Goal: Task Accomplishment & Management: Manage account settings

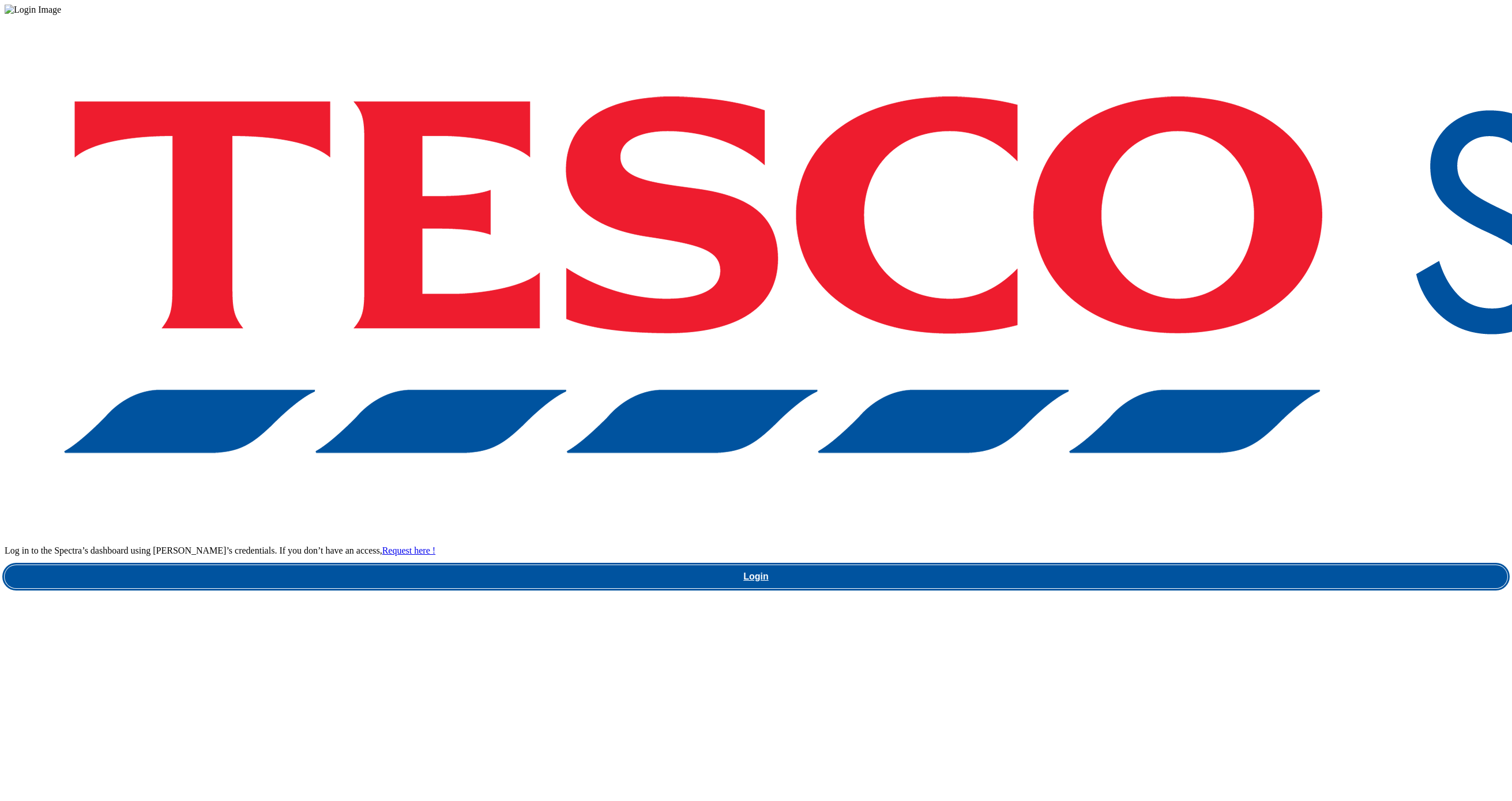
click at [1157, 565] on link "Login" at bounding box center [756, 576] width 1502 height 23
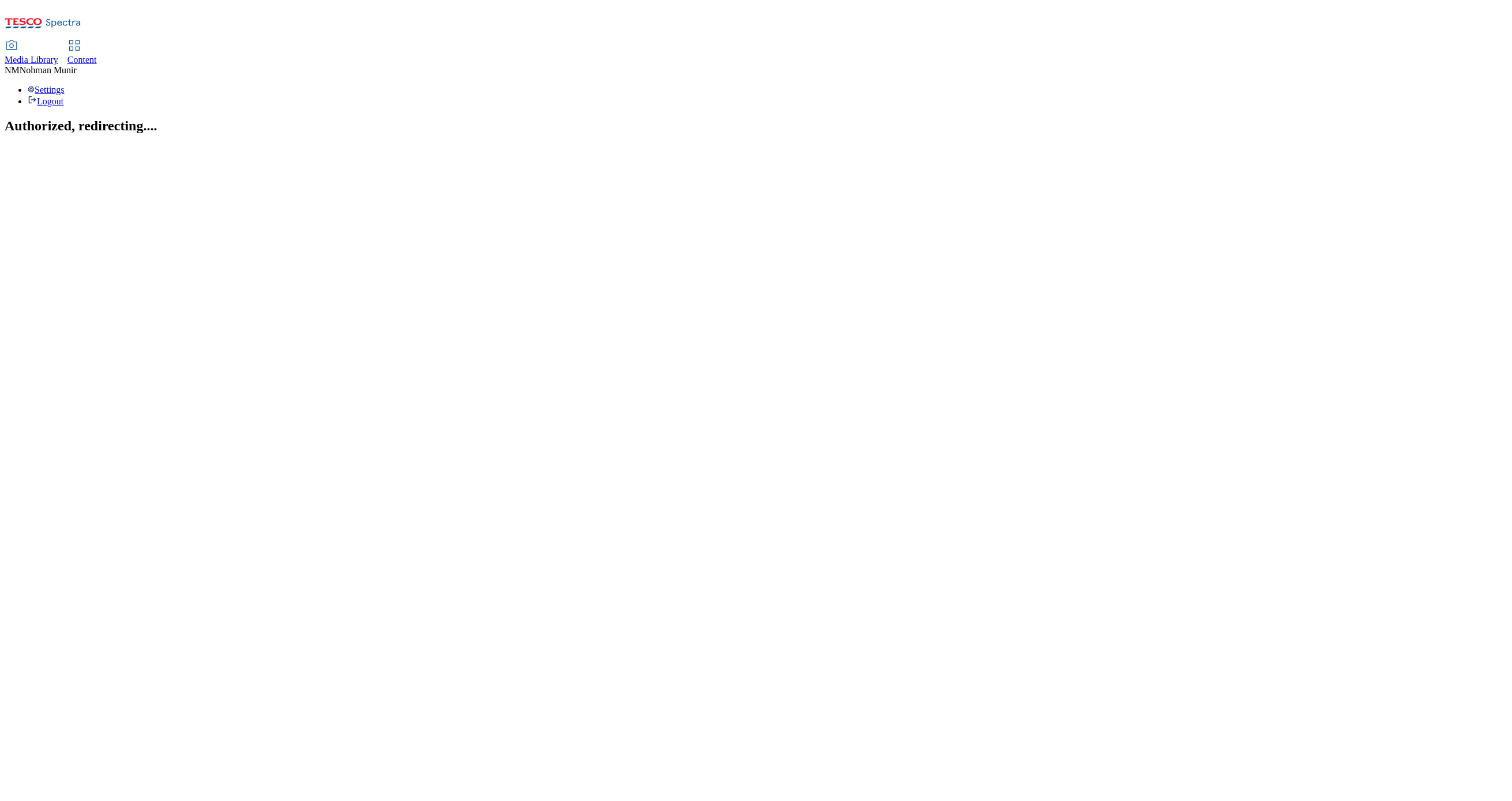
click at [97, 55] on span "Content" at bounding box center [82, 60] width 30 height 10
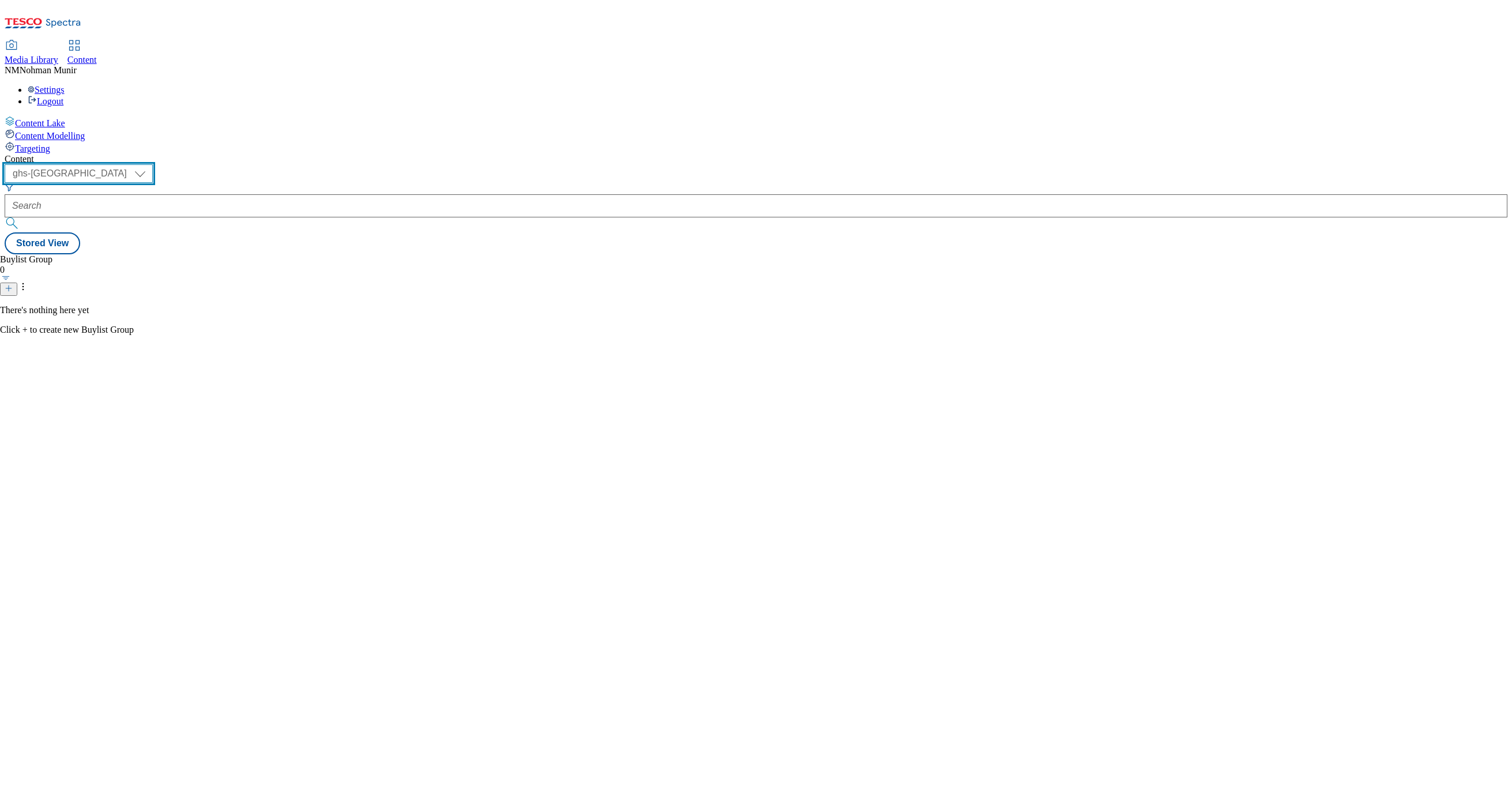
click at [153, 164] on select "ghs-uk group-comms" at bounding box center [79, 173] width 148 height 18
click at [12, 184] on icon "Search Filters" at bounding box center [9, 188] width 7 height 7
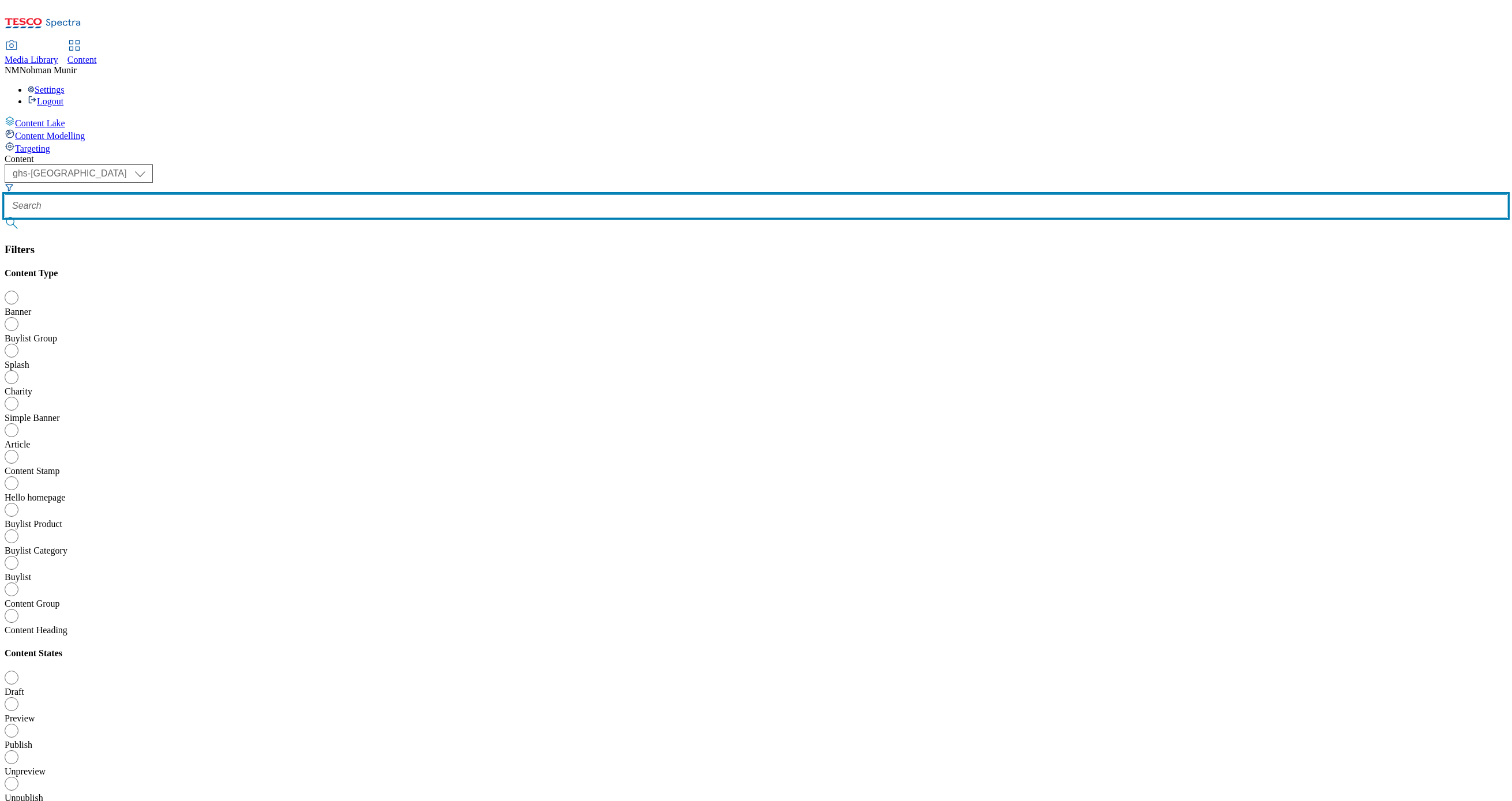
click at [341, 194] on input "text" at bounding box center [756, 206] width 1502 height 23
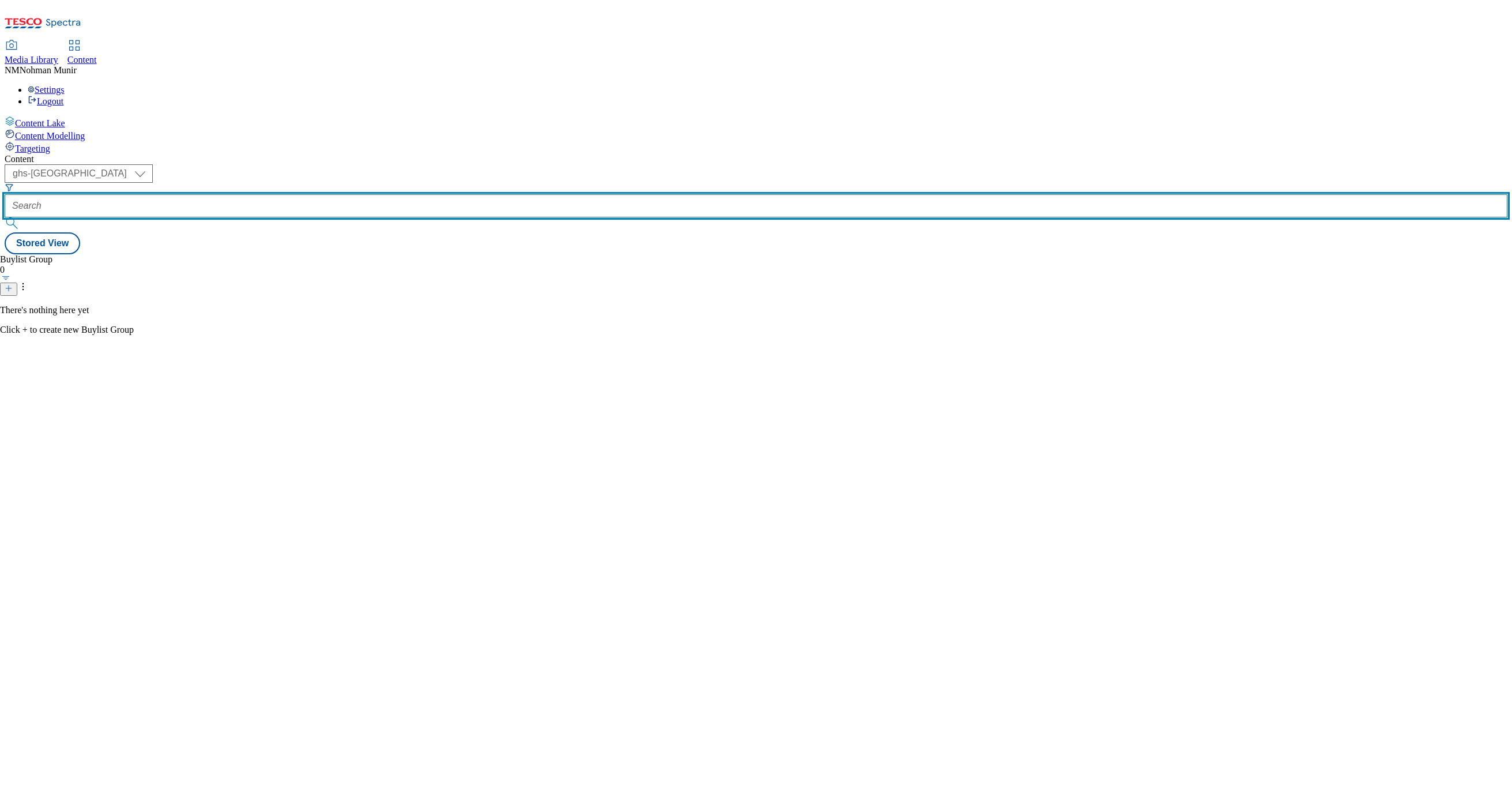
click at [292, 194] on input "text" at bounding box center [756, 206] width 1502 height 23
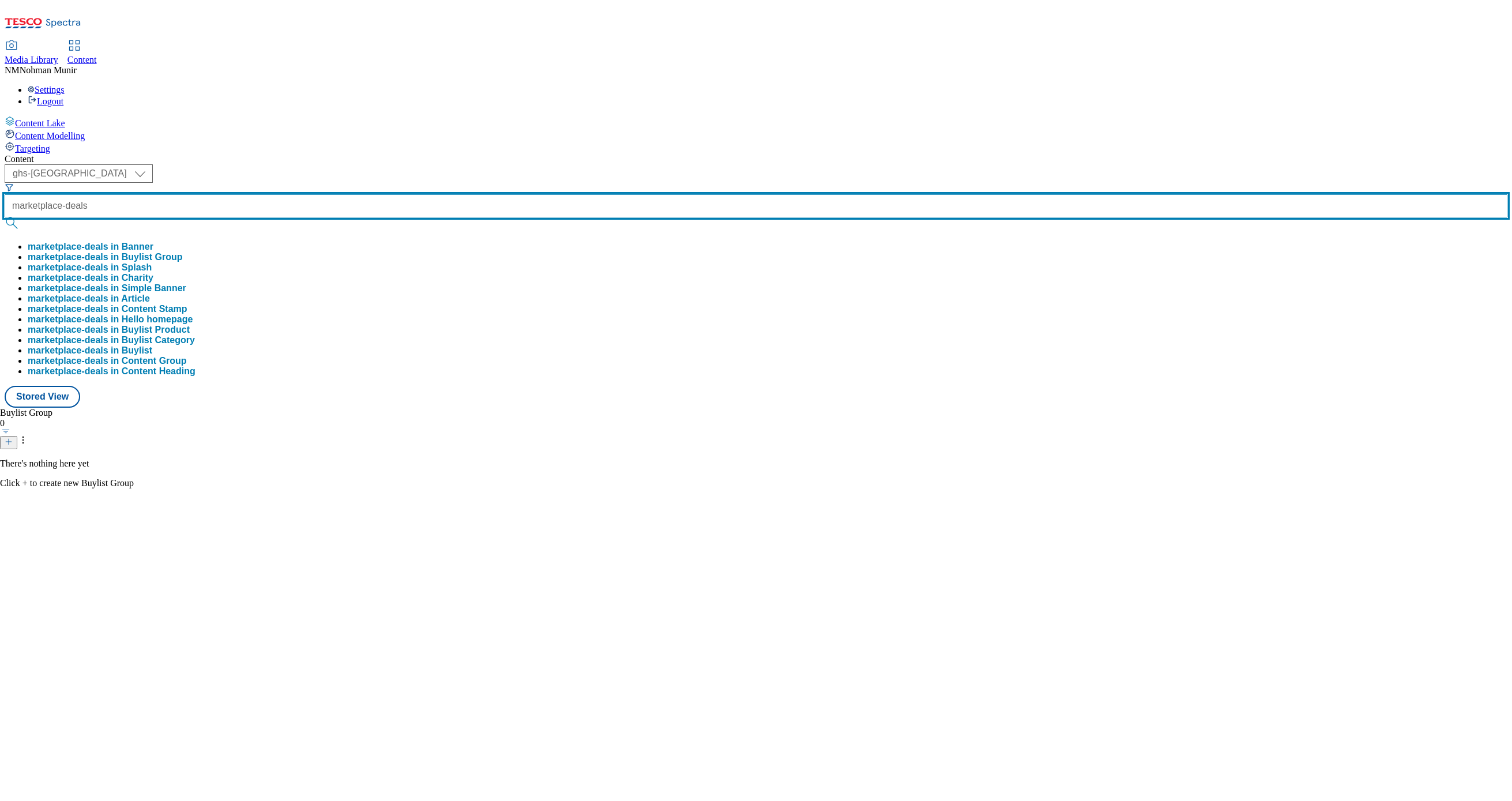
type input "marketplace-deals"
click at [5, 217] on button "submit" at bounding box center [13, 223] width 16 height 11
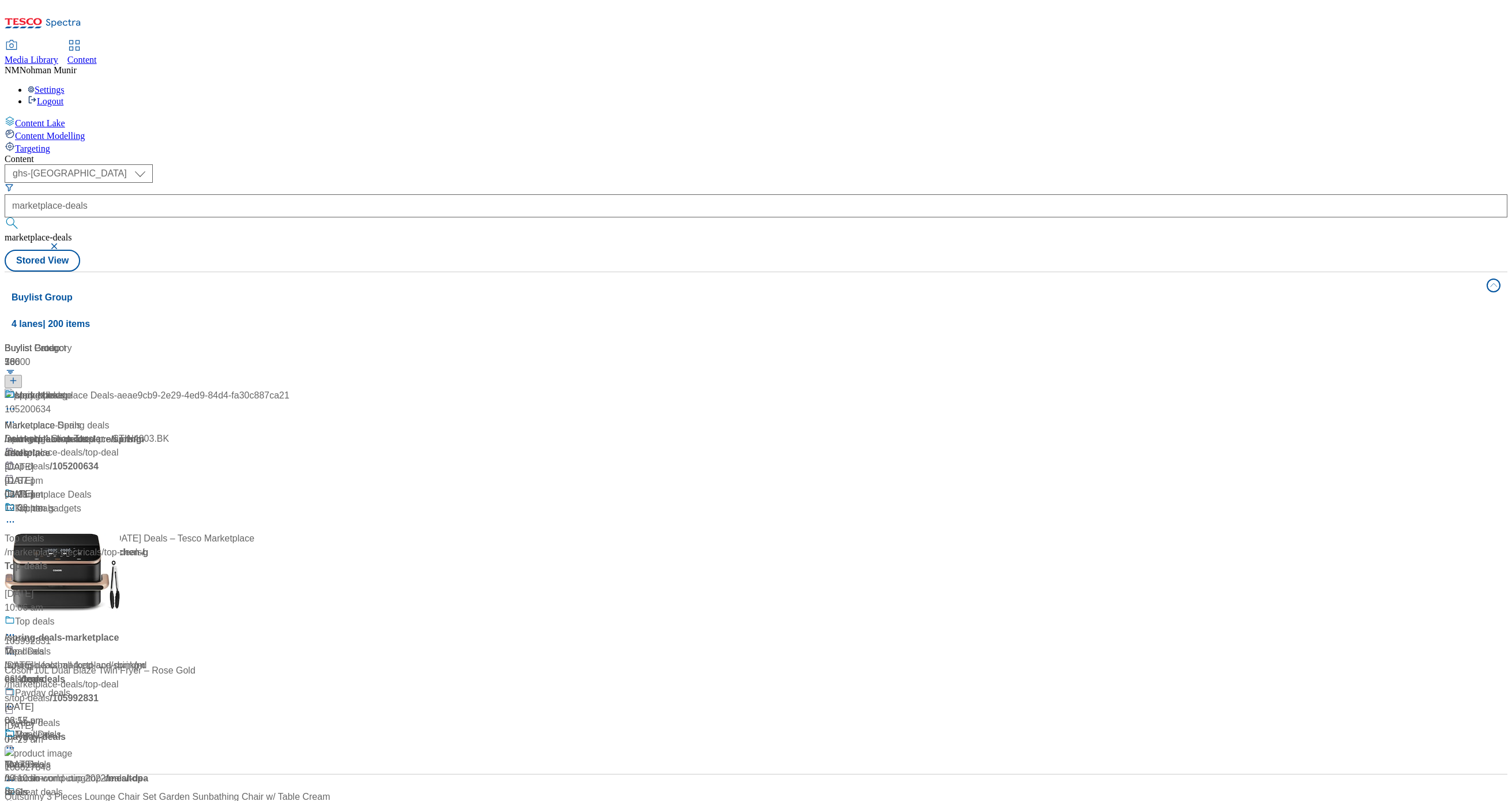
click at [619, 154] on div "Content ( optional ) ghs-uk group-comms ghs-uk marketplace-deals marketplace-de…" at bounding box center [756, 464] width 1502 height 621
click at [92, 488] on div "Marketplace Deals" at bounding box center [53, 494] width 77 height 14
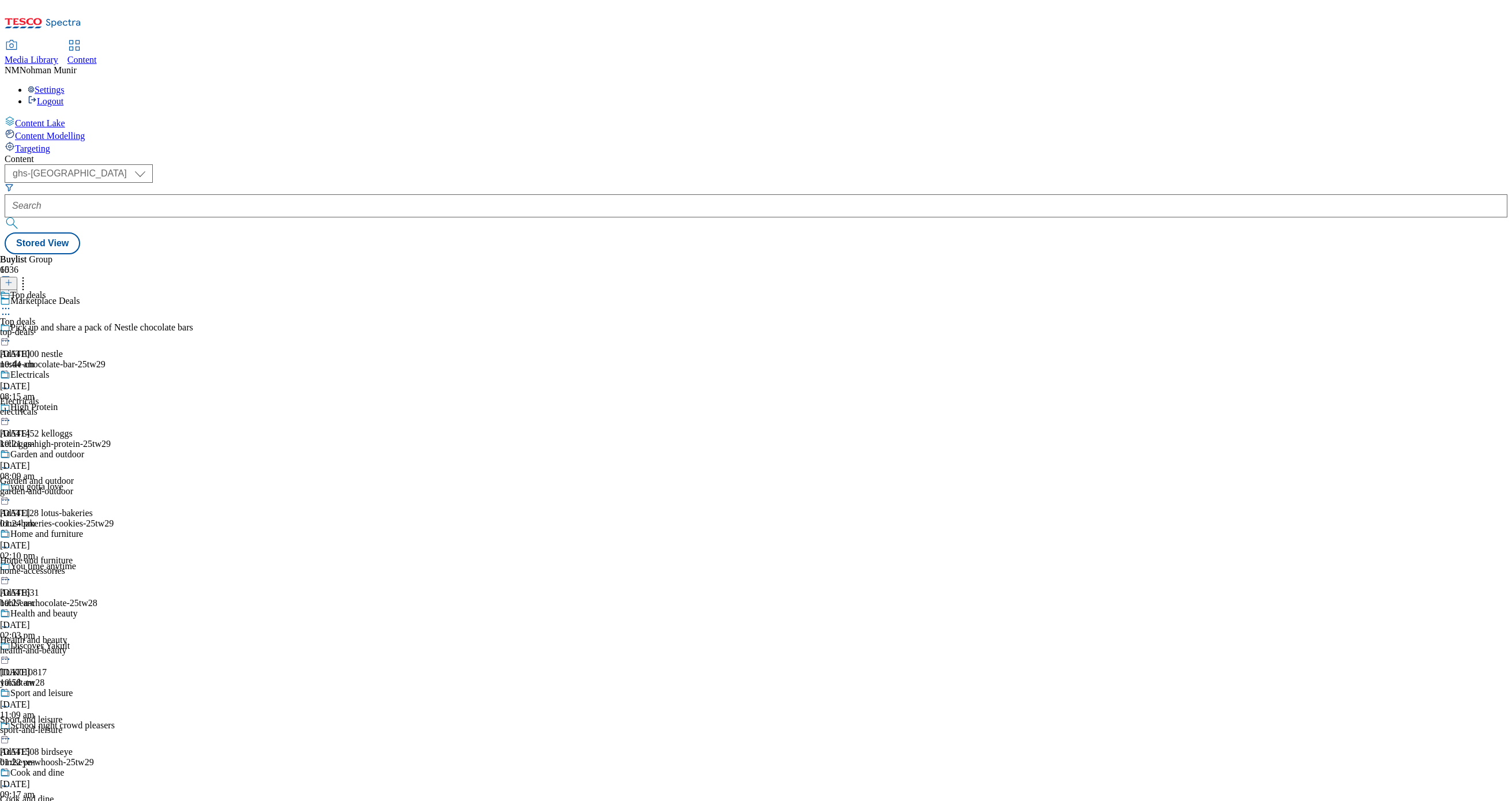
scroll to position [461, 0]
click at [90, 767] on div "Cook and dine" at bounding box center [45, 781] width 90 height 26
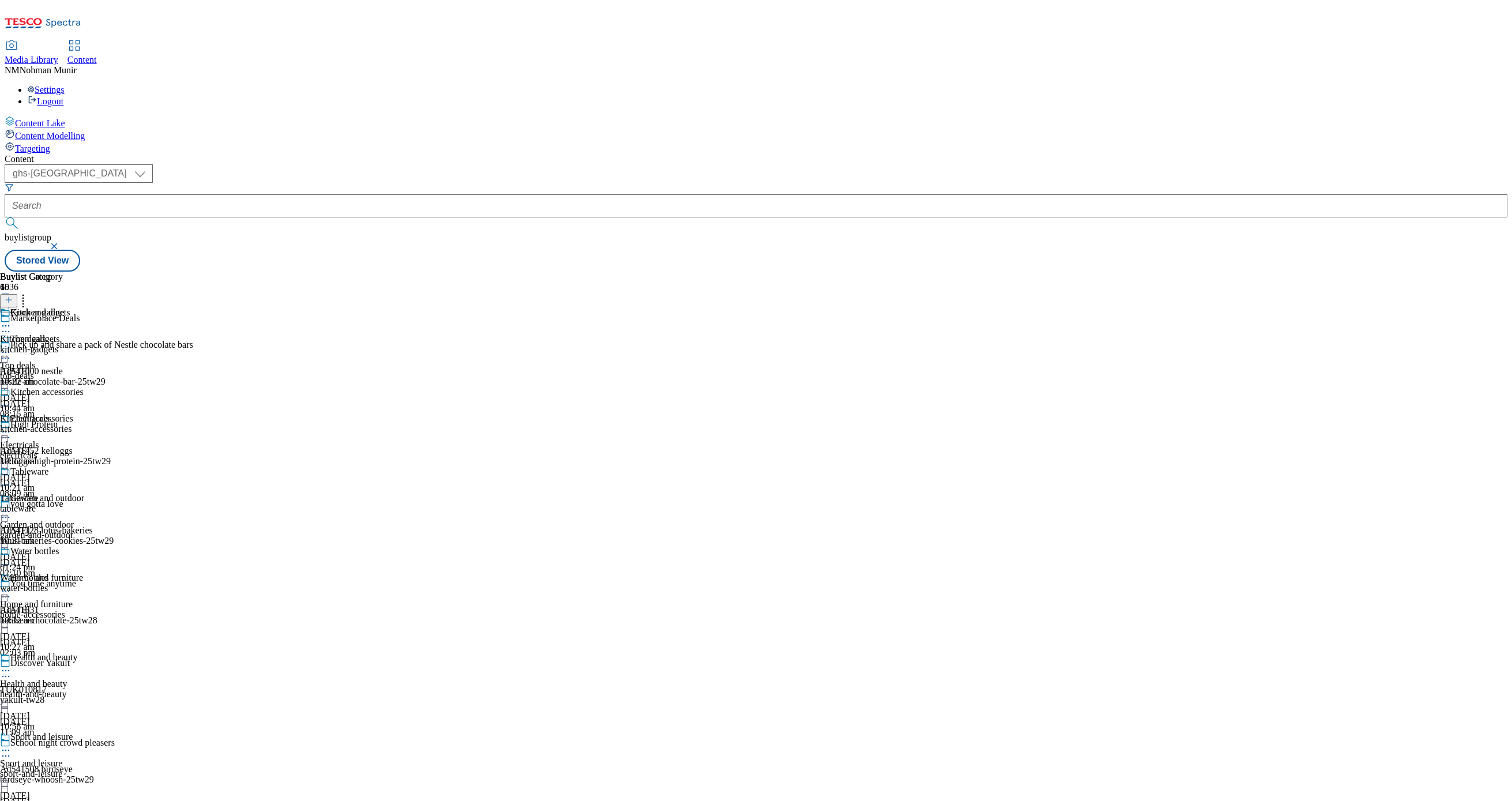
click at [84, 366] on div "[DATE]" at bounding box center [42, 371] width 84 height 11
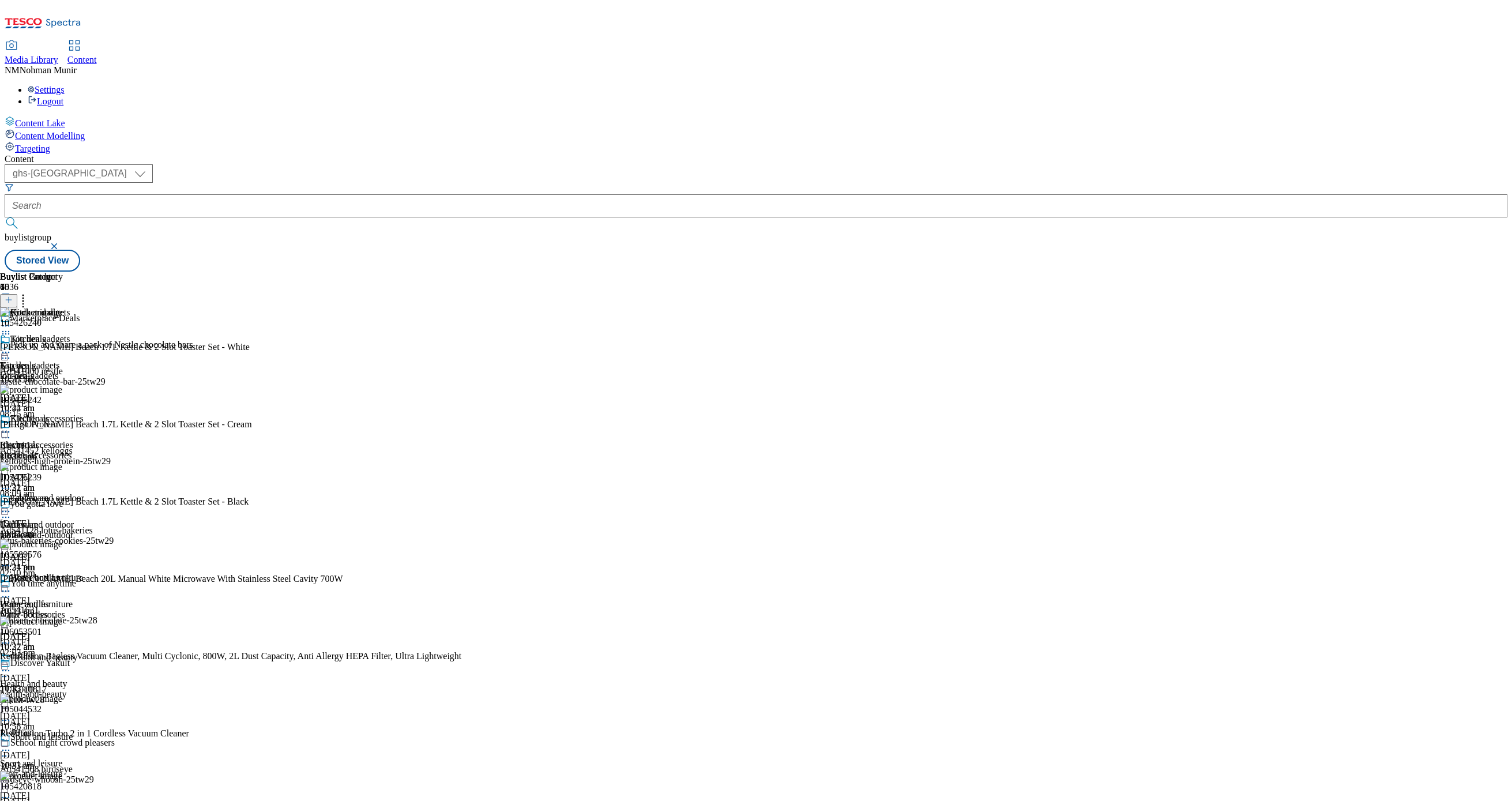
click at [29, 292] on icon at bounding box center [23, 298] width 11 height 11
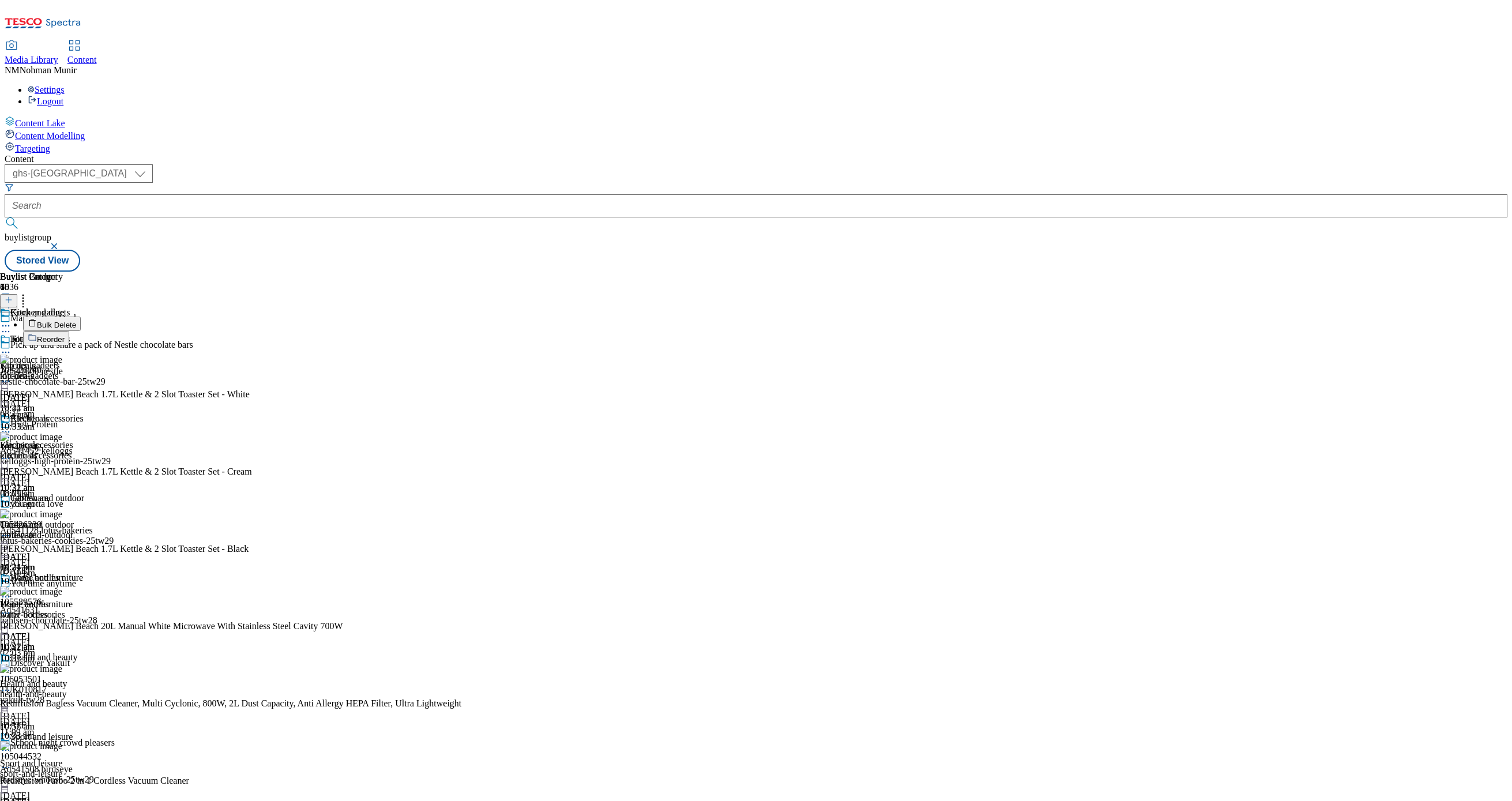
click at [69, 331] on button "Reorder" at bounding box center [46, 339] width 46 height 15
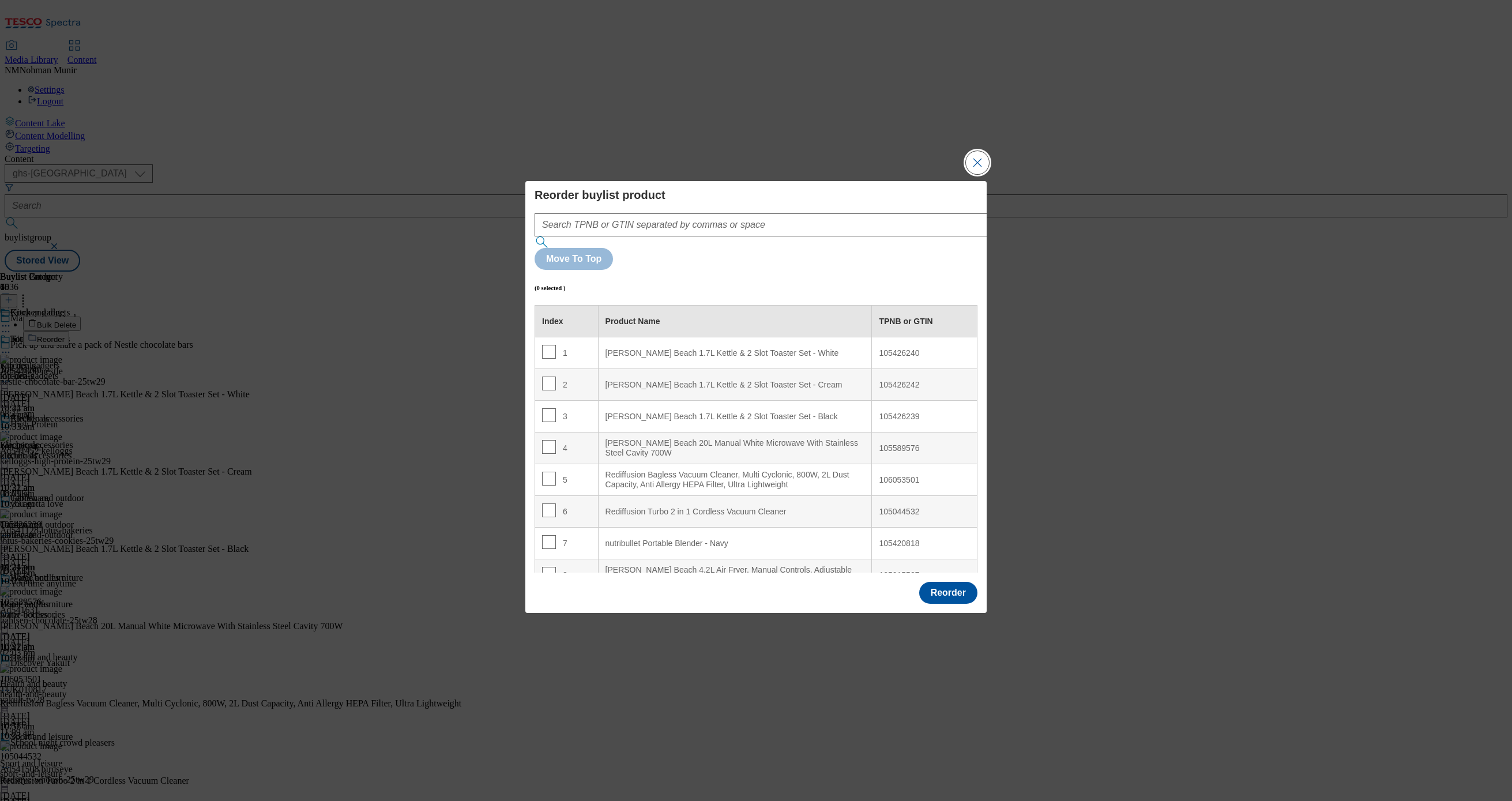
click at [983, 174] on button "Close Modal" at bounding box center [977, 162] width 23 height 23
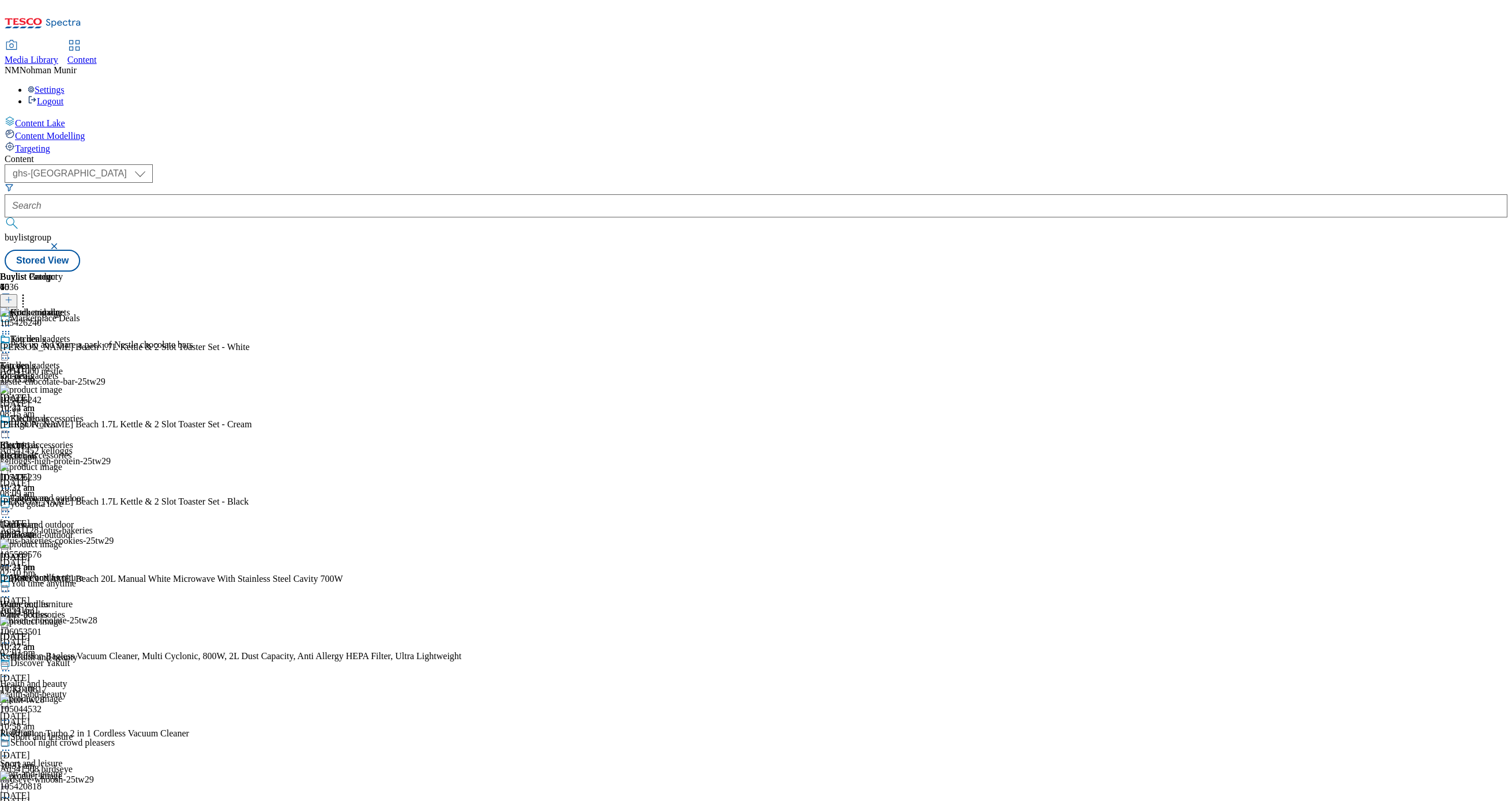
click at [11, 347] on icon at bounding box center [6, 353] width 11 height 11
click at [73, 479] on span "Un-publish" at bounding box center [54, 483] width 37 height 9
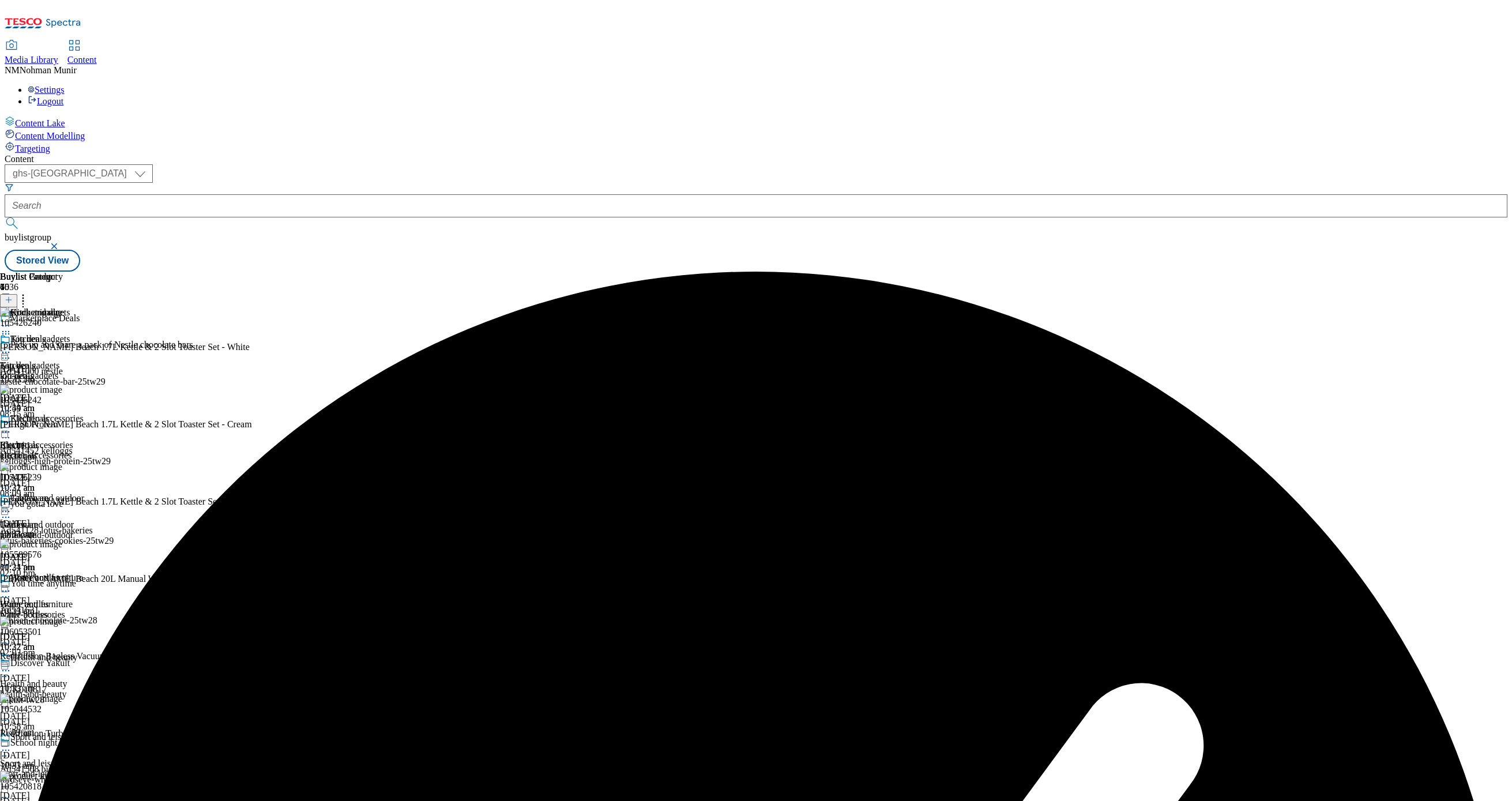
click at [11, 347] on icon at bounding box center [6, 353] width 11 height 11
click at [75, 439] on span "Un-preview" at bounding box center [55, 443] width 39 height 9
click at [29, 292] on icon at bounding box center [23, 298] width 11 height 11
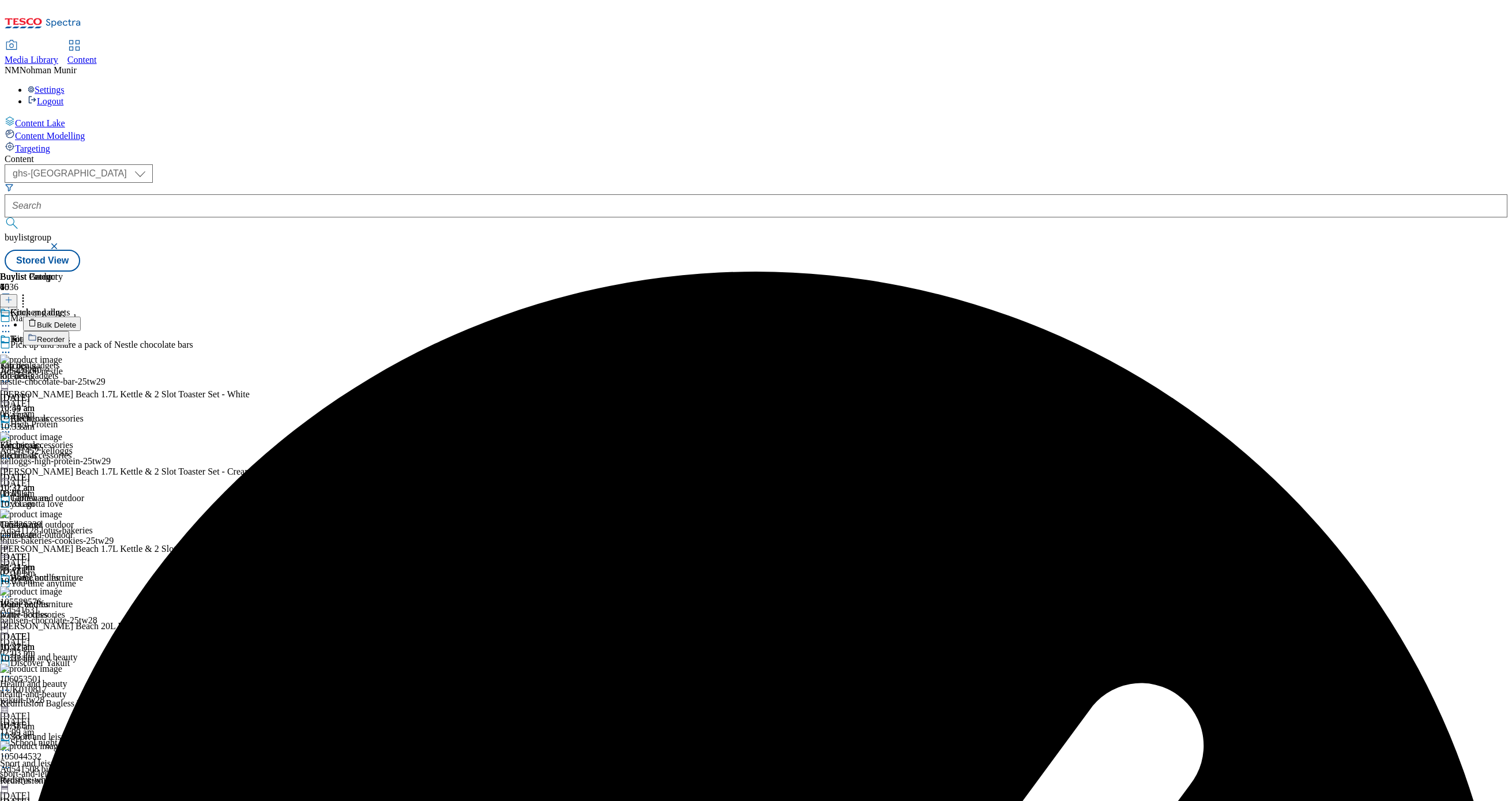
click at [69, 331] on button "Reorder" at bounding box center [46, 339] width 46 height 15
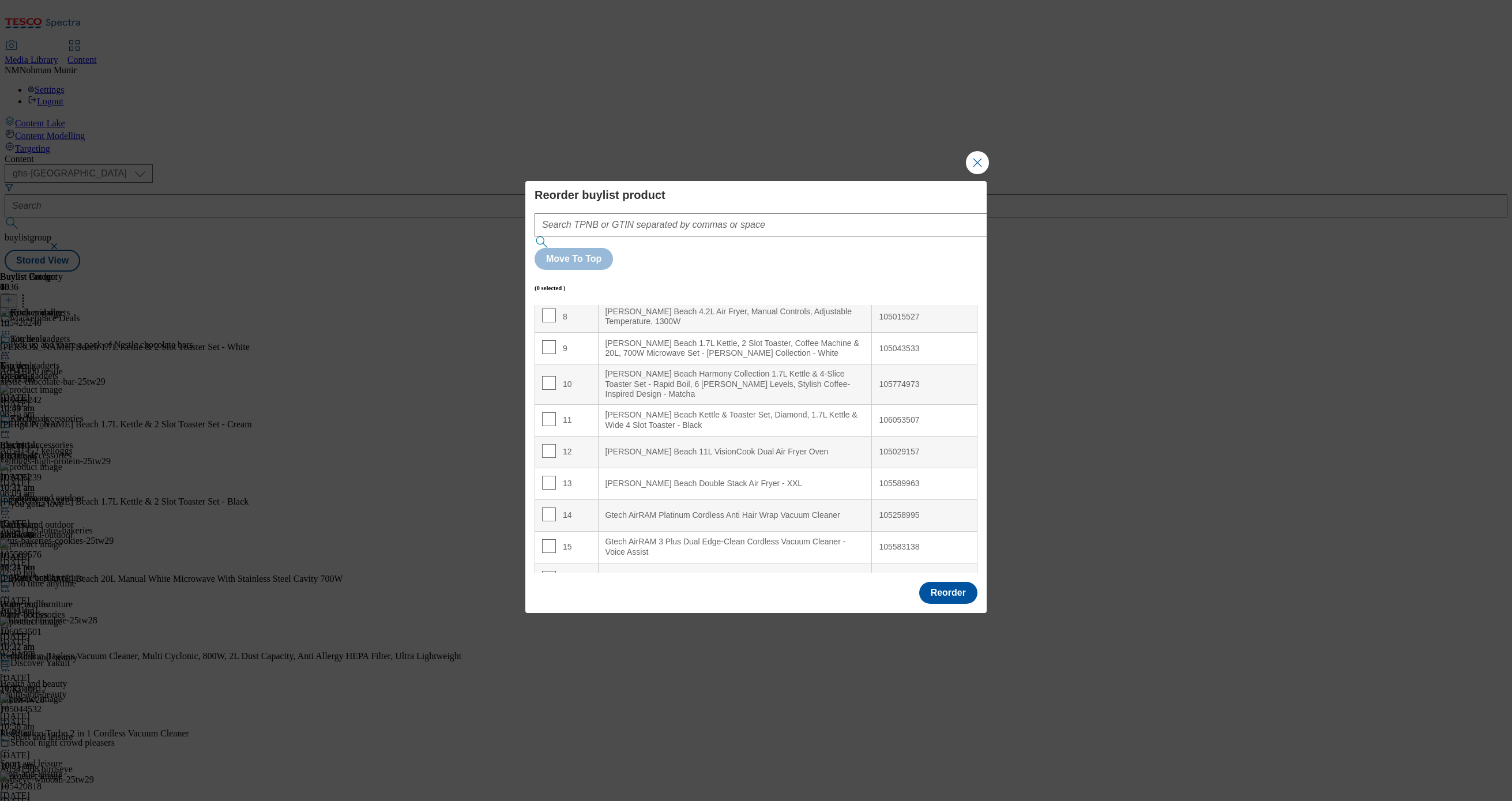
scroll to position [284, 0]
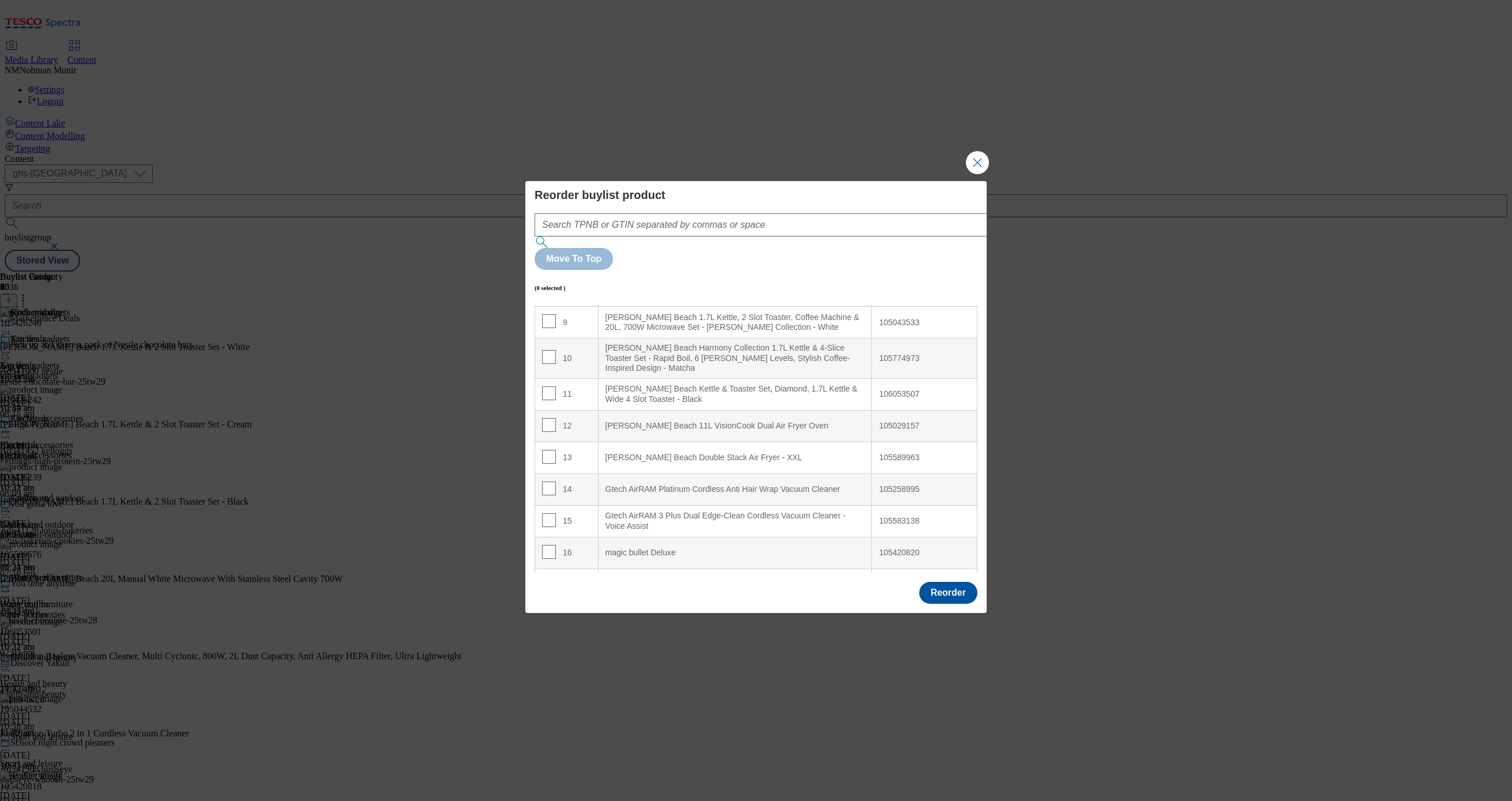
click at [751, 343] on div "Hamilton Beach Harmony Collection 1.7L Kettle & 4-Slice Toaster Set - Rapid Boi…" at bounding box center [735, 357] width 259 height 30
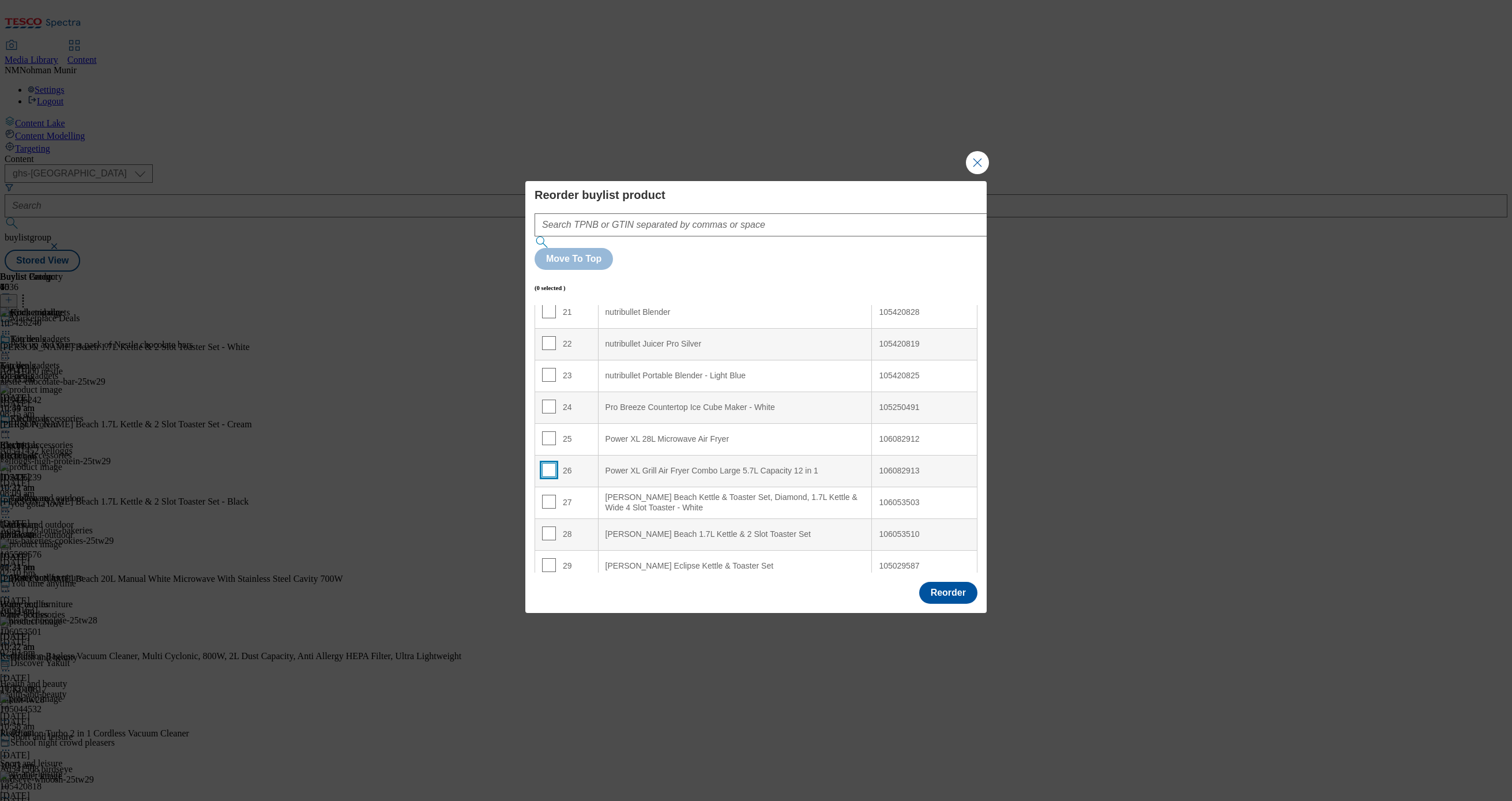
click at [549, 463] on input "Modal" at bounding box center [549, 470] width 14 height 14
checkbox input "true"
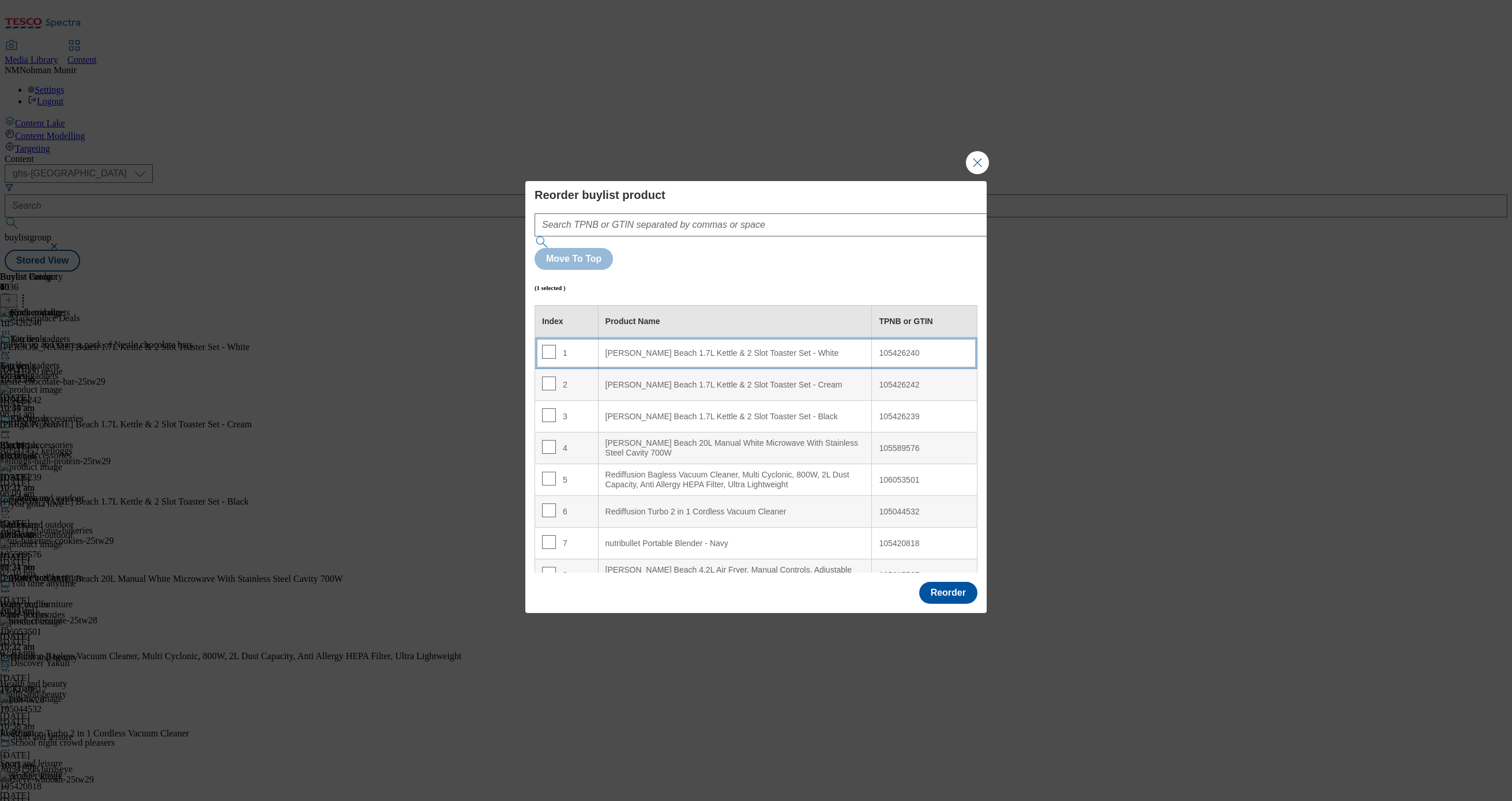
click at [717, 348] on div "[PERSON_NAME] Beach 1.7L Kettle & 2 Slot Toaster Set - White" at bounding box center [735, 353] width 259 height 11
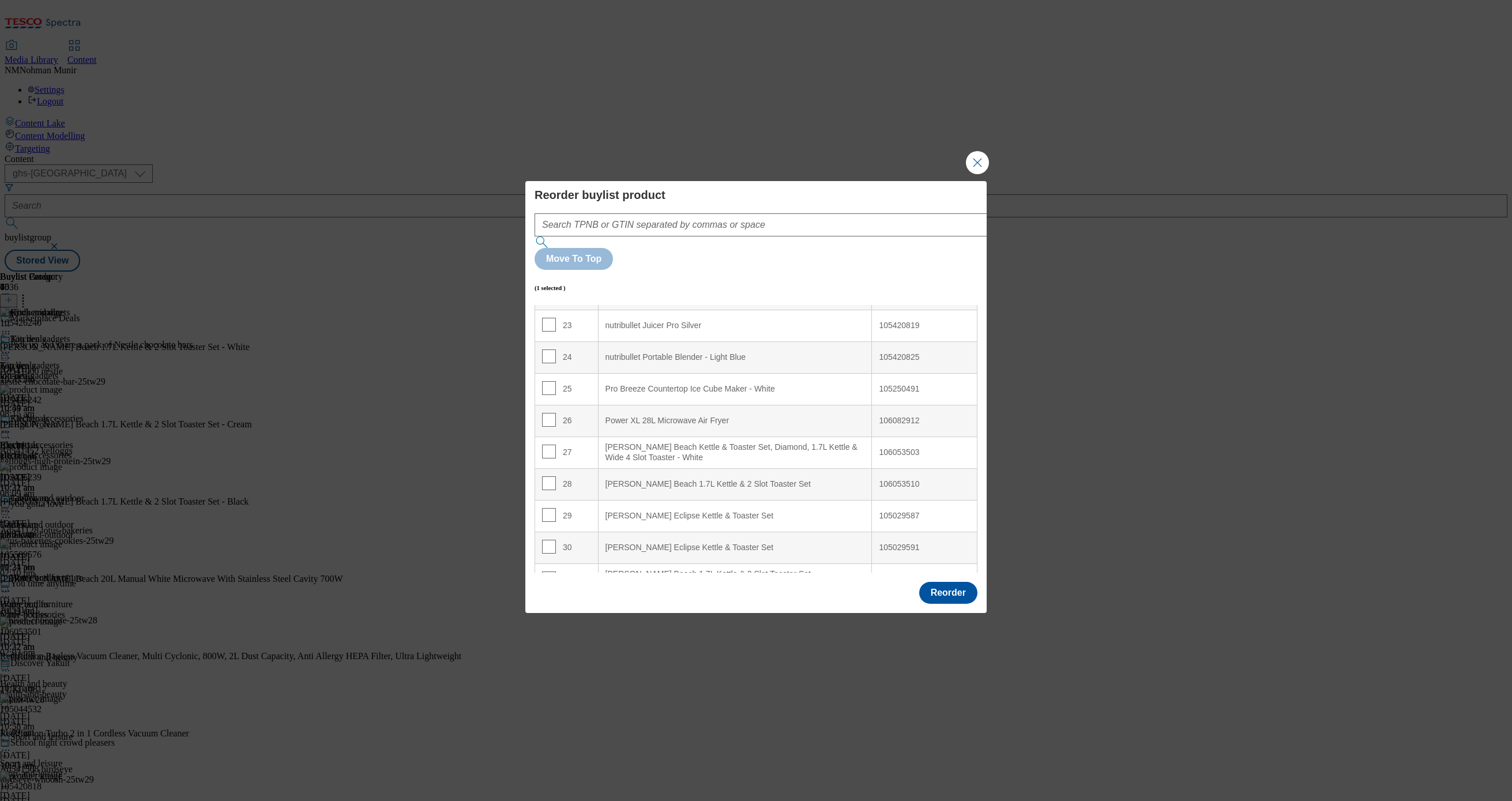
scroll to position [776, 0]
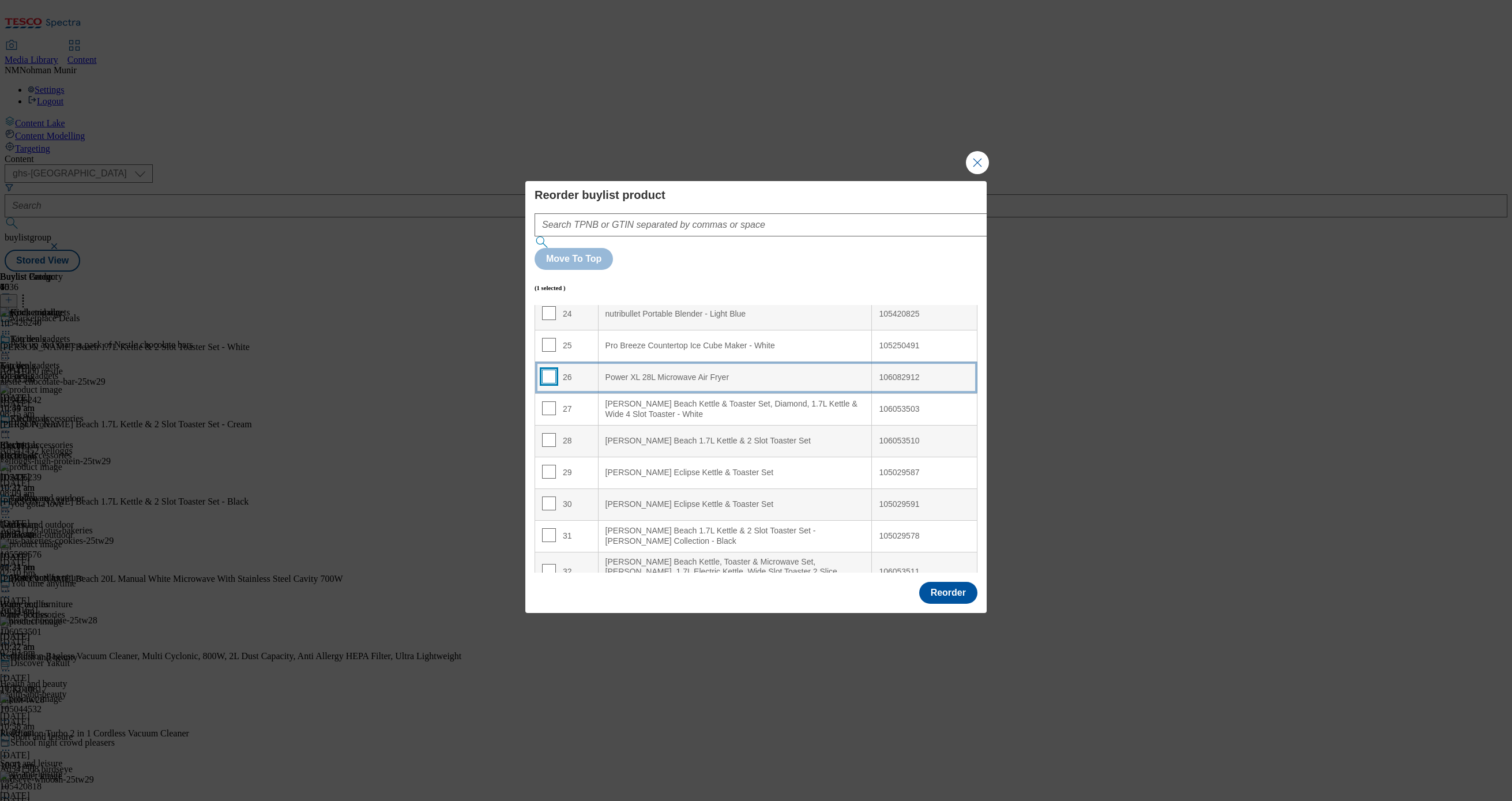
click at [547, 370] on input "Modal" at bounding box center [549, 376] width 14 height 14
checkbox input "true"
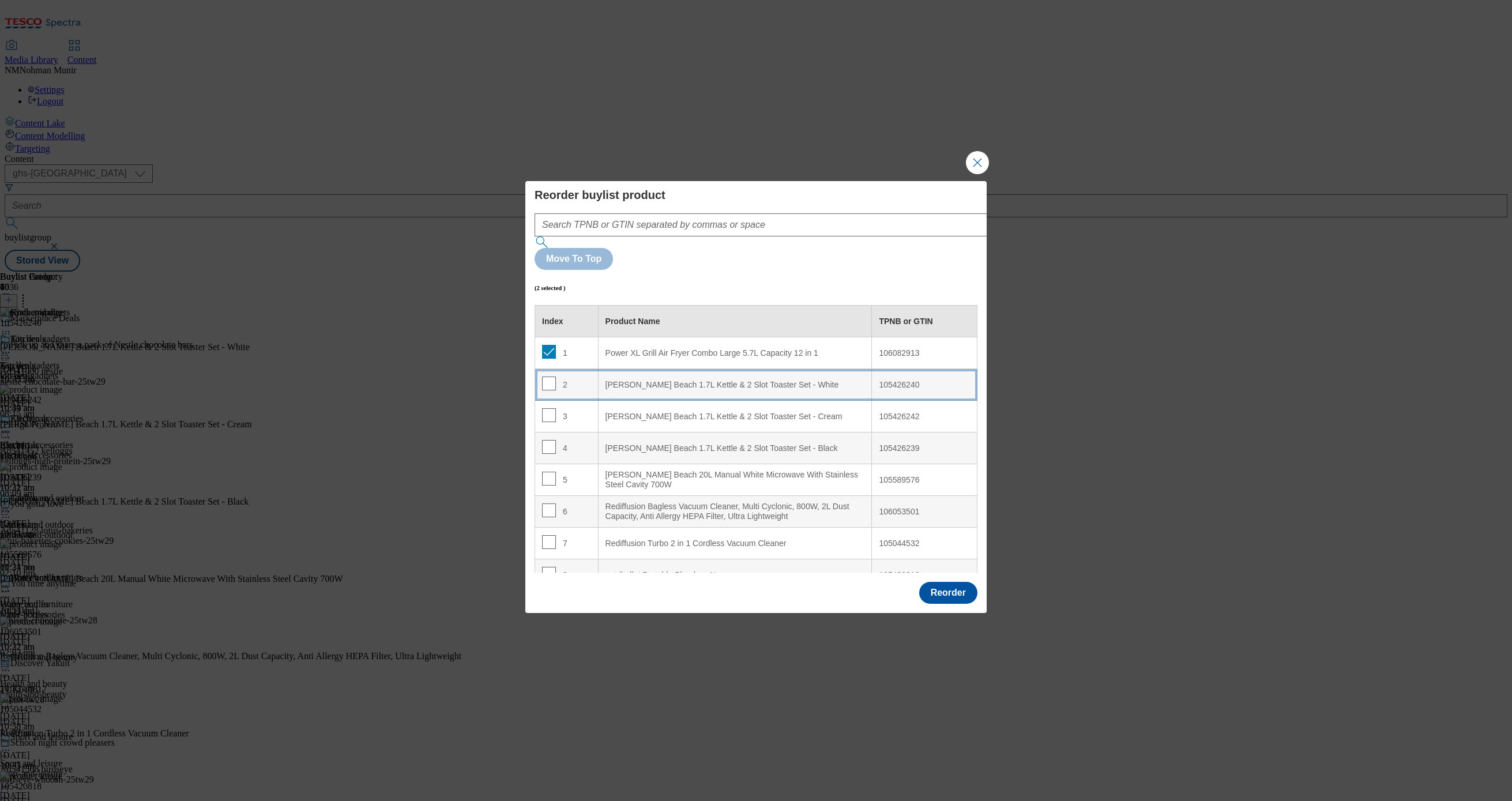
click at [670, 380] on div "[PERSON_NAME] Beach 1.7L Kettle & 2 Slot Toaster Set - White" at bounding box center [735, 385] width 259 height 11
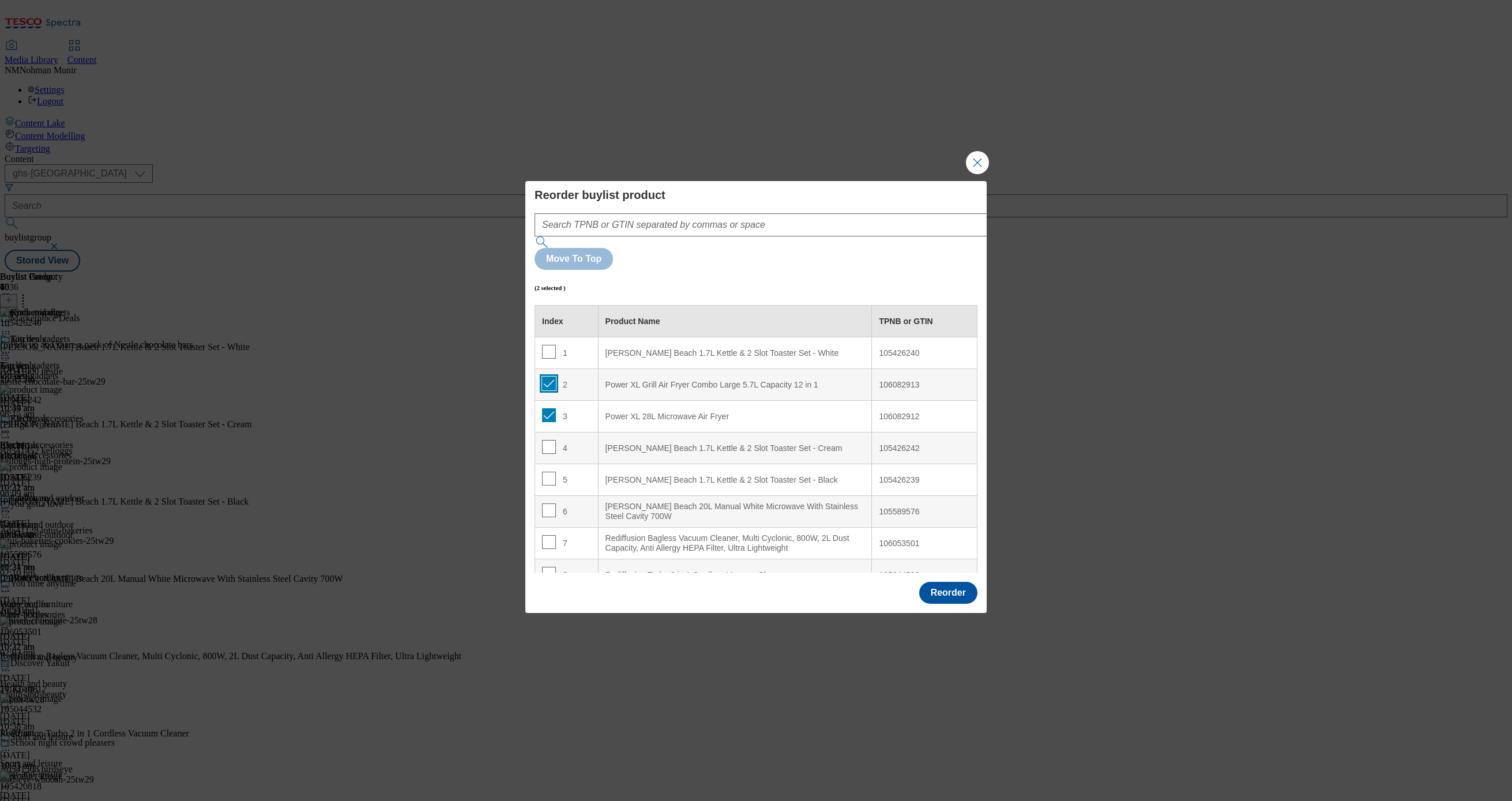
click at [545, 376] on input "Modal" at bounding box center [549, 383] width 14 height 14
checkbox input "false"
click at [549, 408] on input "Modal" at bounding box center [549, 415] width 14 height 14
checkbox input "false"
click at [547, 344] on input "Modal" at bounding box center [549, 351] width 14 height 14
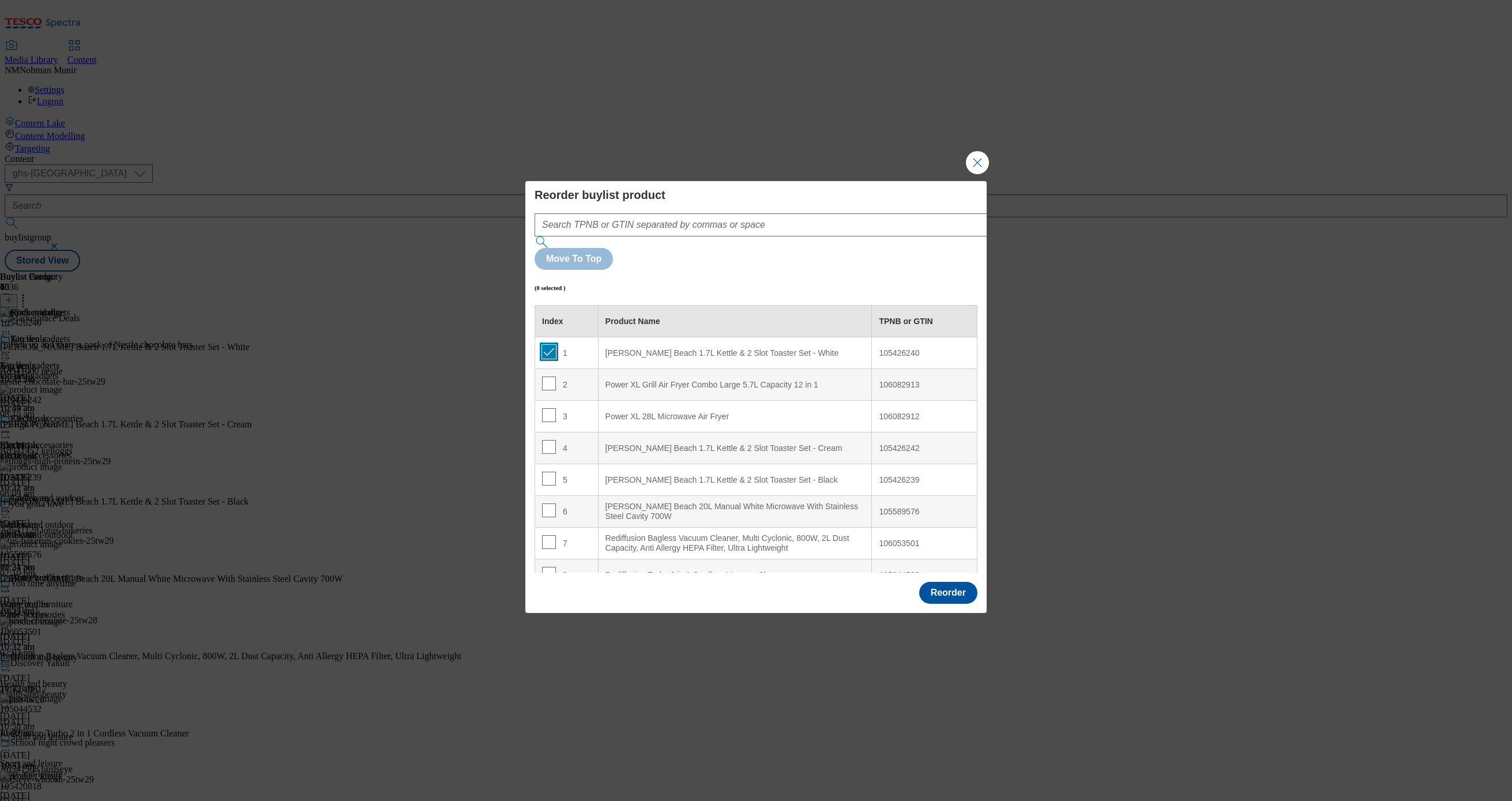
checkbox input "true"
click at [640, 444] on div "[PERSON_NAME] Beach 1.7L Kettle & 2 Slot Toaster Set - Cream" at bounding box center [735, 448] width 259 height 11
click at [782, 270] on div "(1 selected )" at bounding box center [756, 288] width 443 height 36
click at [945, 581] on button "Reorder" at bounding box center [948, 592] width 58 height 22
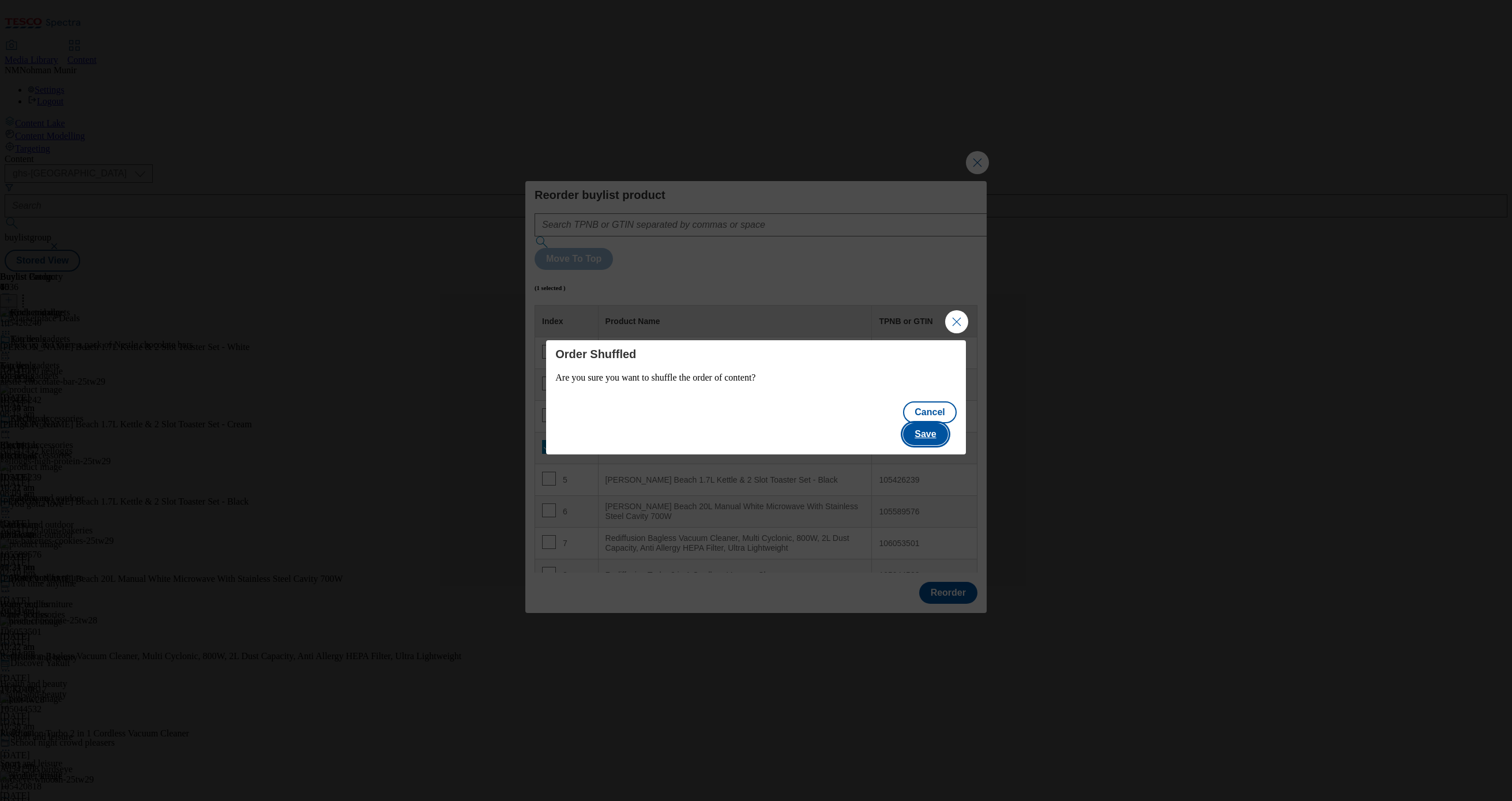
click at [945, 426] on button "Save" at bounding box center [925, 434] width 44 height 22
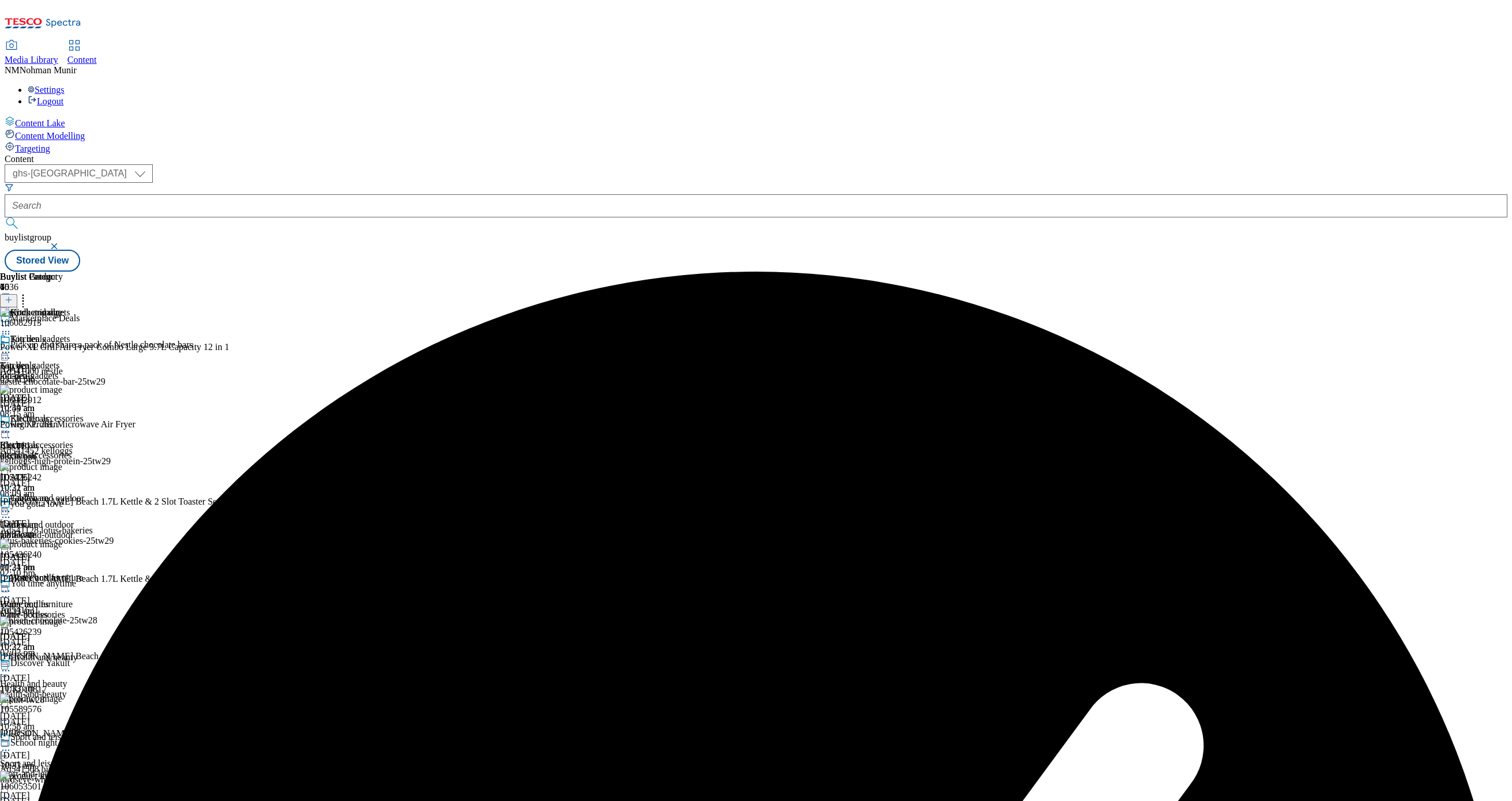
click at [11, 347] on icon at bounding box center [6, 353] width 11 height 11
click at [67, 422] on button "Preview" at bounding box center [45, 429] width 44 height 13
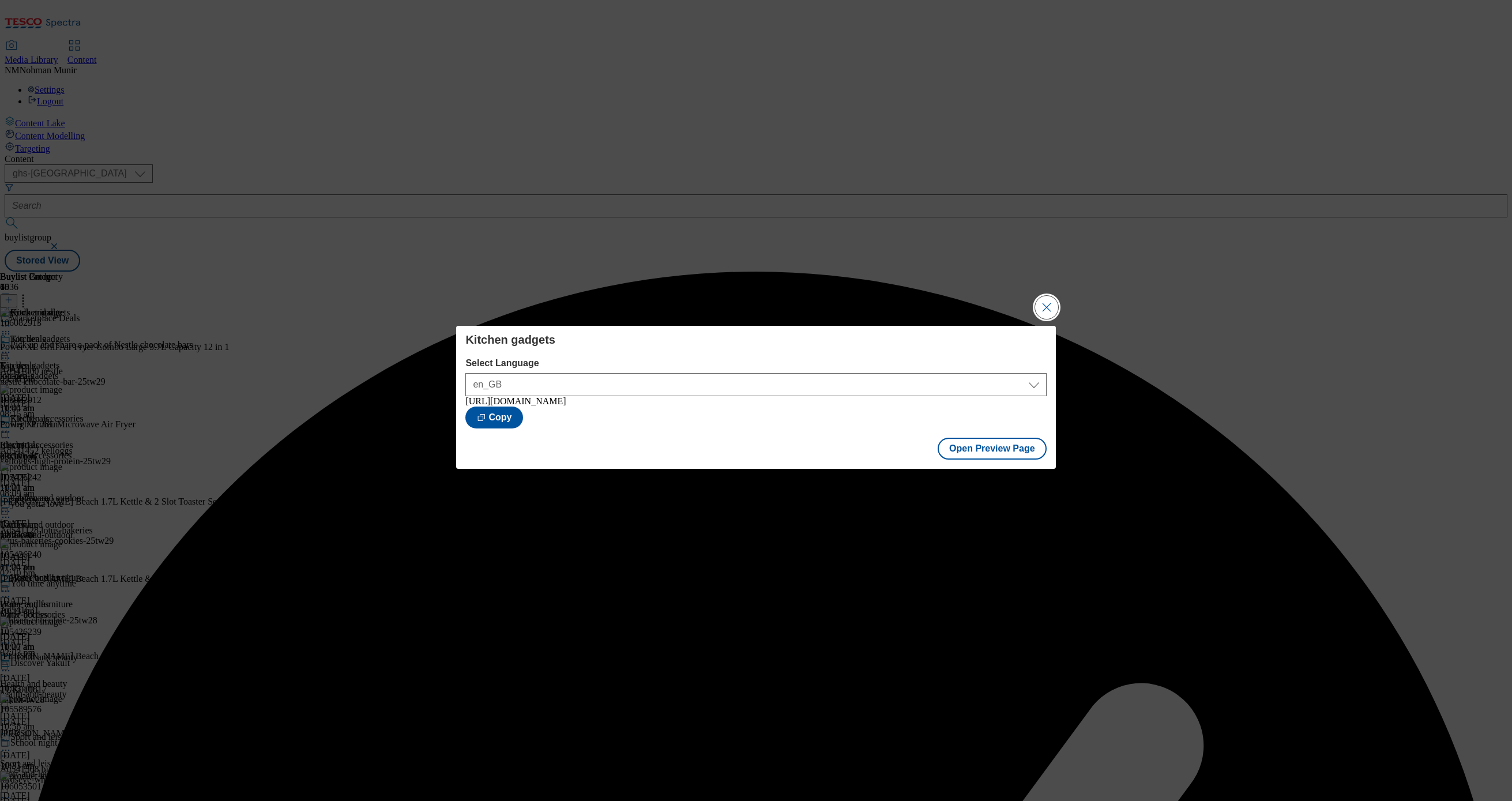
click at [1050, 305] on button "Close Modal" at bounding box center [1046, 307] width 23 height 23
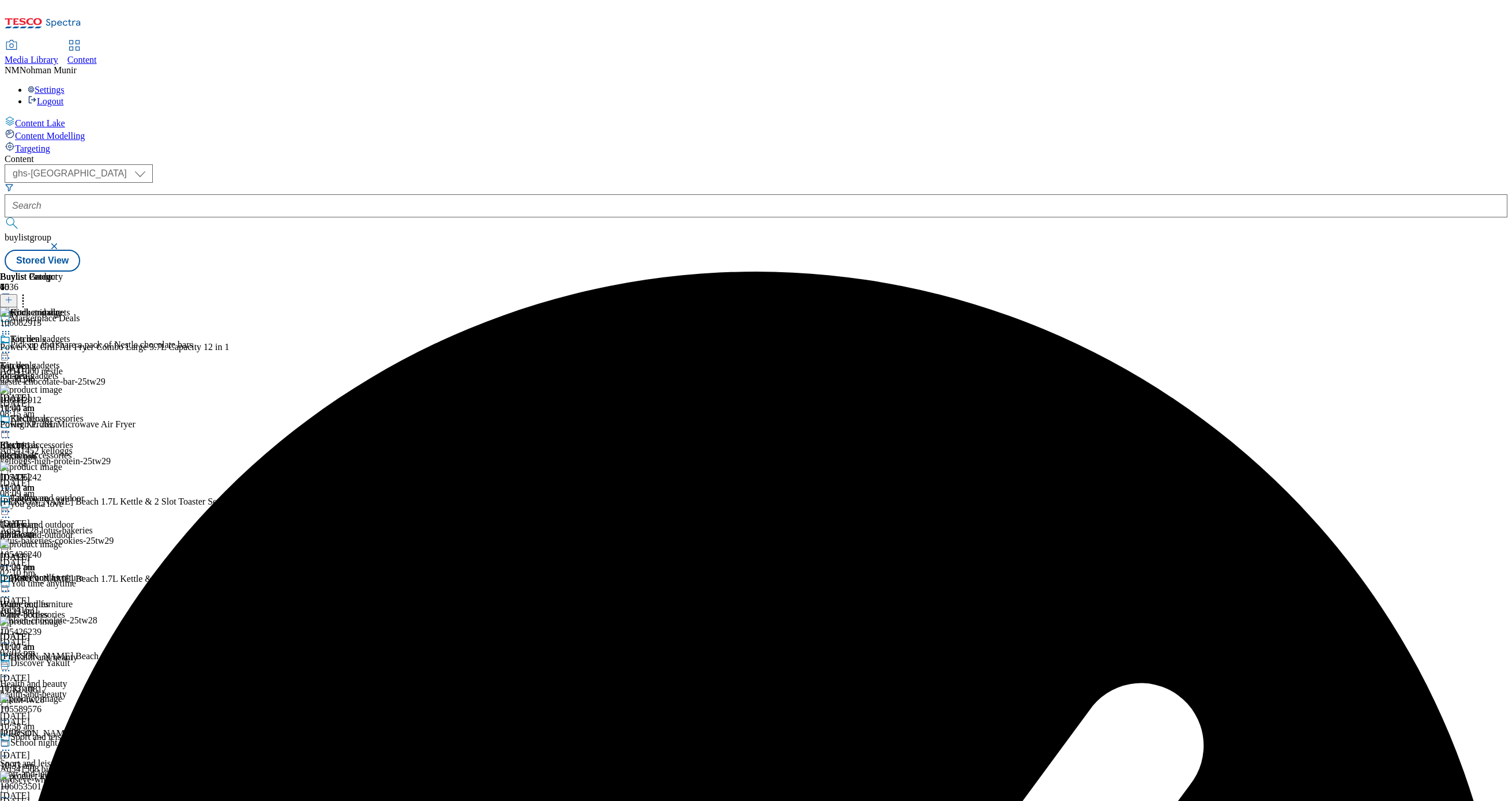
click at [11, 347] on icon at bounding box center [6, 353] width 11 height 11
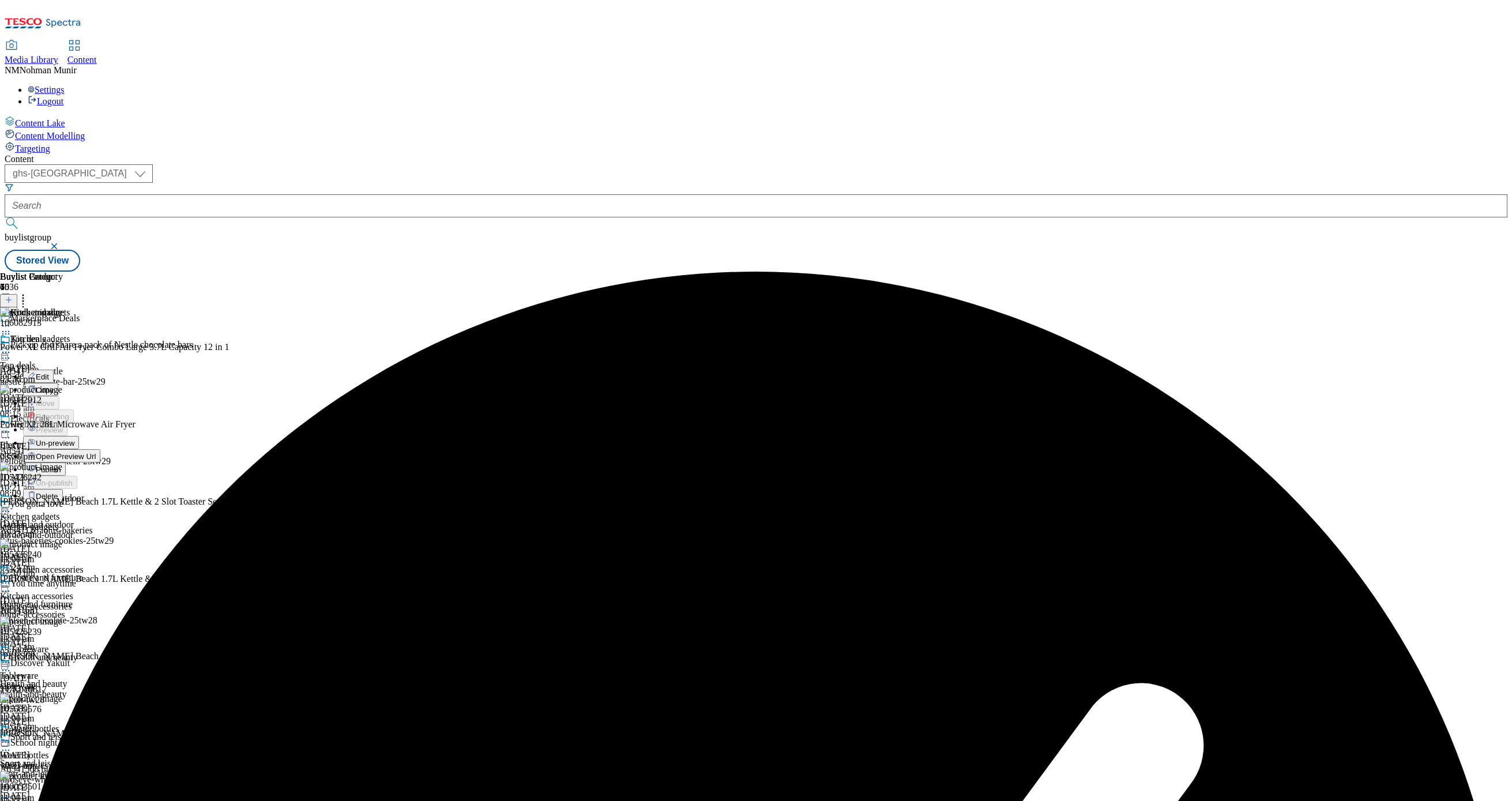
click at [100, 462] on li "Publish" at bounding box center [61, 469] width 77 height 13
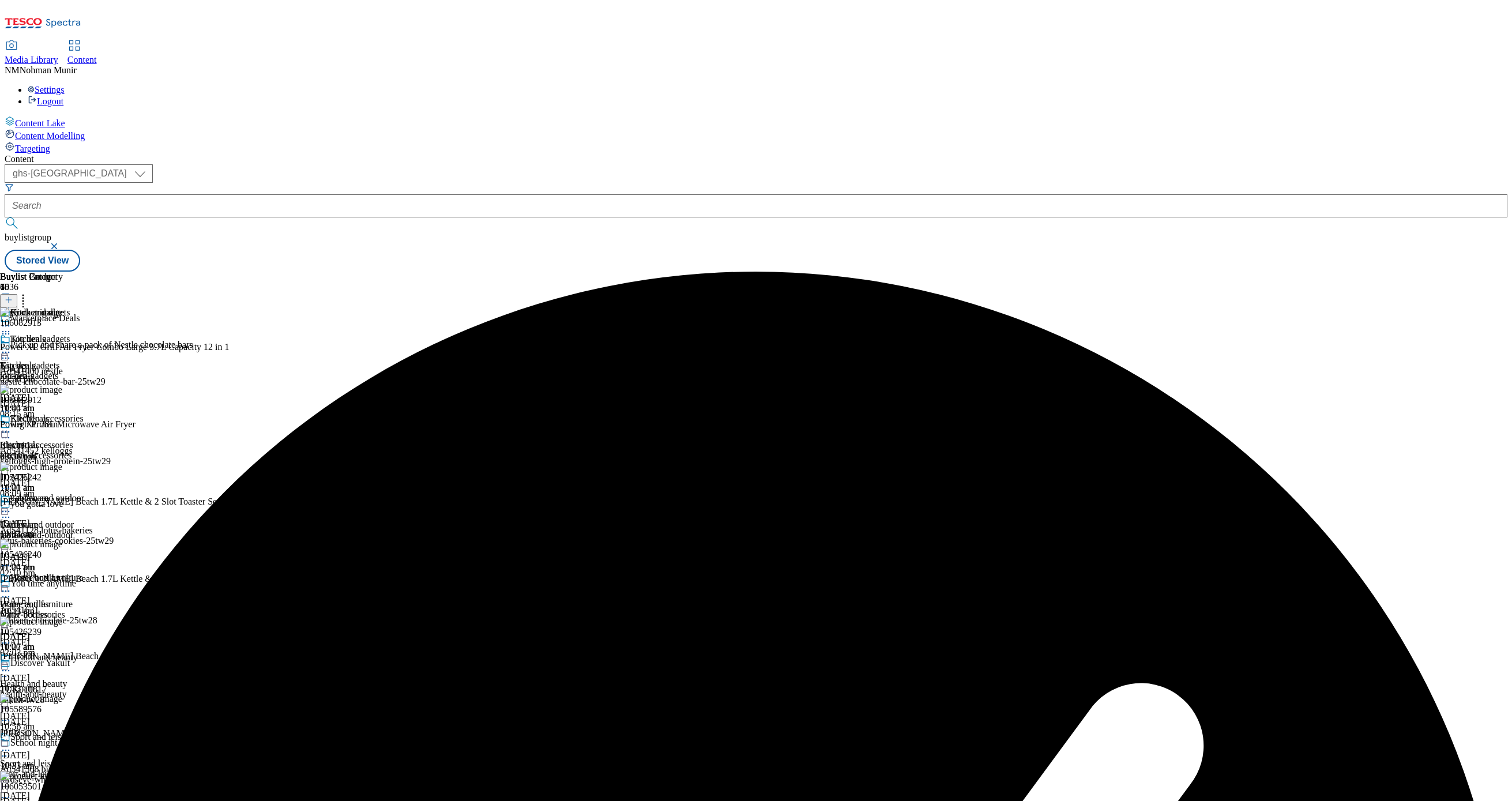
click at [84, 347] on div at bounding box center [42, 353] width 84 height 14
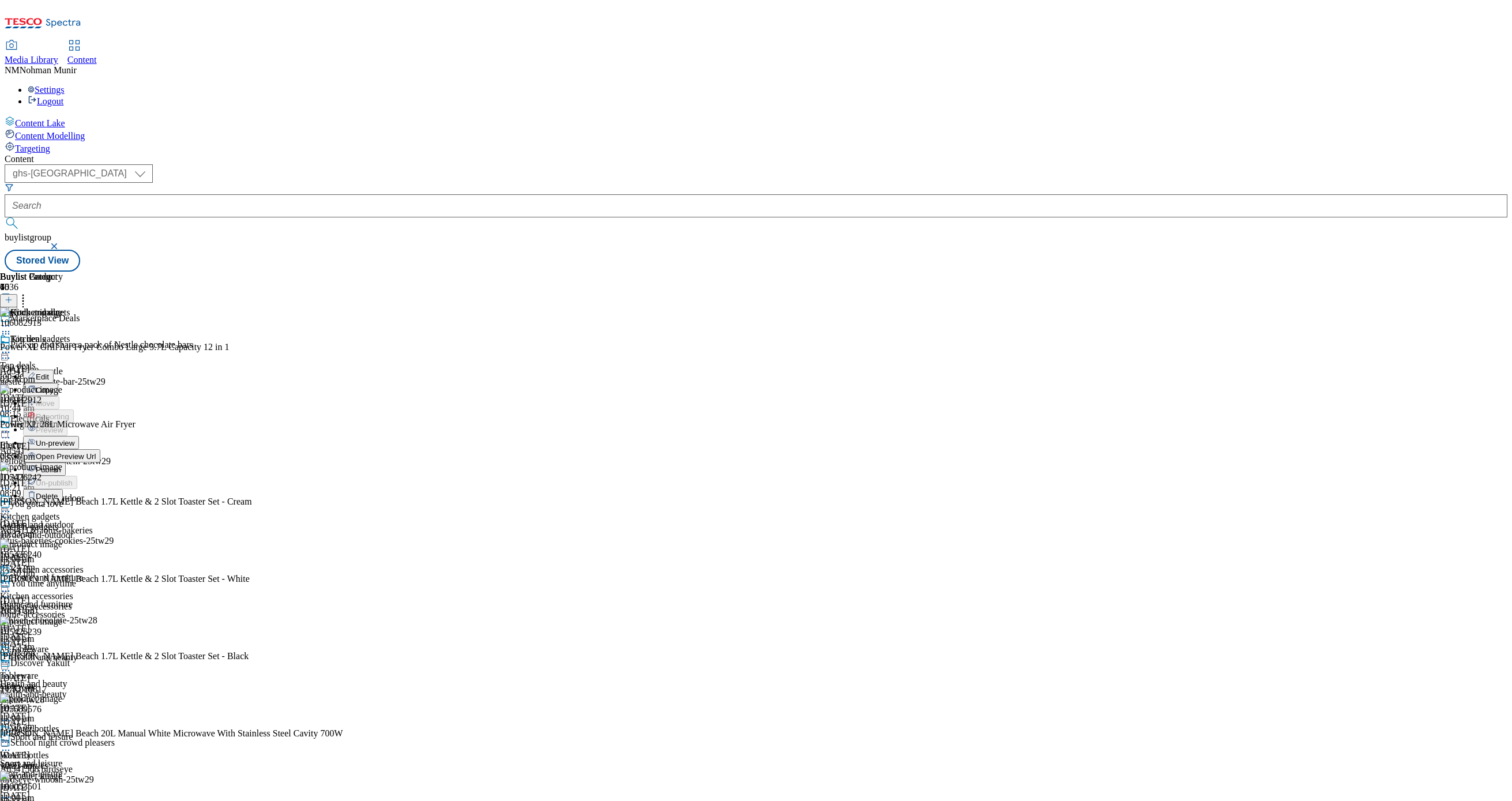
click at [66, 462] on button "Publish" at bounding box center [44, 469] width 43 height 13
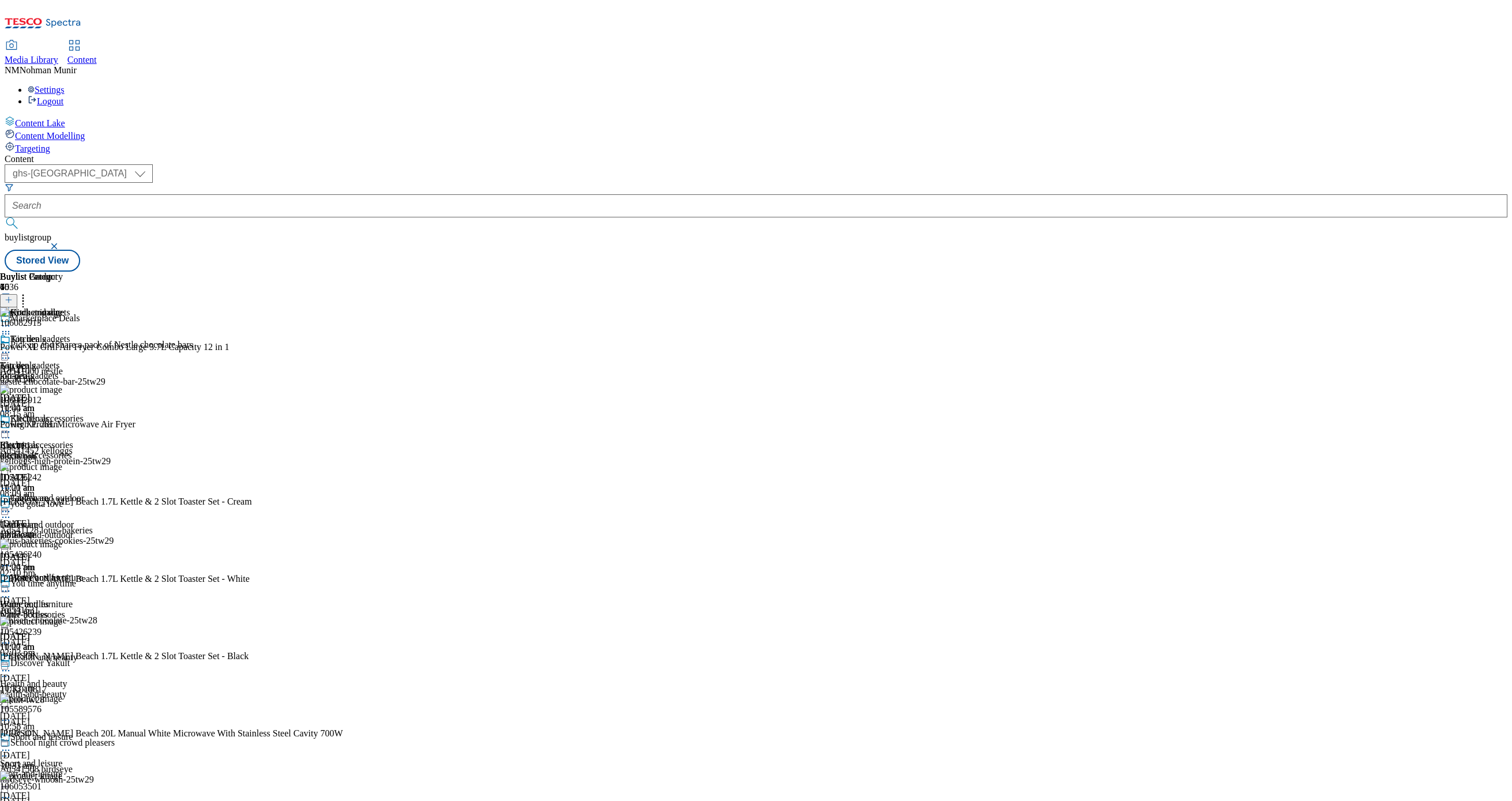
click at [90, 450] on div "electricals" at bounding box center [45, 455] width 90 height 11
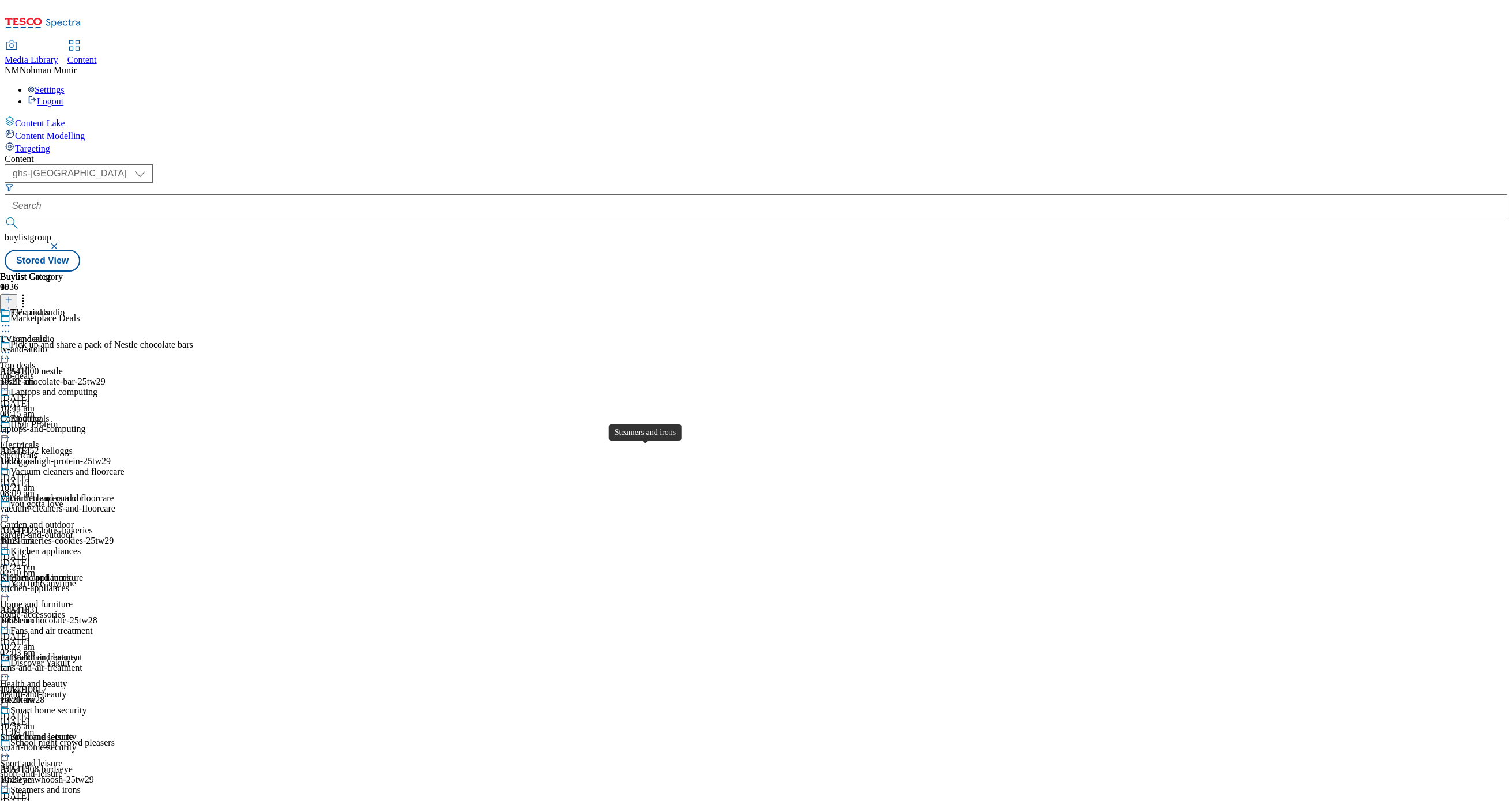
scroll to position [230, 0]
click at [125, 583] on div "kitchen-appliances" at bounding box center [62, 588] width 125 height 11
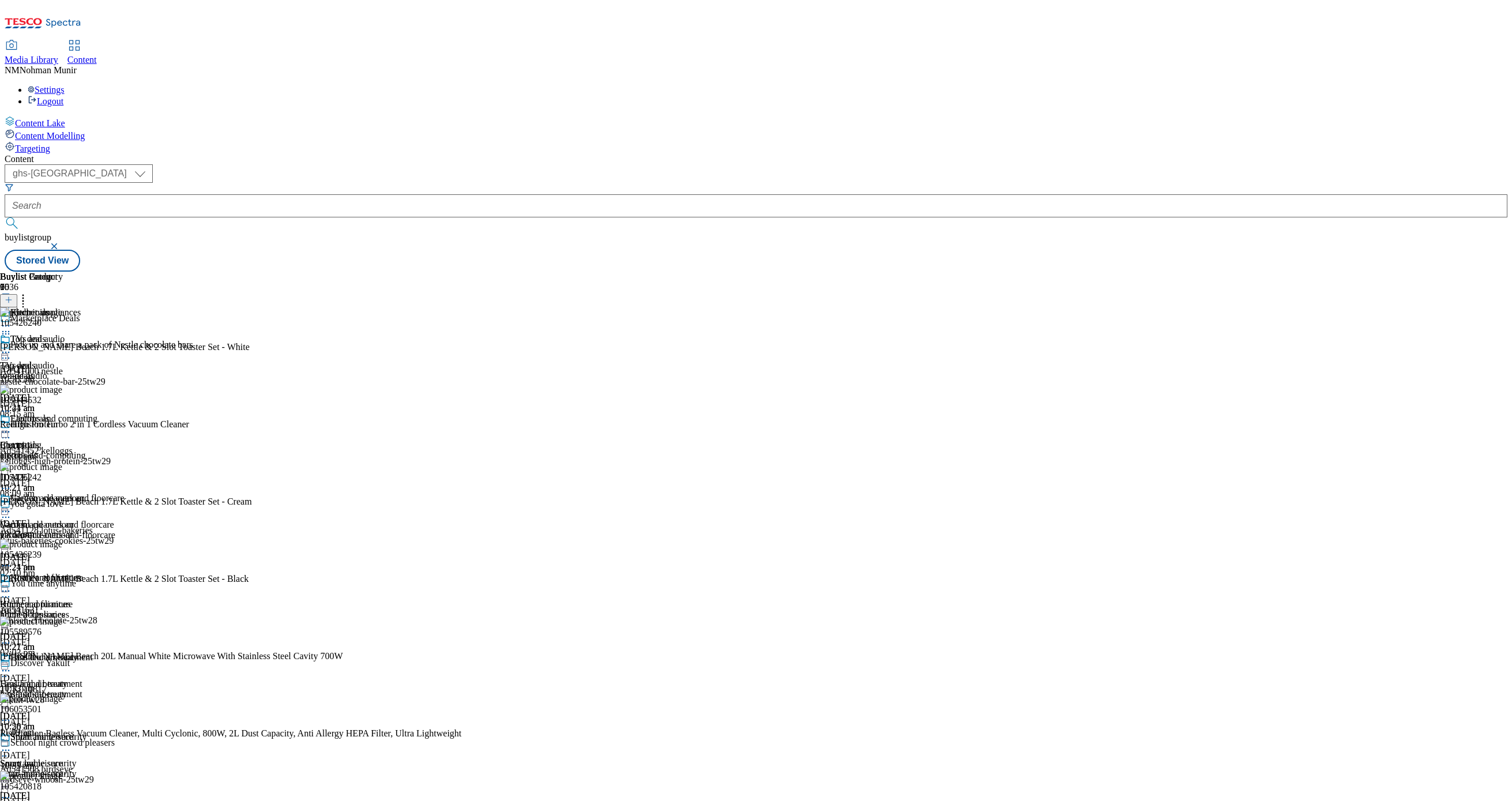
click at [125, 572] on div "Kitchen appliances Kitchen appliances kitchen-appliances 21 Aug 2025 10:21 am" at bounding box center [62, 612] width 125 height 80
click at [11, 585] on icon at bounding box center [6, 591] width 11 height 11
click at [73, 717] on span "Un-publish" at bounding box center [54, 721] width 37 height 9
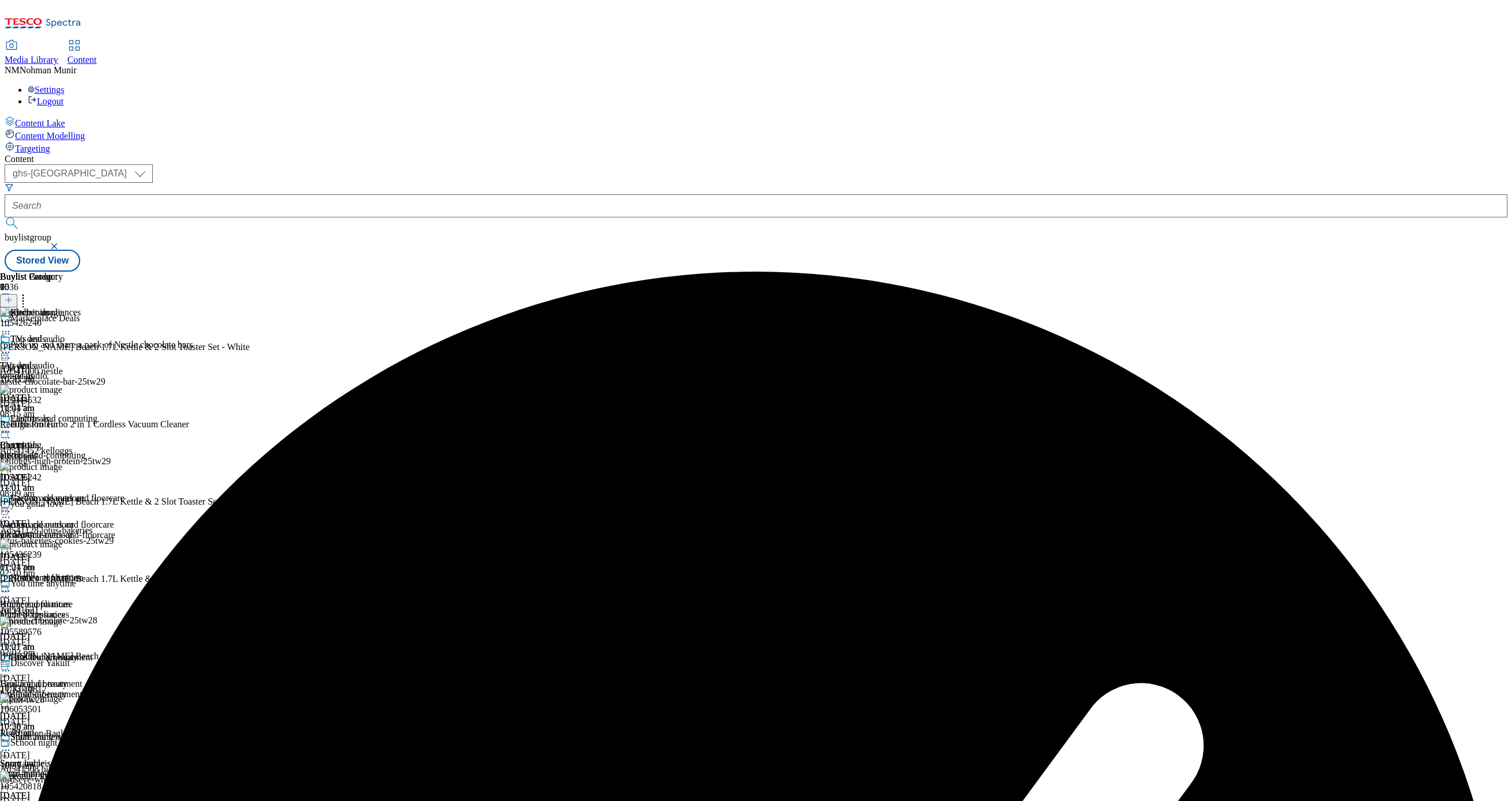
scroll to position [230, 0]
click at [125, 572] on div "Kitchen appliances Kitchen appliances kitchen-appliances 26 Aug 2025 11:01 am" at bounding box center [62, 612] width 125 height 80
click at [11, 585] on icon at bounding box center [6, 591] width 11 height 11
click at [75, 677] on span "Un-preview" at bounding box center [55, 681] width 39 height 9
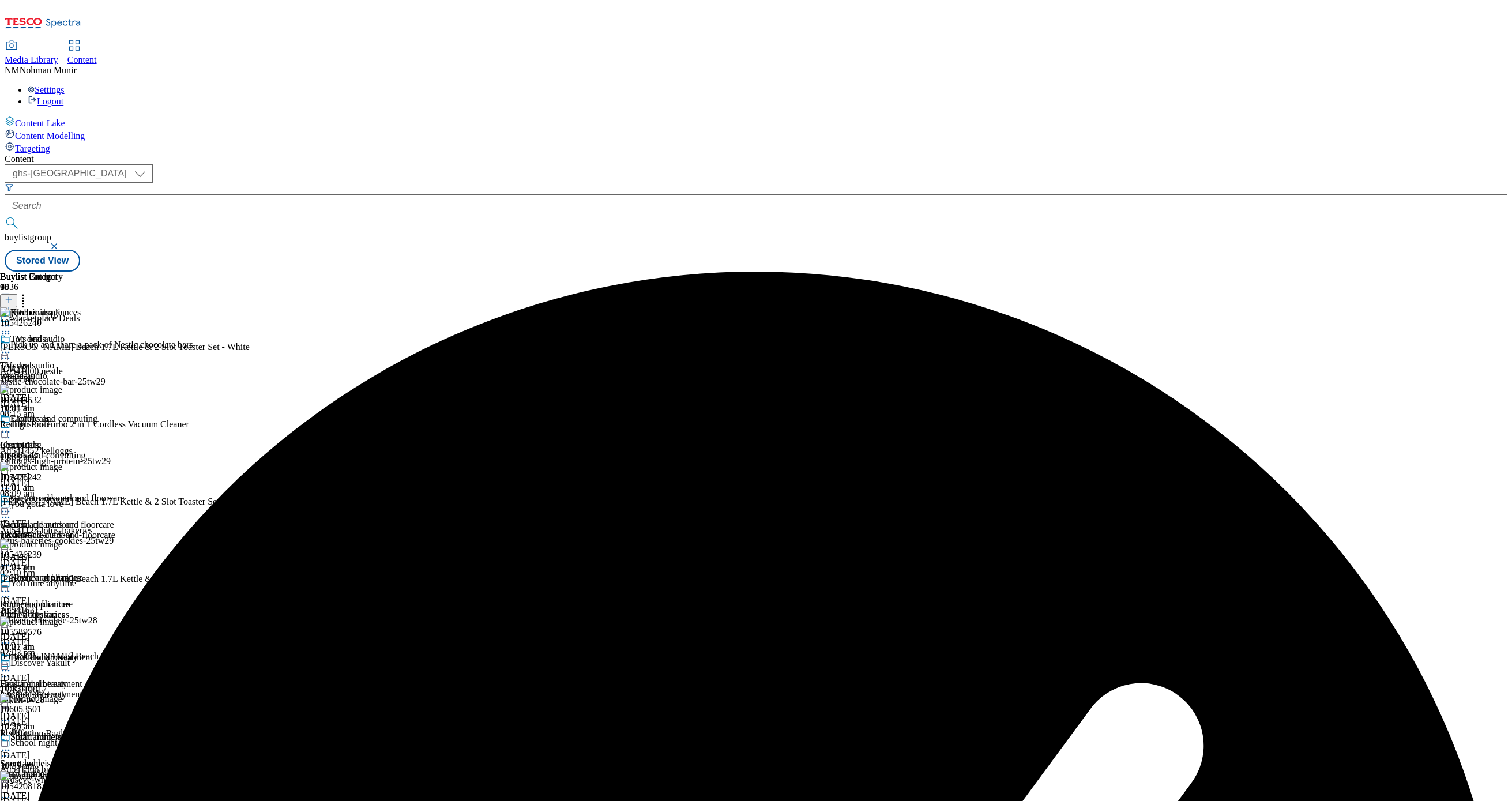
click at [29, 292] on icon at bounding box center [23, 298] width 11 height 11
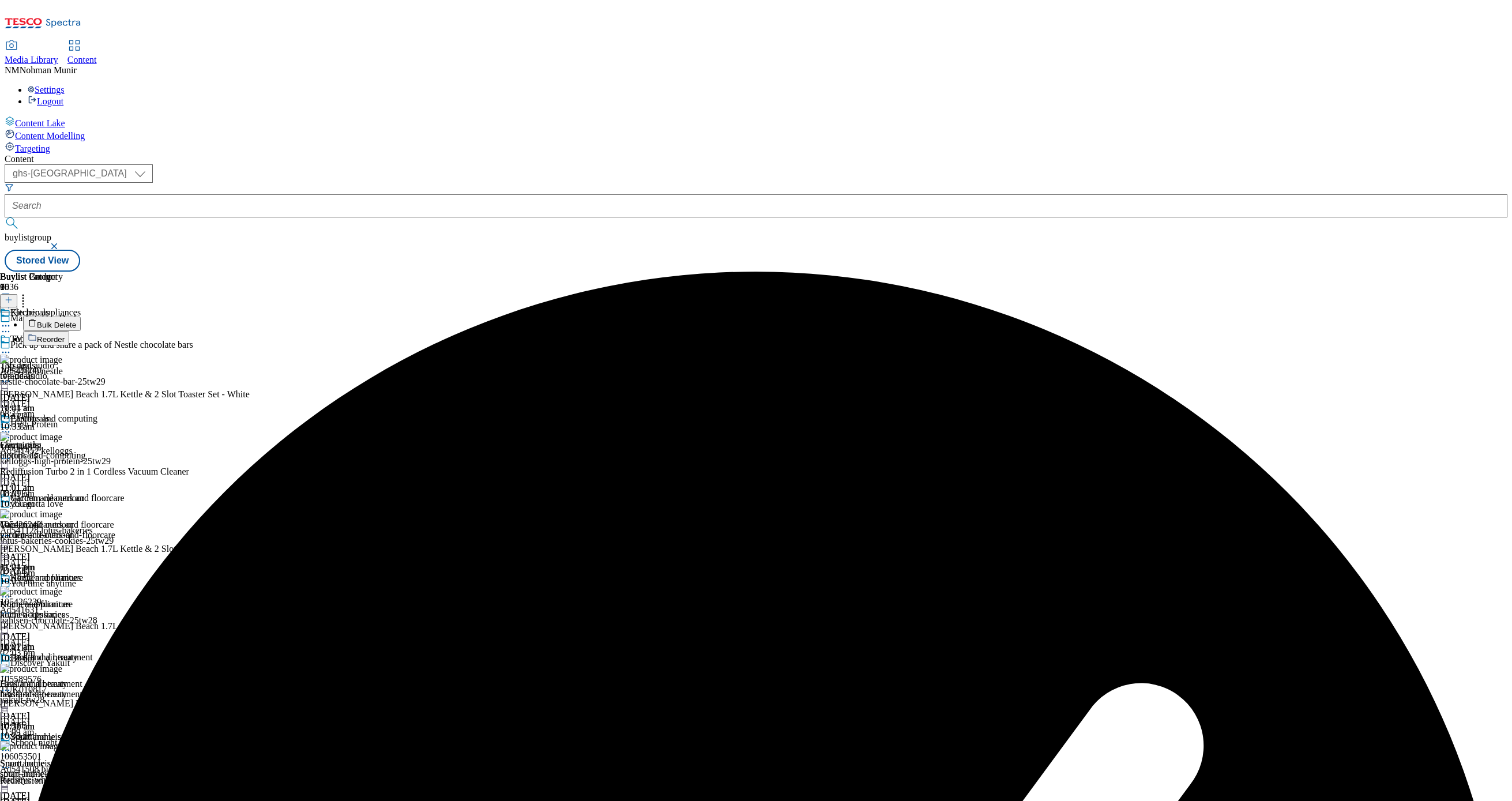
click at [80, 316] on button "Bulk Delete" at bounding box center [52, 324] width 57 height 15
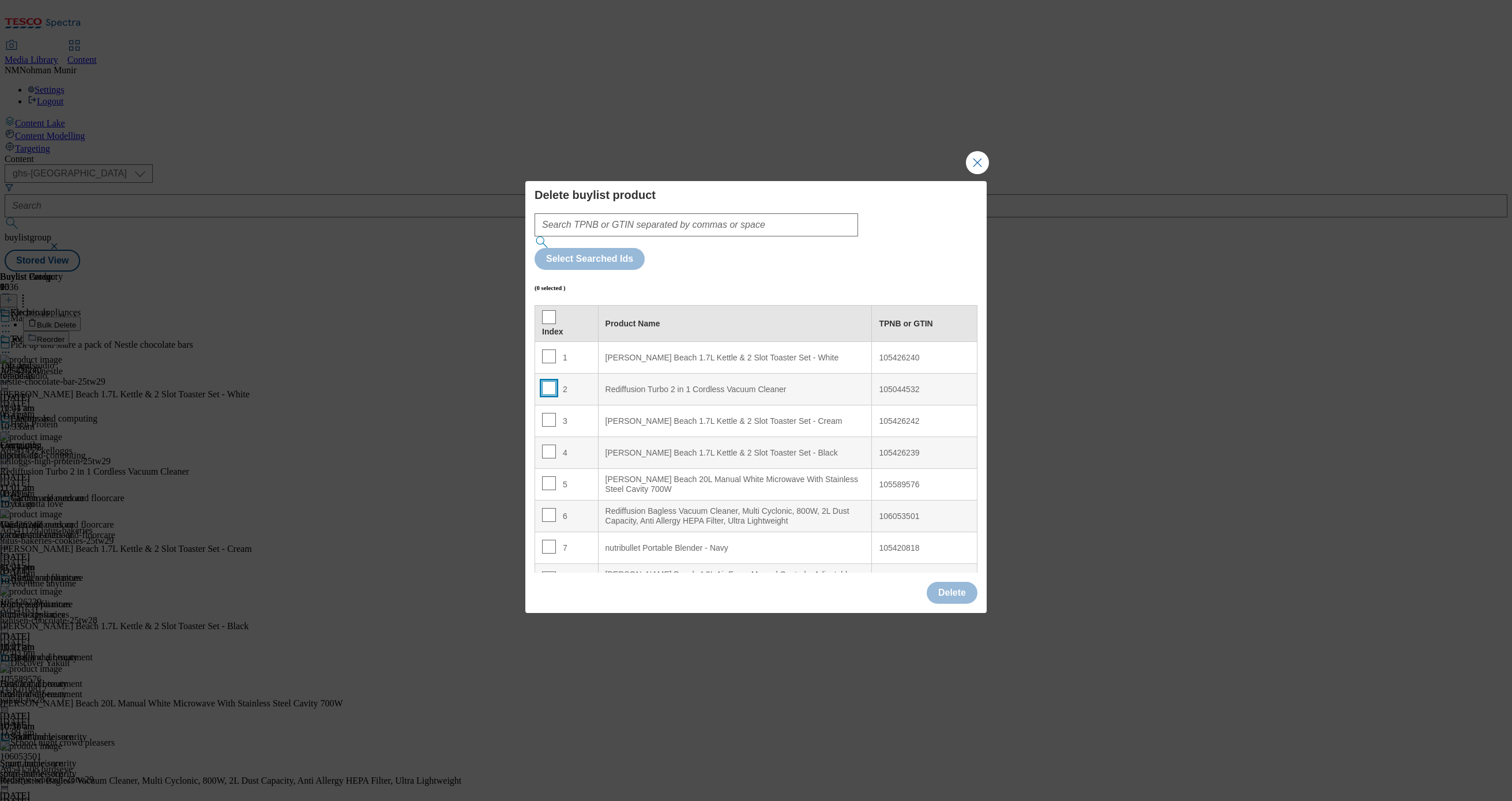
click at [552, 381] on input "Modal" at bounding box center [549, 388] width 14 height 14
checkbox input "true"
click at [934, 581] on button "Delete" at bounding box center [952, 592] width 51 height 22
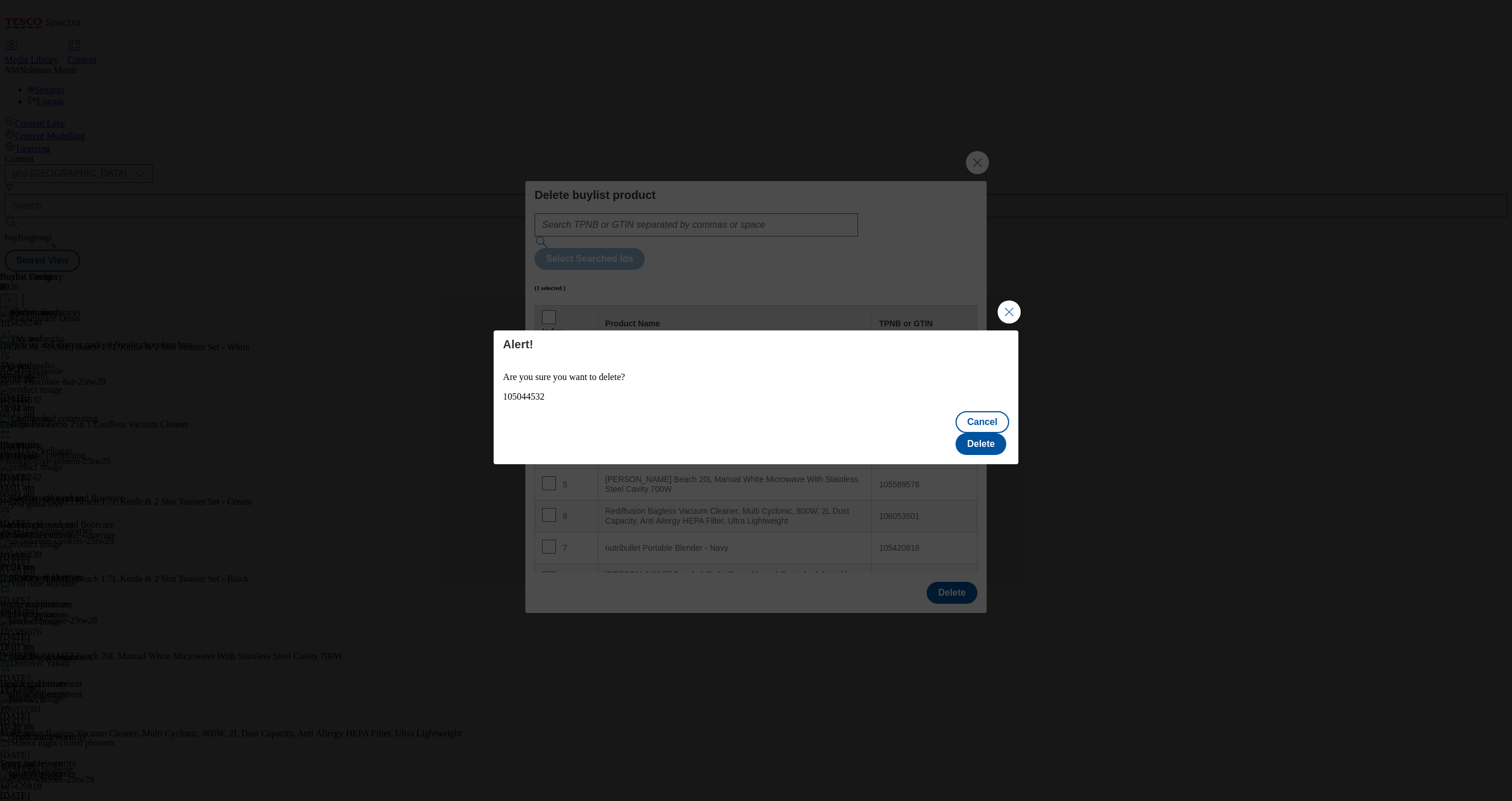
drag, startPoint x: 1013, startPoint y: 424, endPoint x: 986, endPoint y: 430, distance: 27.7
click at [1012, 424] on div "Cancel Delete" at bounding box center [755, 434] width 524 height 60
click at [985, 433] on button "Delete" at bounding box center [981, 444] width 51 height 22
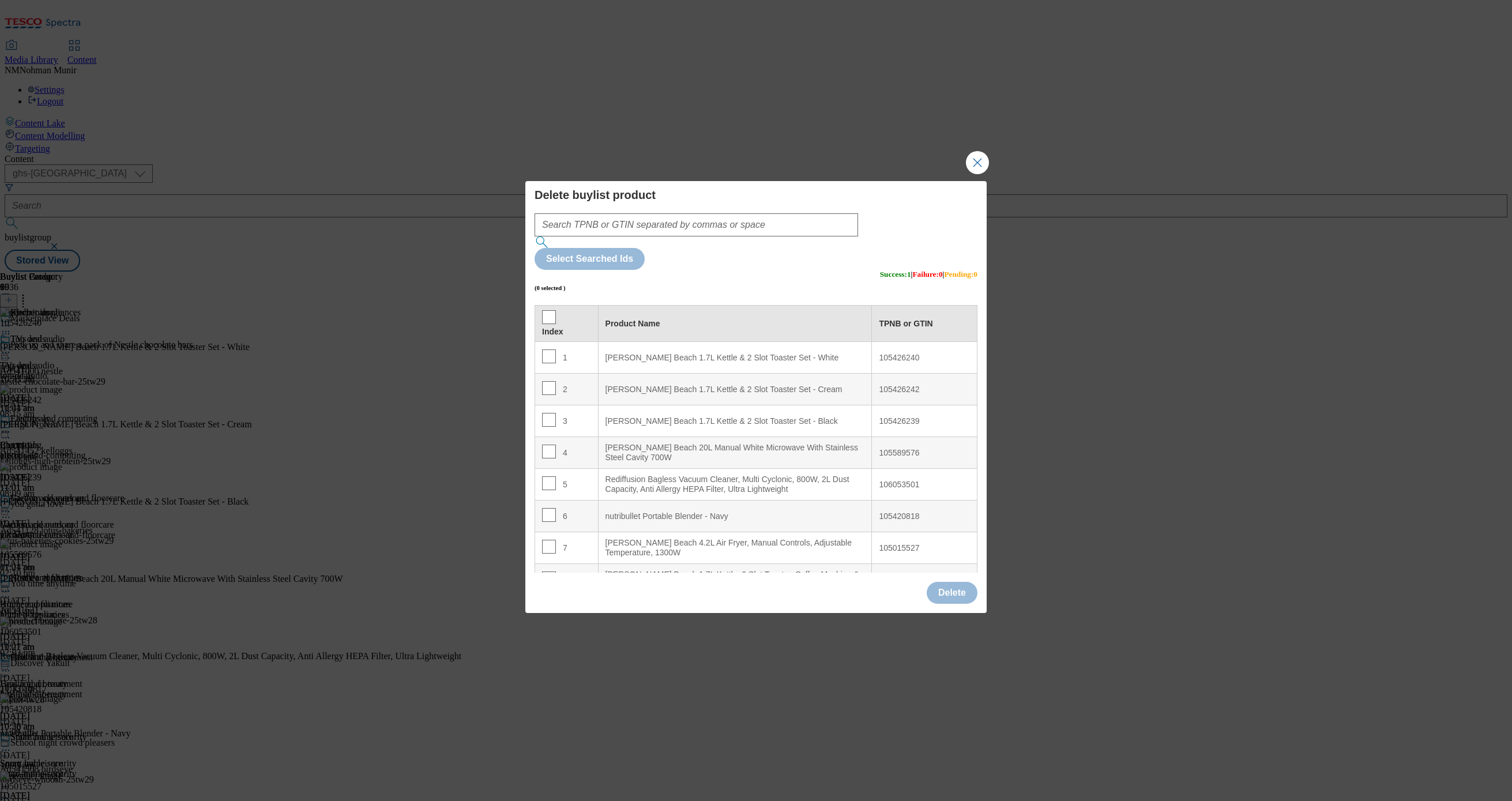
click at [830, 589] on div "Delete" at bounding box center [756, 594] width 461 height 38
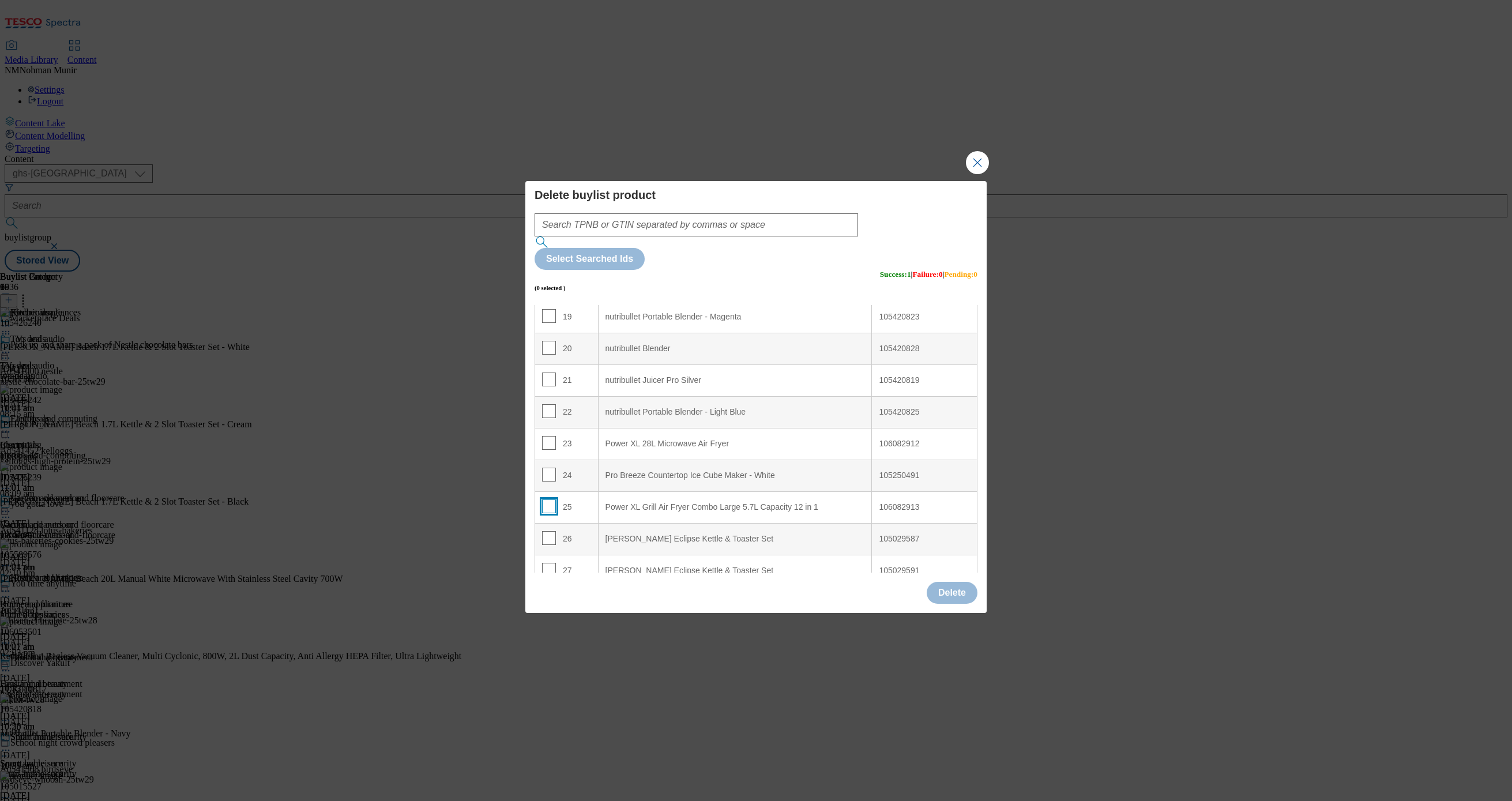
click at [544, 499] on input "Modal" at bounding box center [549, 506] width 14 height 14
checkbox input "true"
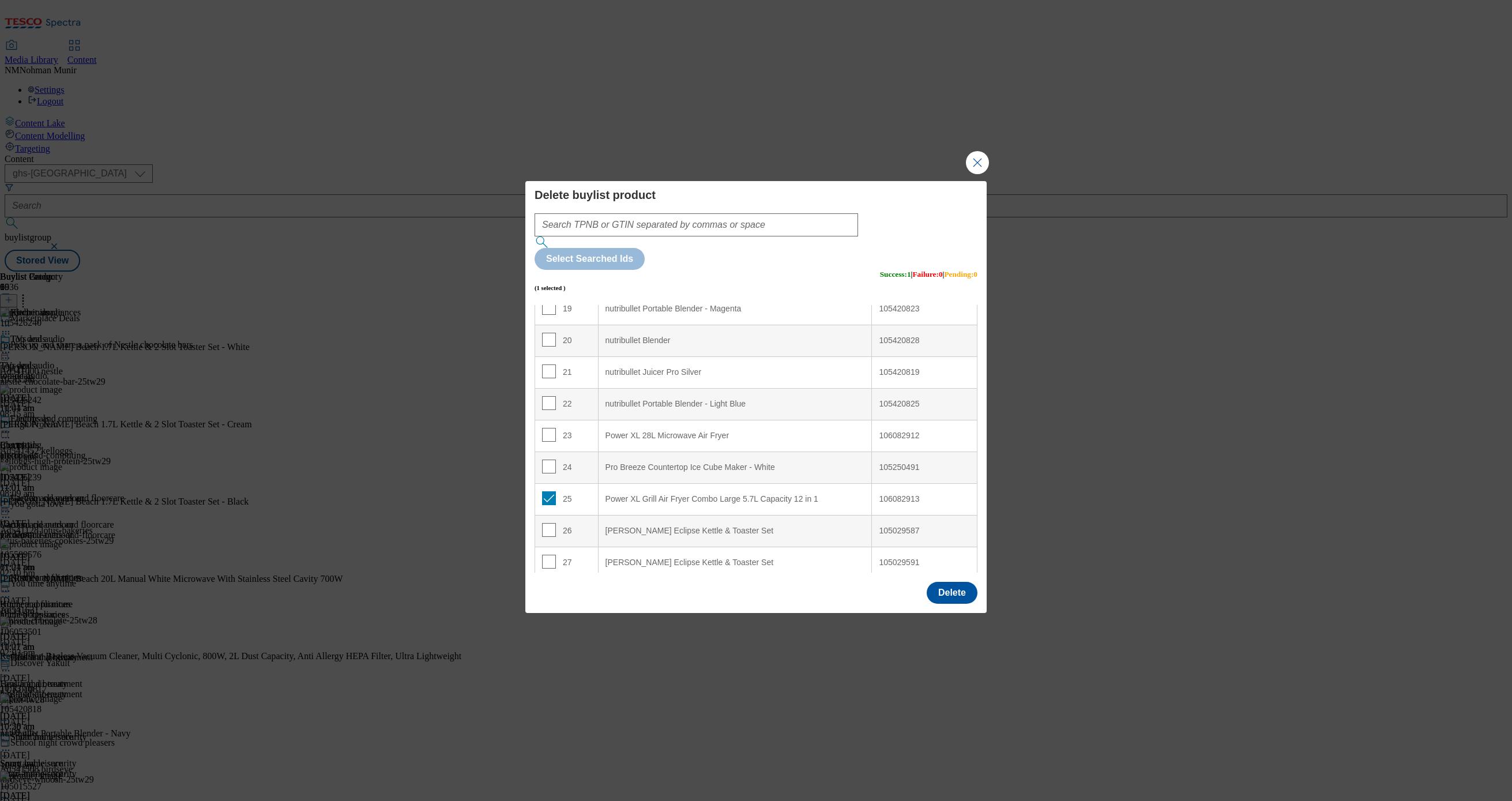
scroll to position [645, 0]
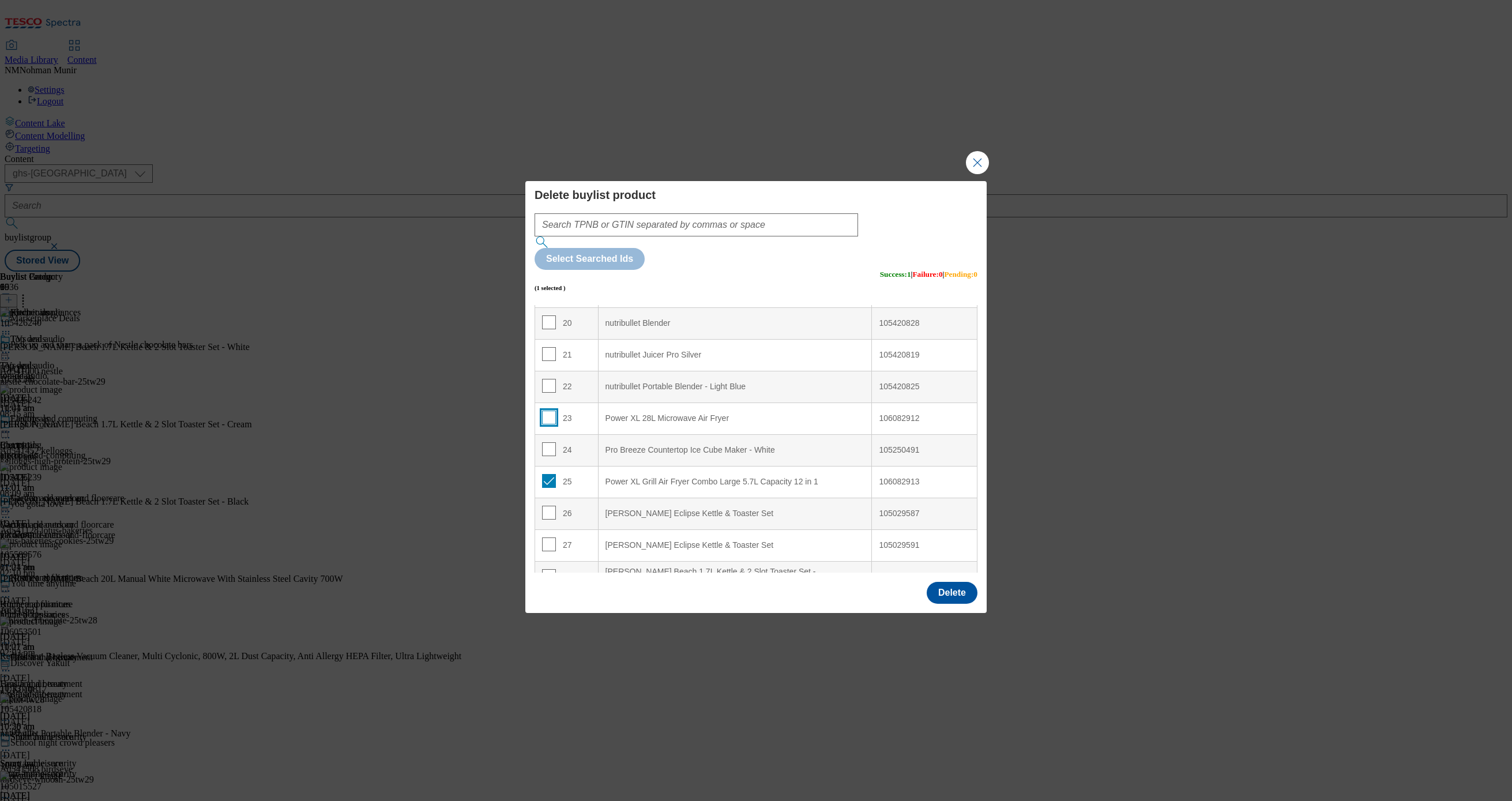
click at [553, 411] on input "Modal" at bounding box center [549, 417] width 14 height 14
checkbox input "true"
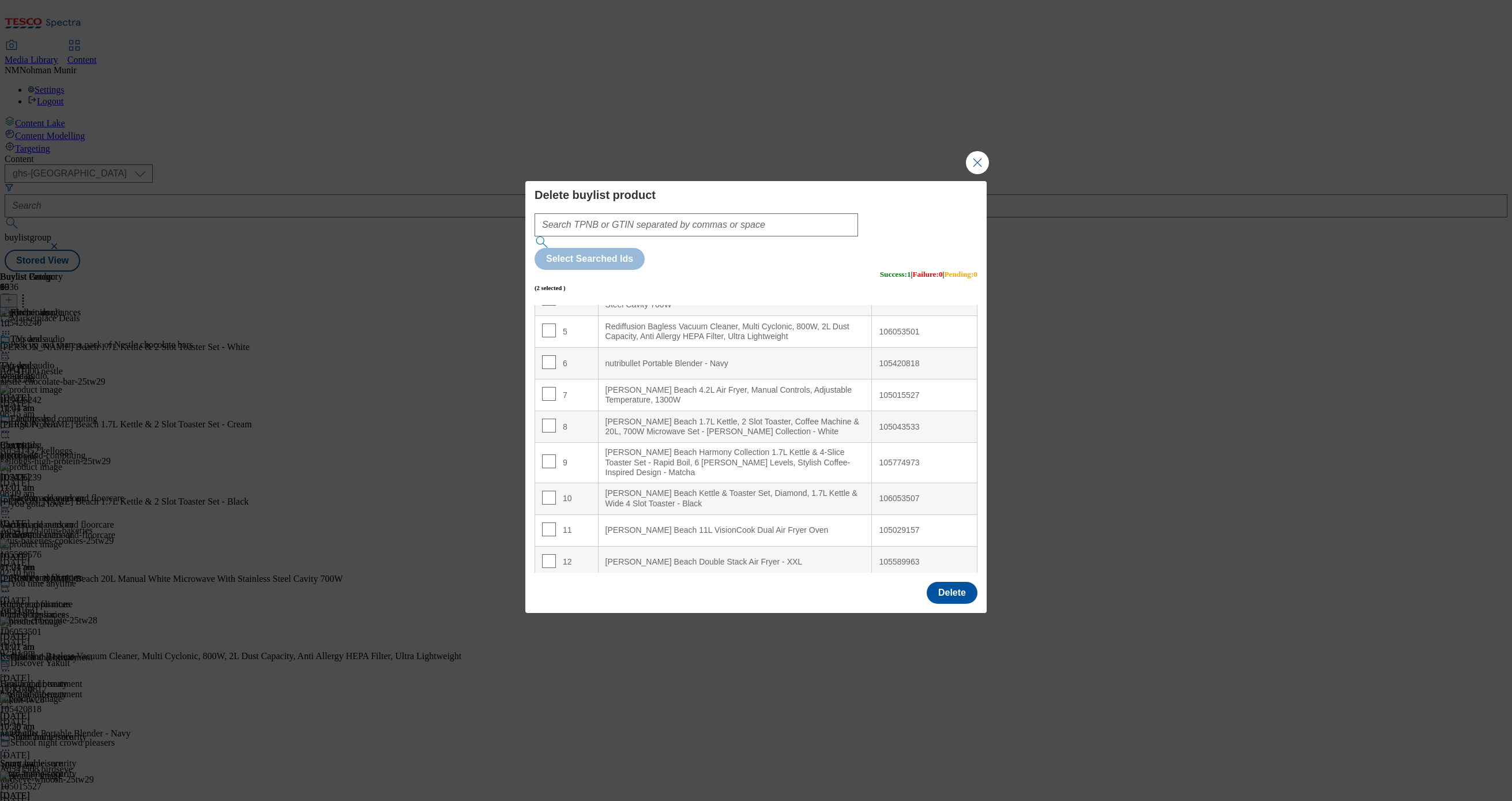
scroll to position [0, 0]
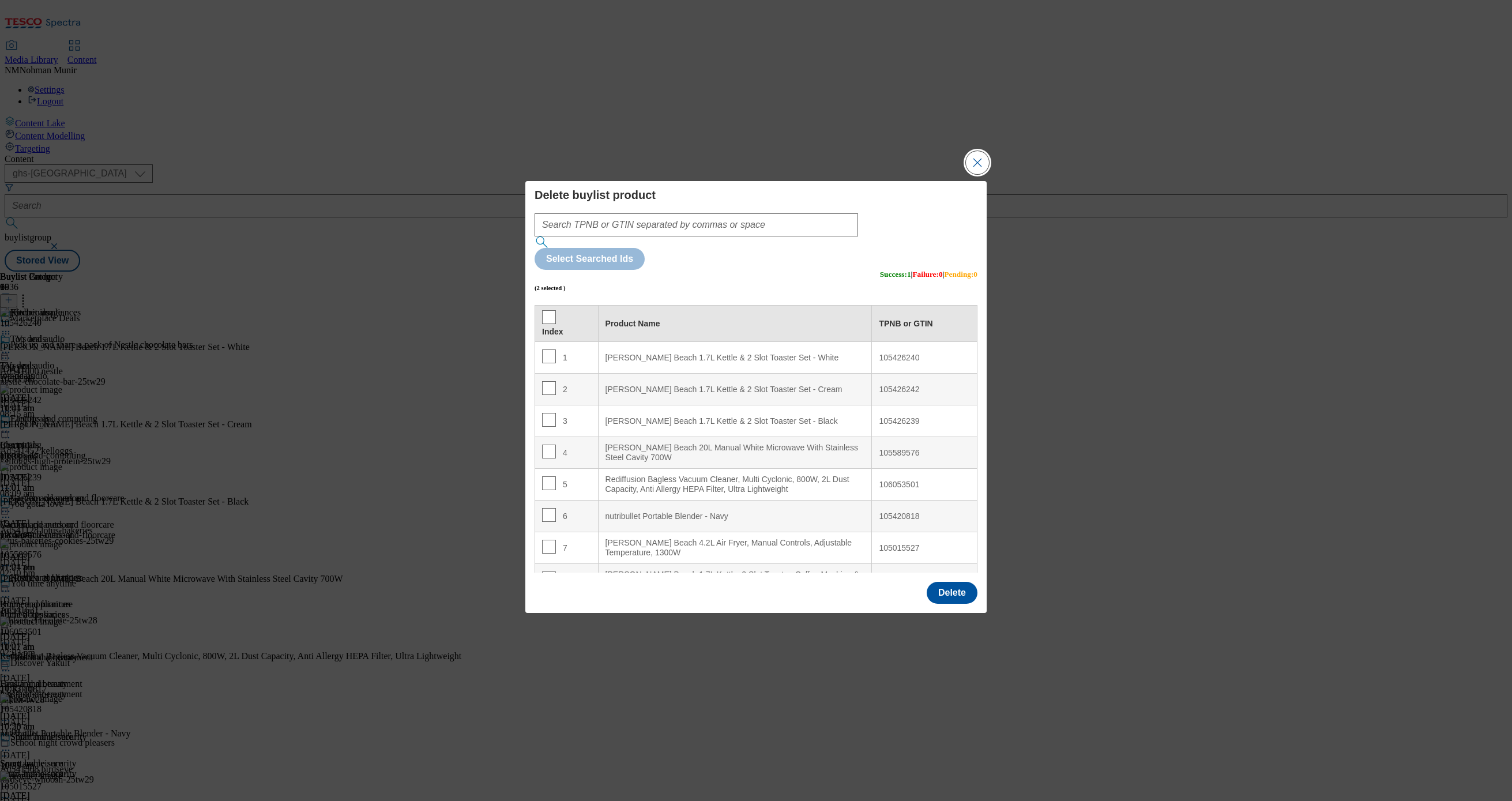
click at [983, 174] on button "Close Modal" at bounding box center [977, 162] width 23 height 23
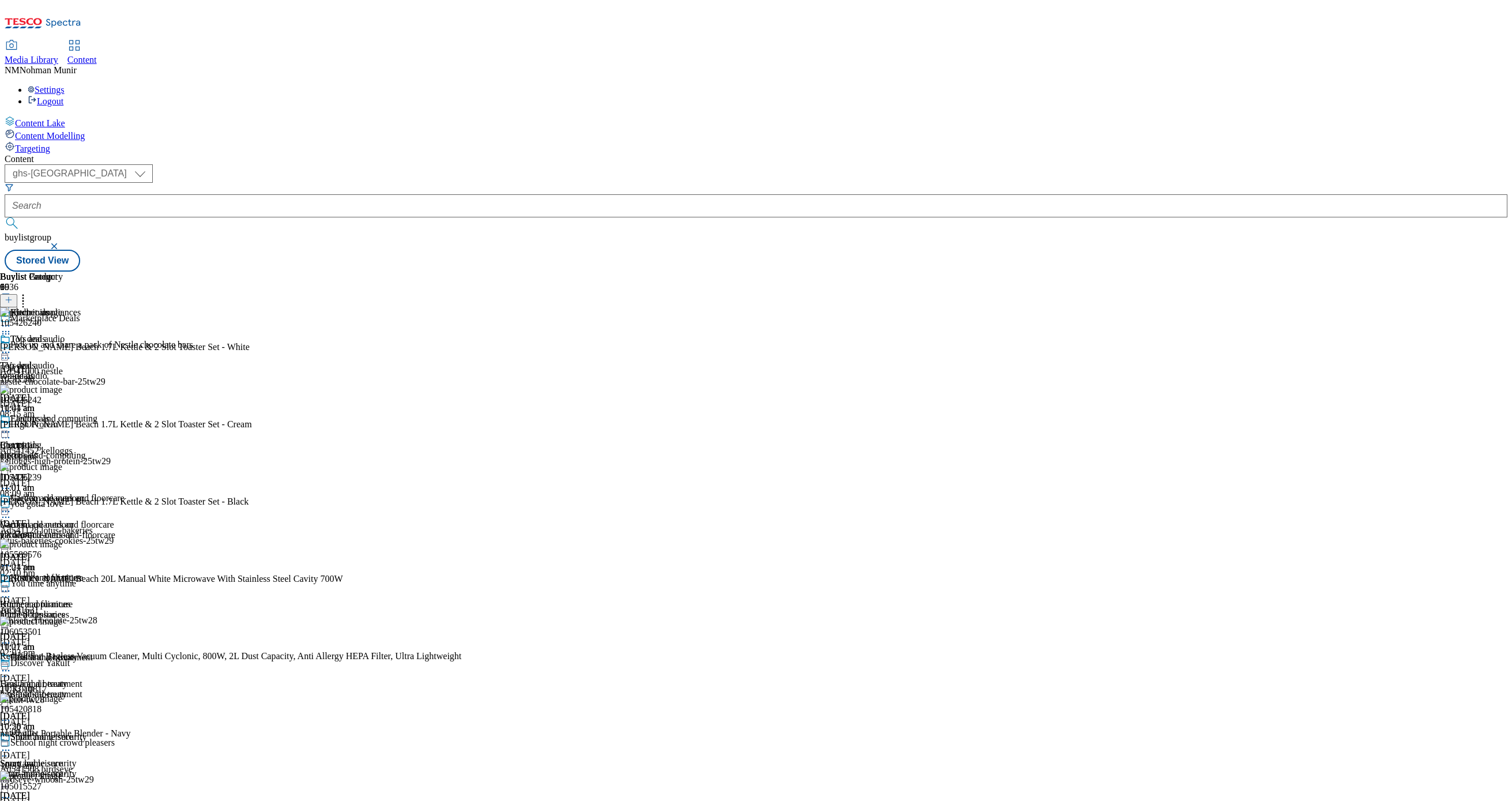
click at [616, 271] on header "Buylist Product 69" at bounding box center [307, 289] width 616 height 36
click at [29, 292] on icon at bounding box center [23, 298] width 11 height 11
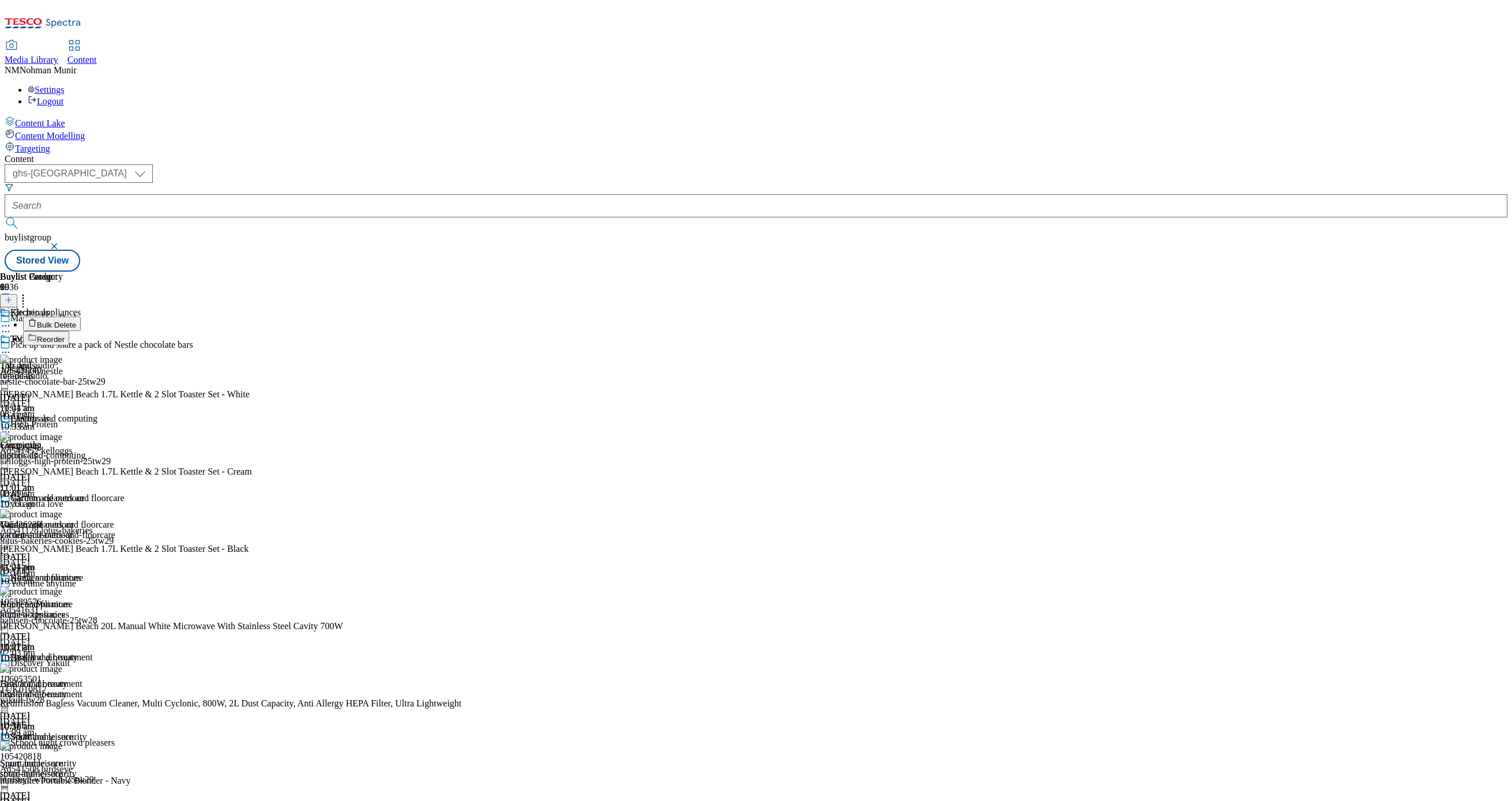
click at [80, 316] on button "Bulk Delete" at bounding box center [52, 324] width 57 height 15
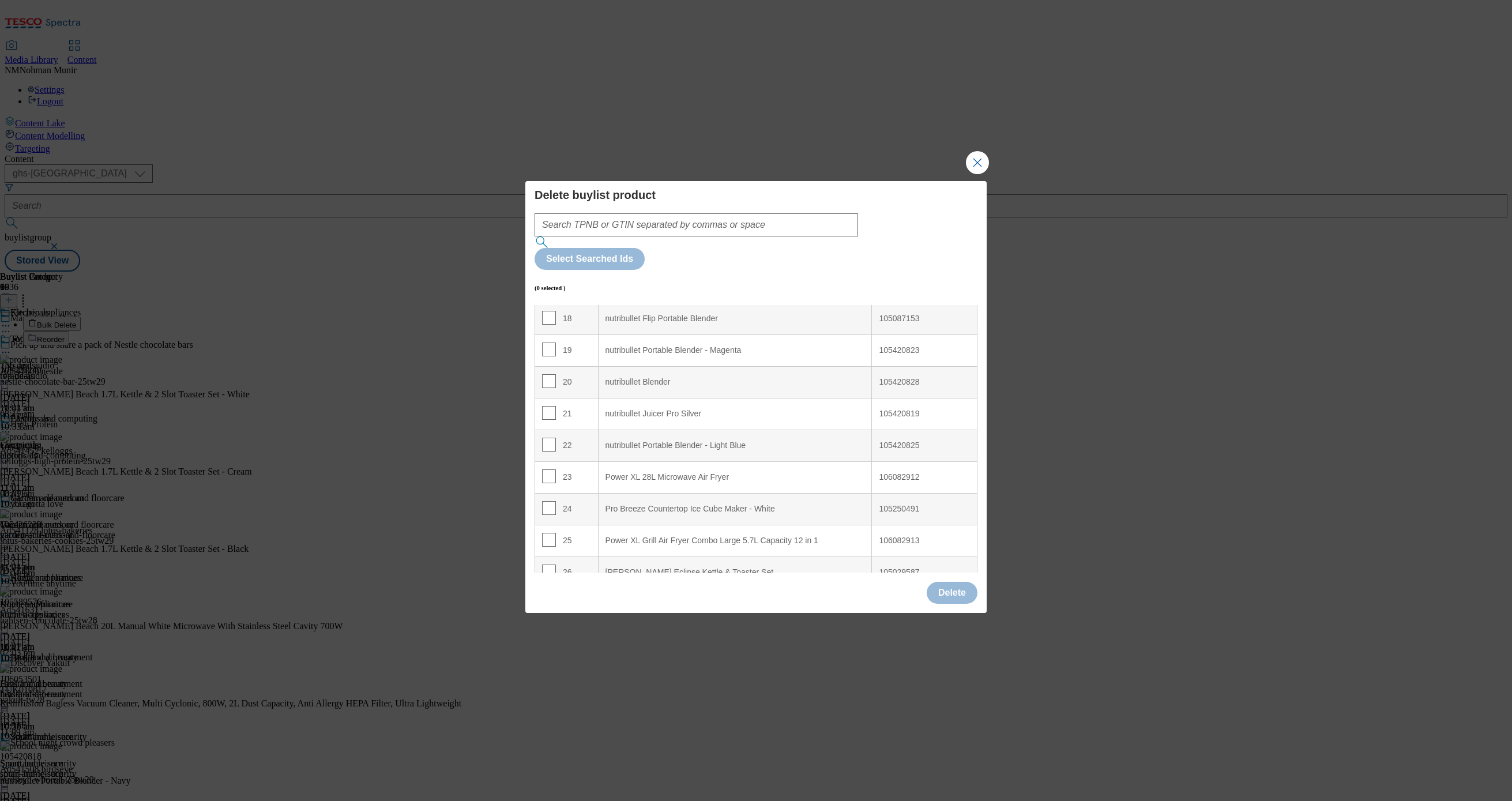
scroll to position [620, 0]
click at [550, 499] on input "Modal" at bounding box center [549, 506] width 14 height 14
checkbox input "true"
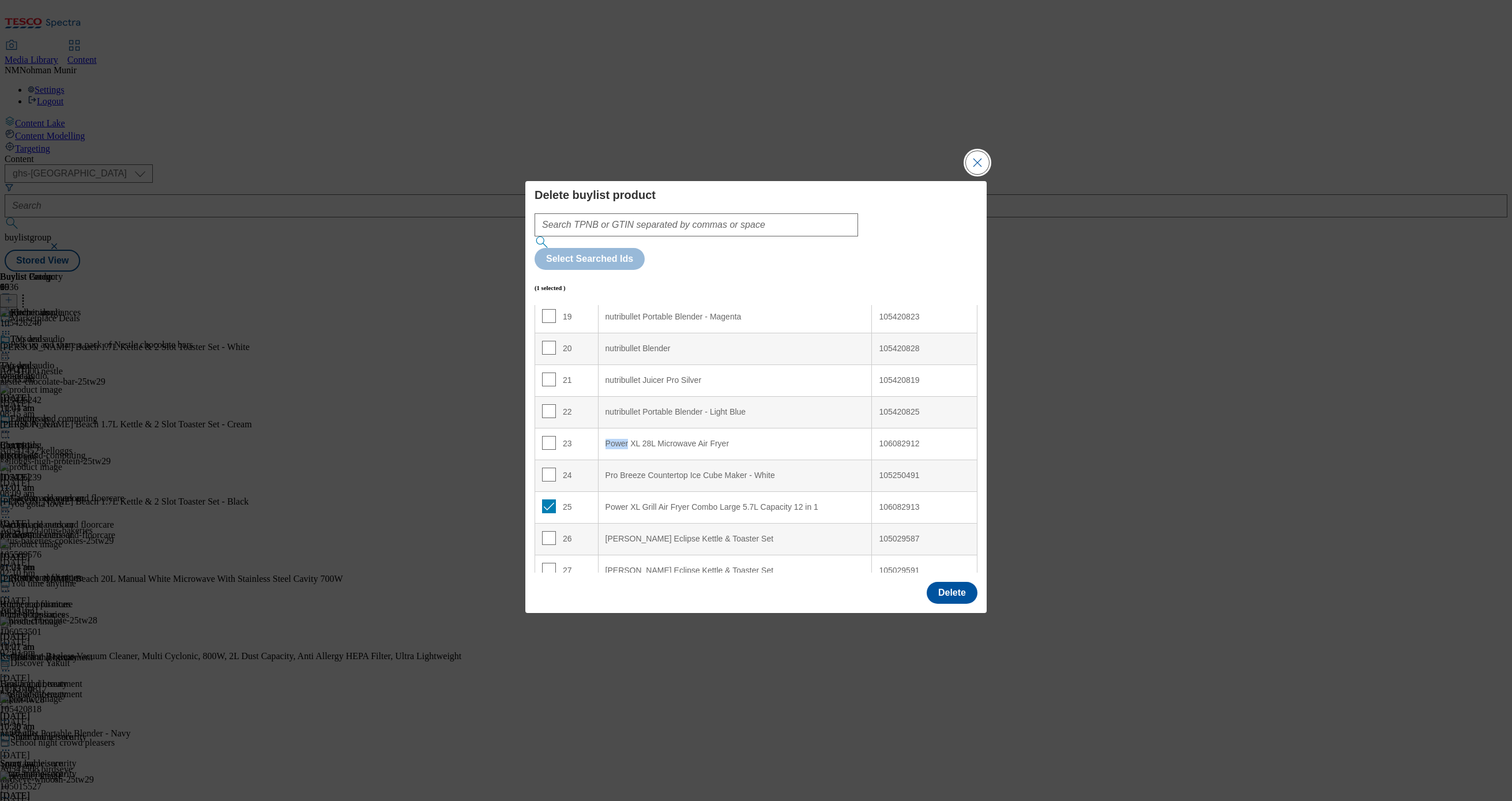
click at [968, 174] on button "Close Modal" at bounding box center [977, 162] width 23 height 23
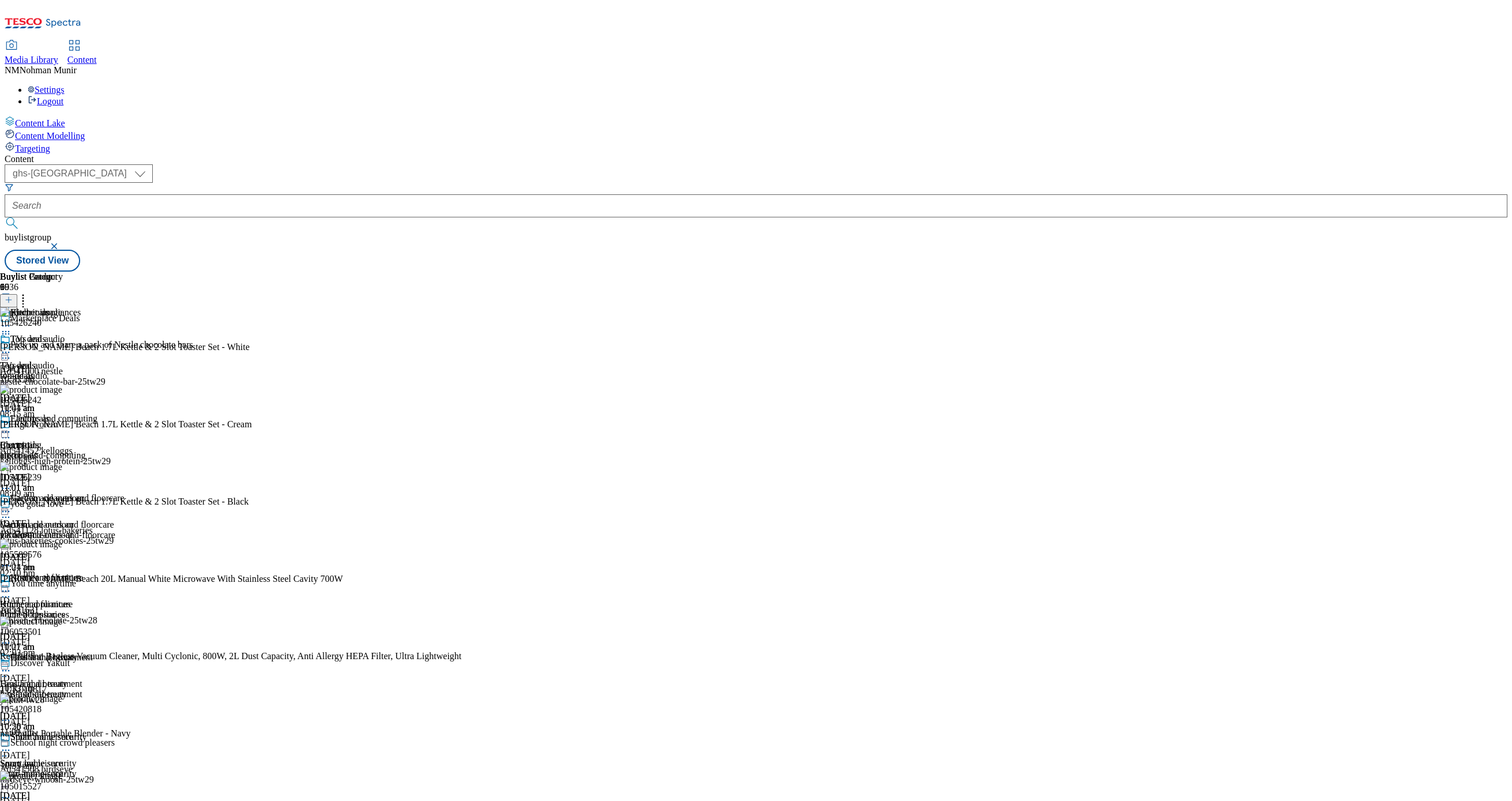
click at [29, 292] on icon at bounding box center [23, 298] width 11 height 11
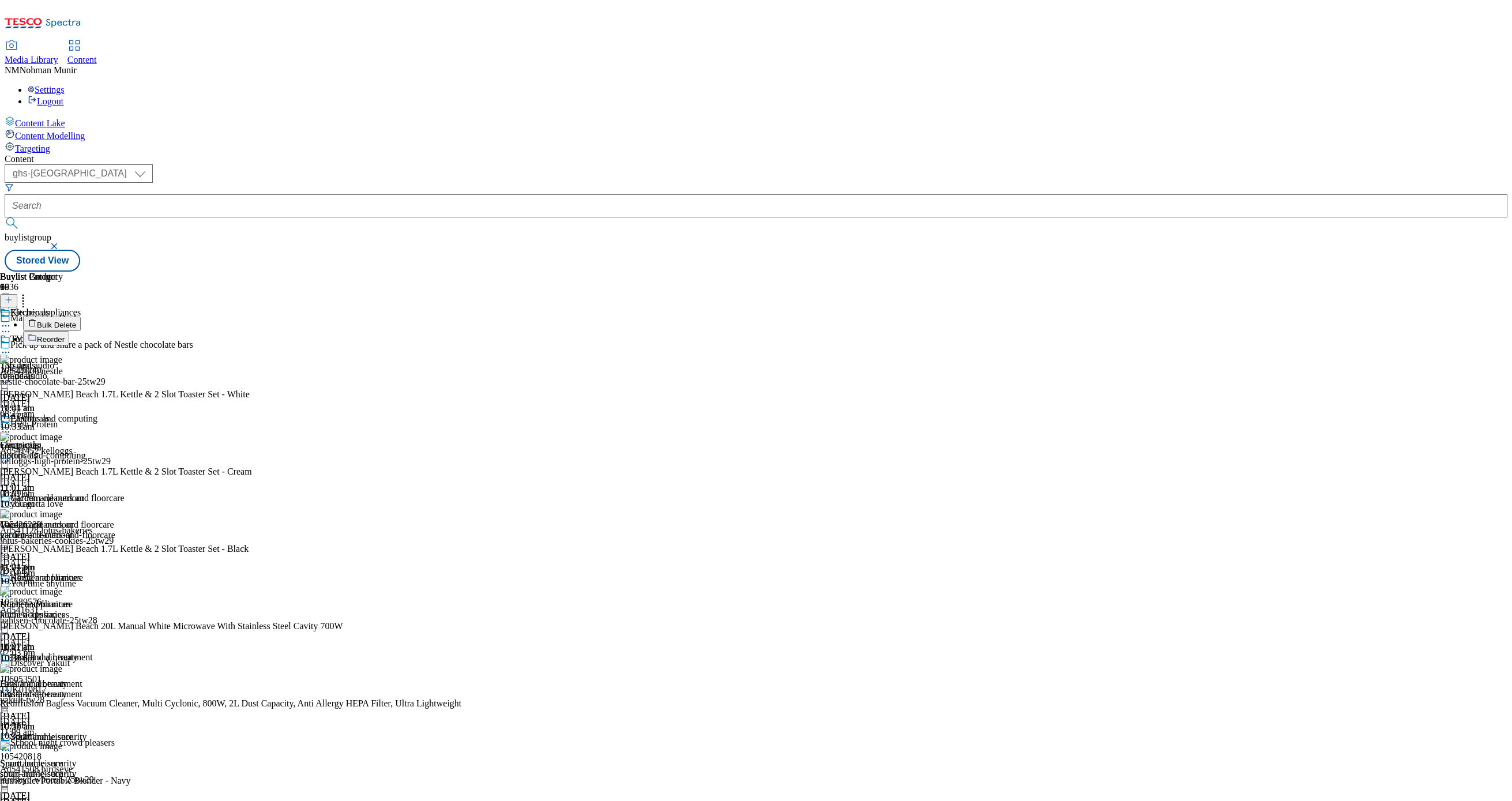
click at [69, 331] on button "Reorder" at bounding box center [46, 339] width 46 height 15
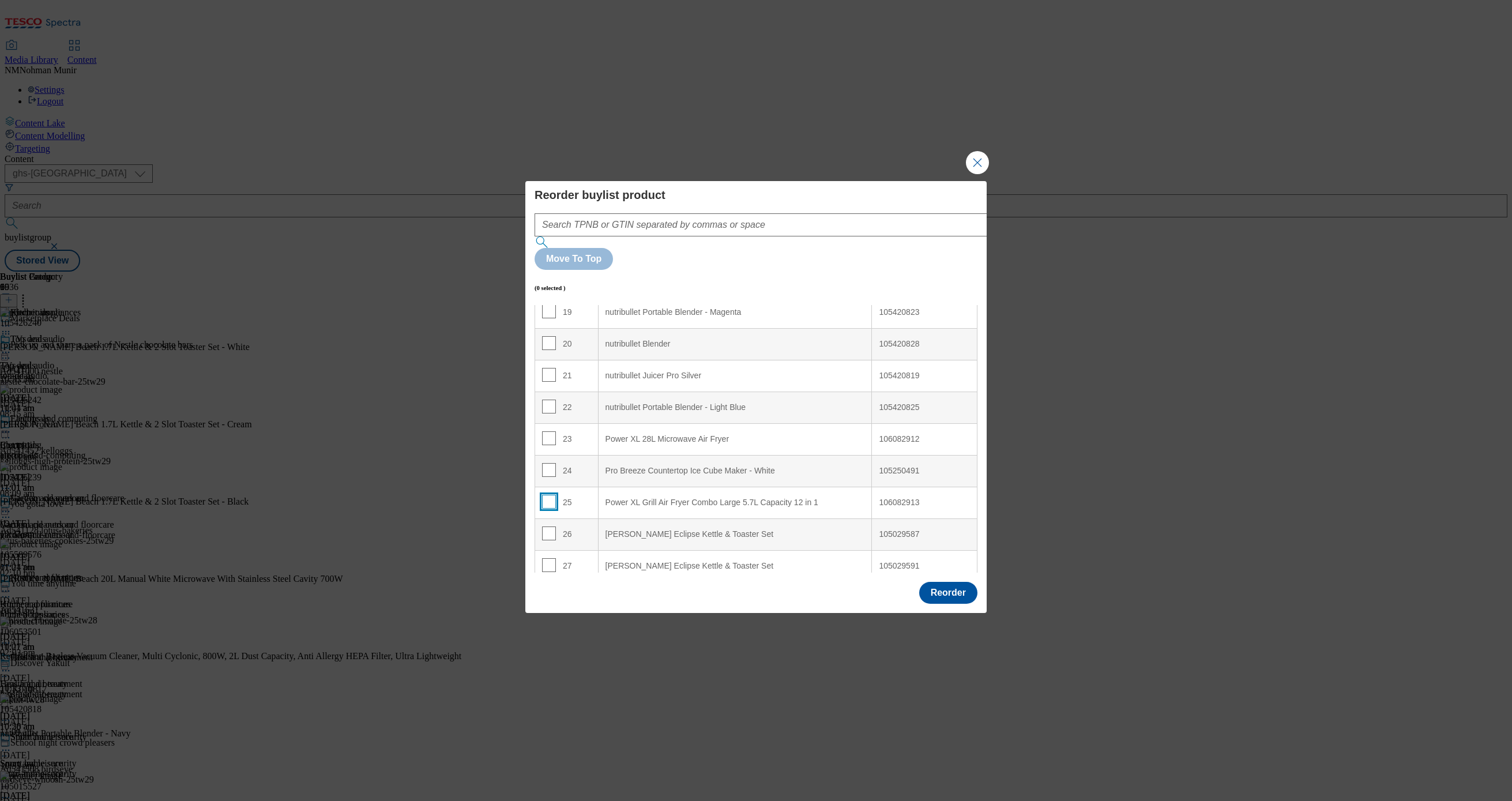
click at [544, 494] on input "Modal" at bounding box center [549, 501] width 14 height 14
checkbox input "true"
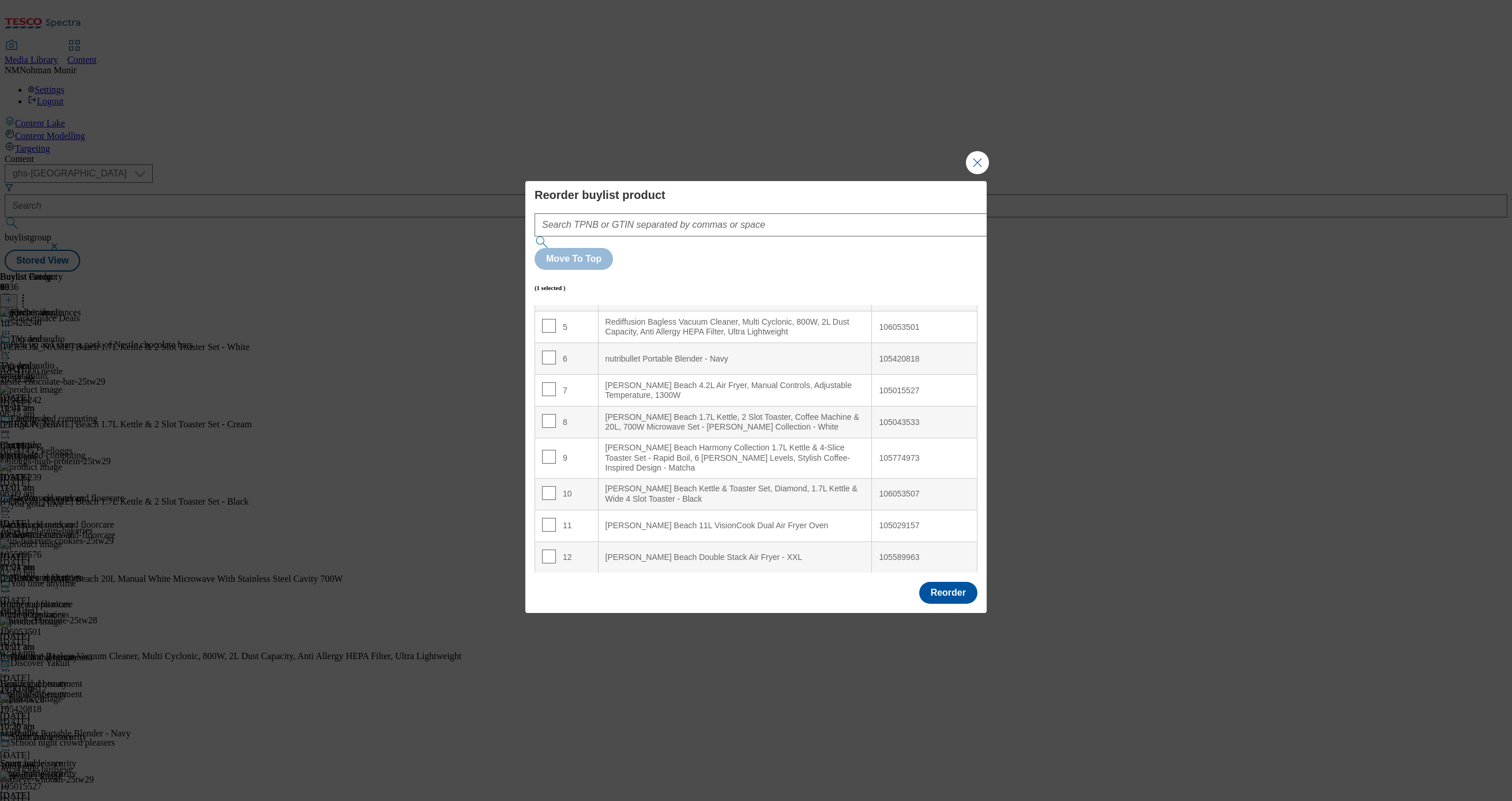
scroll to position [0, 0]
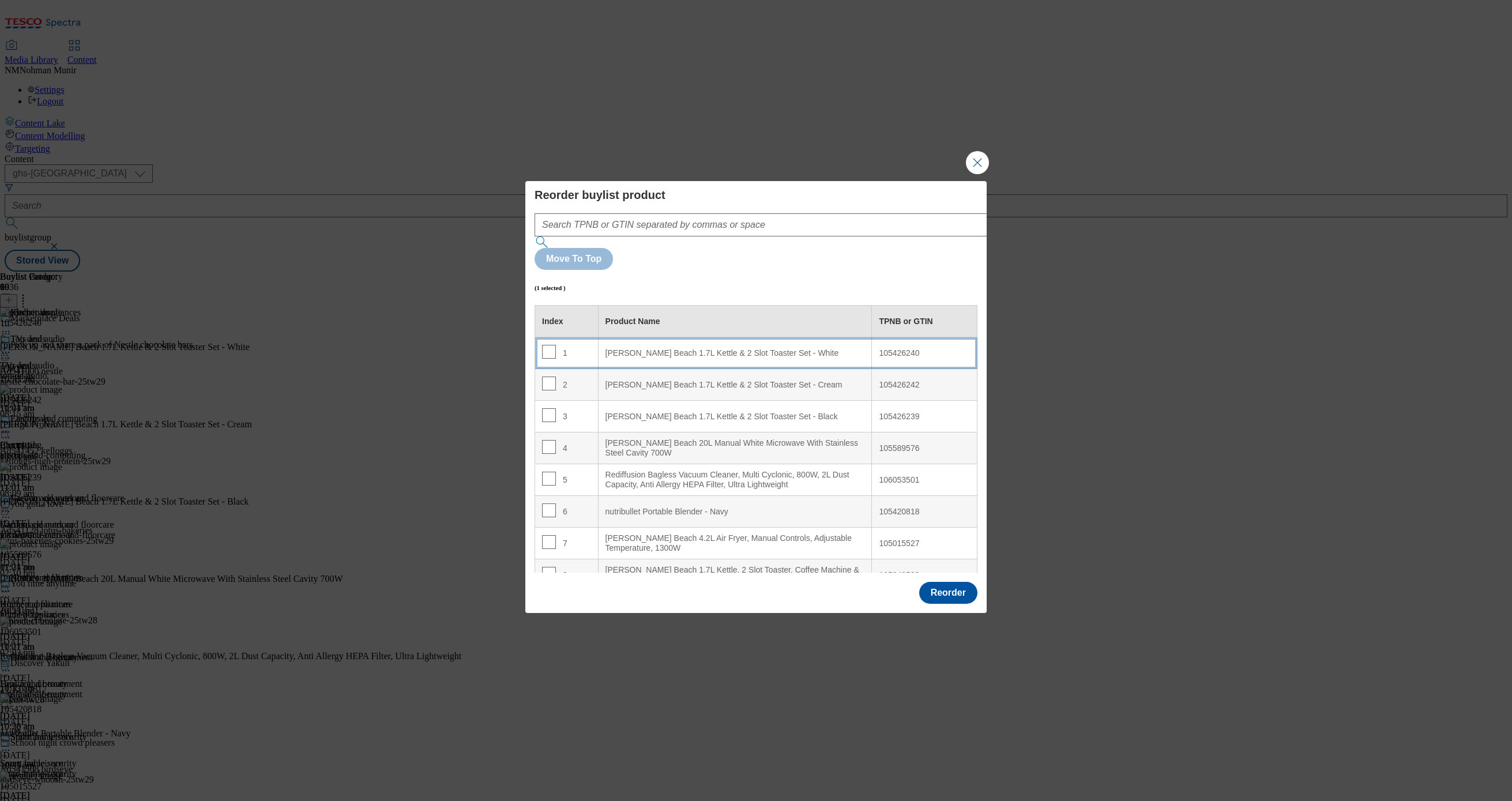
click at [685, 348] on div "[PERSON_NAME] Beach 1.7L Kettle & 2 Slot Toaster Set - White" at bounding box center [735, 353] width 259 height 11
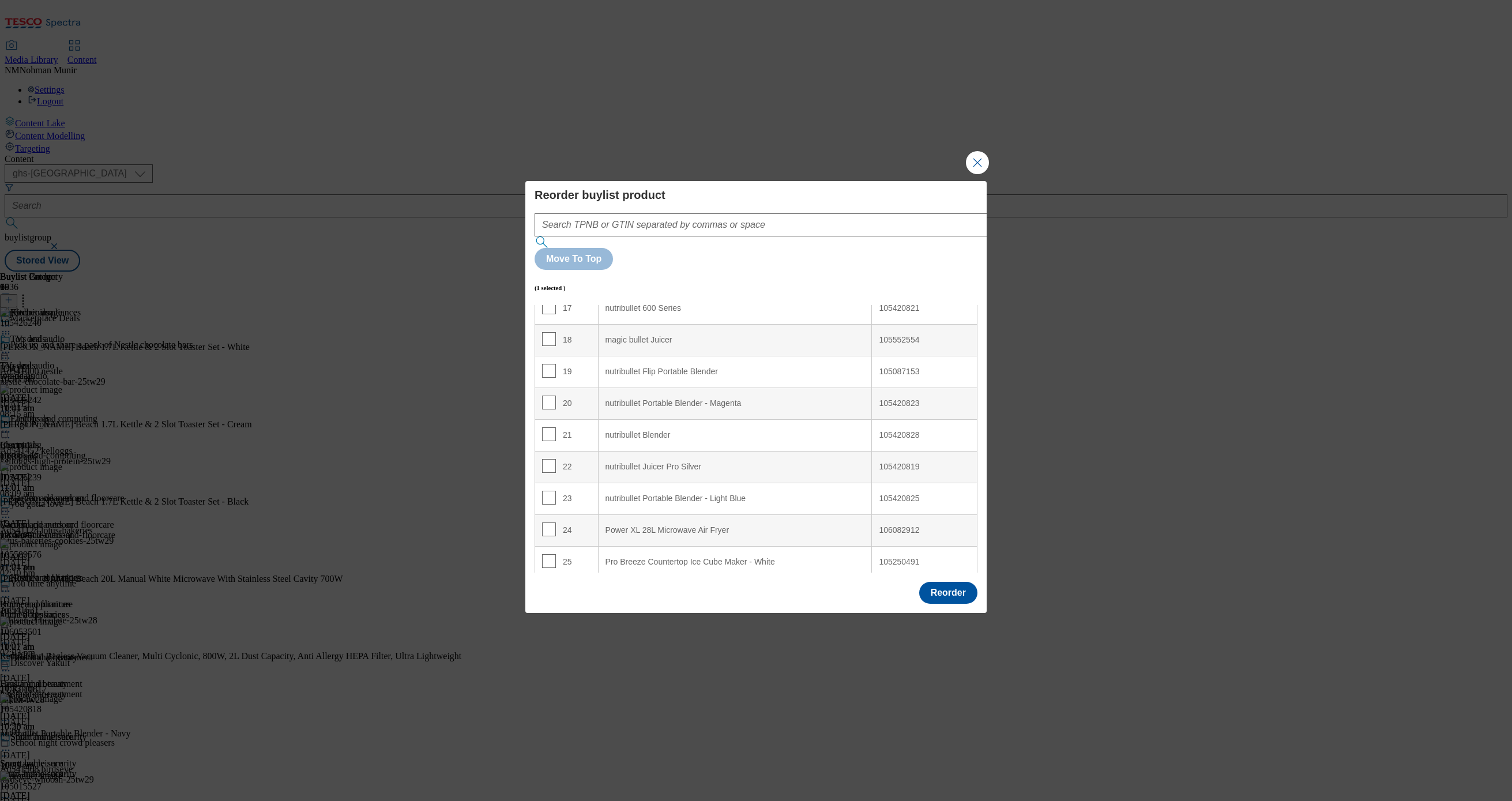
scroll to position [611, 0]
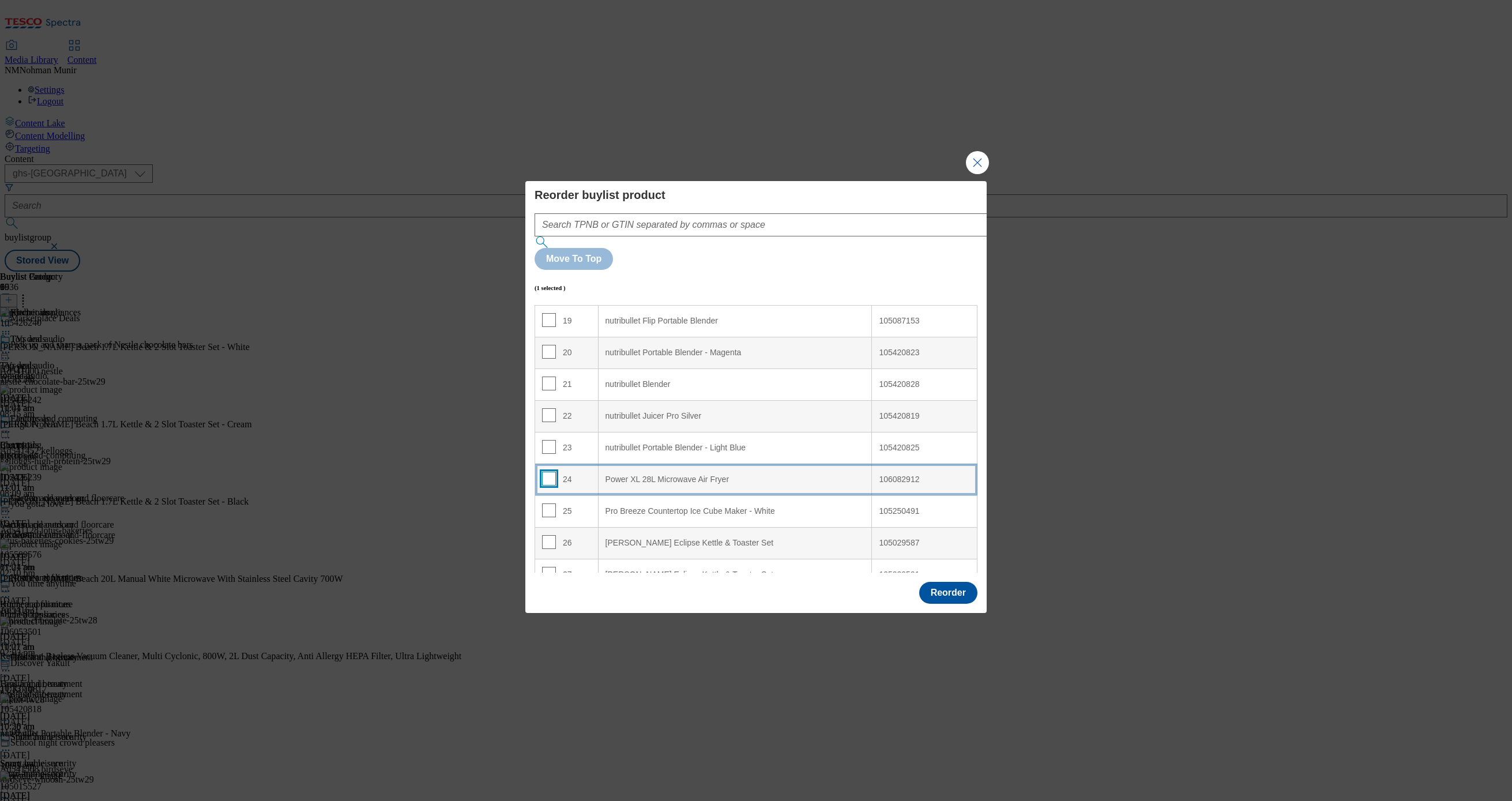
click at [550, 471] on input "Modal" at bounding box center [549, 478] width 14 height 14
checkbox input "true"
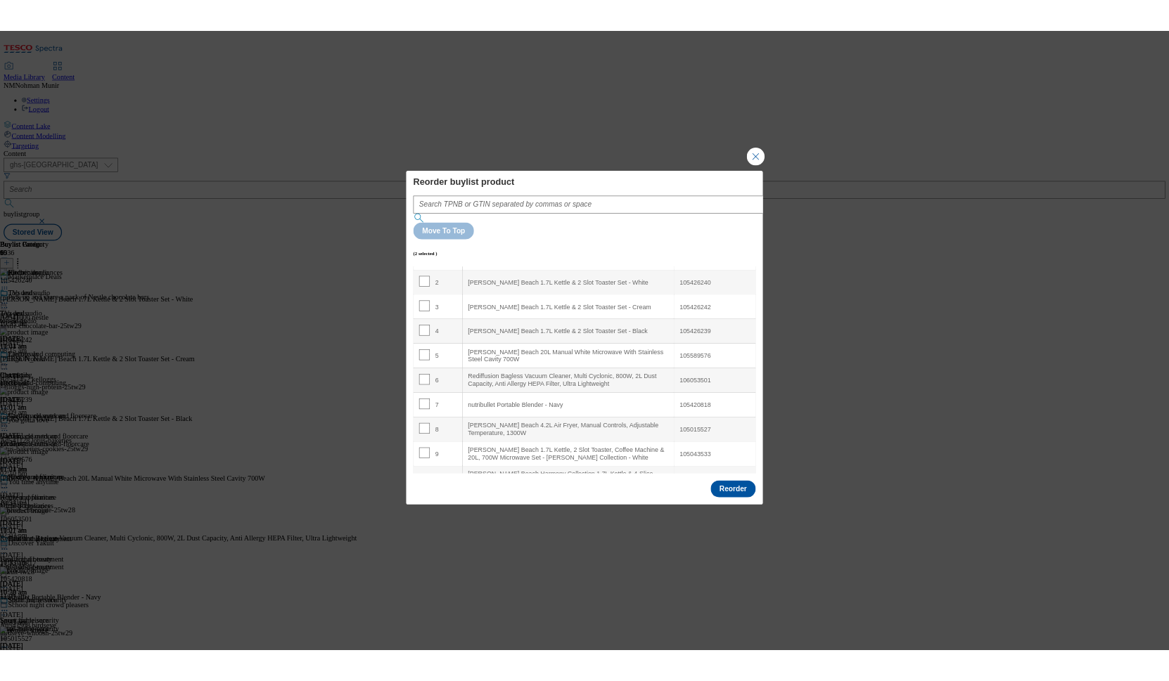
scroll to position [0, 0]
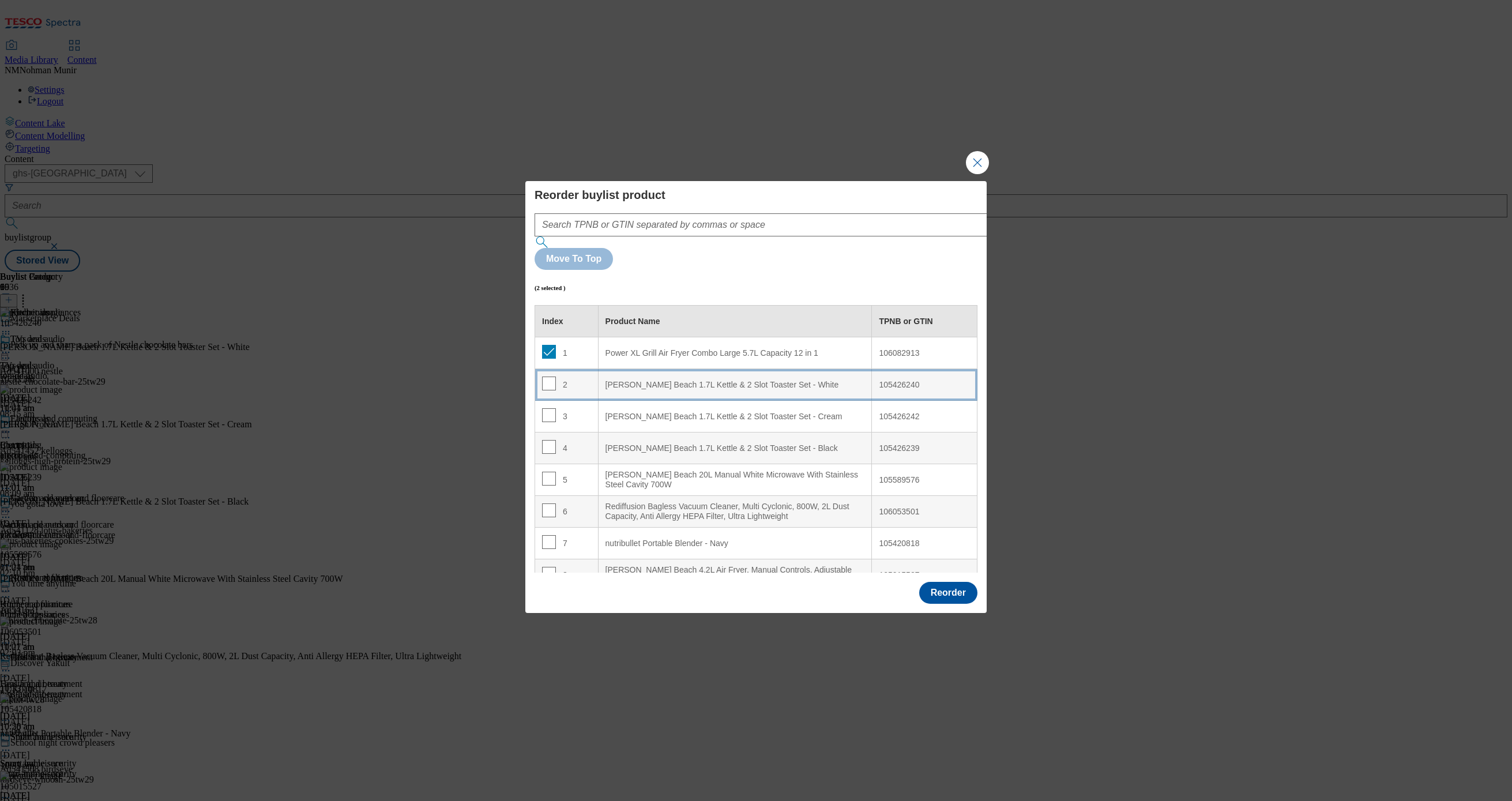
click at [695, 380] on div "[PERSON_NAME] Beach 1.7L Kettle & 2 Slot Toaster Set - White" at bounding box center [735, 385] width 259 height 11
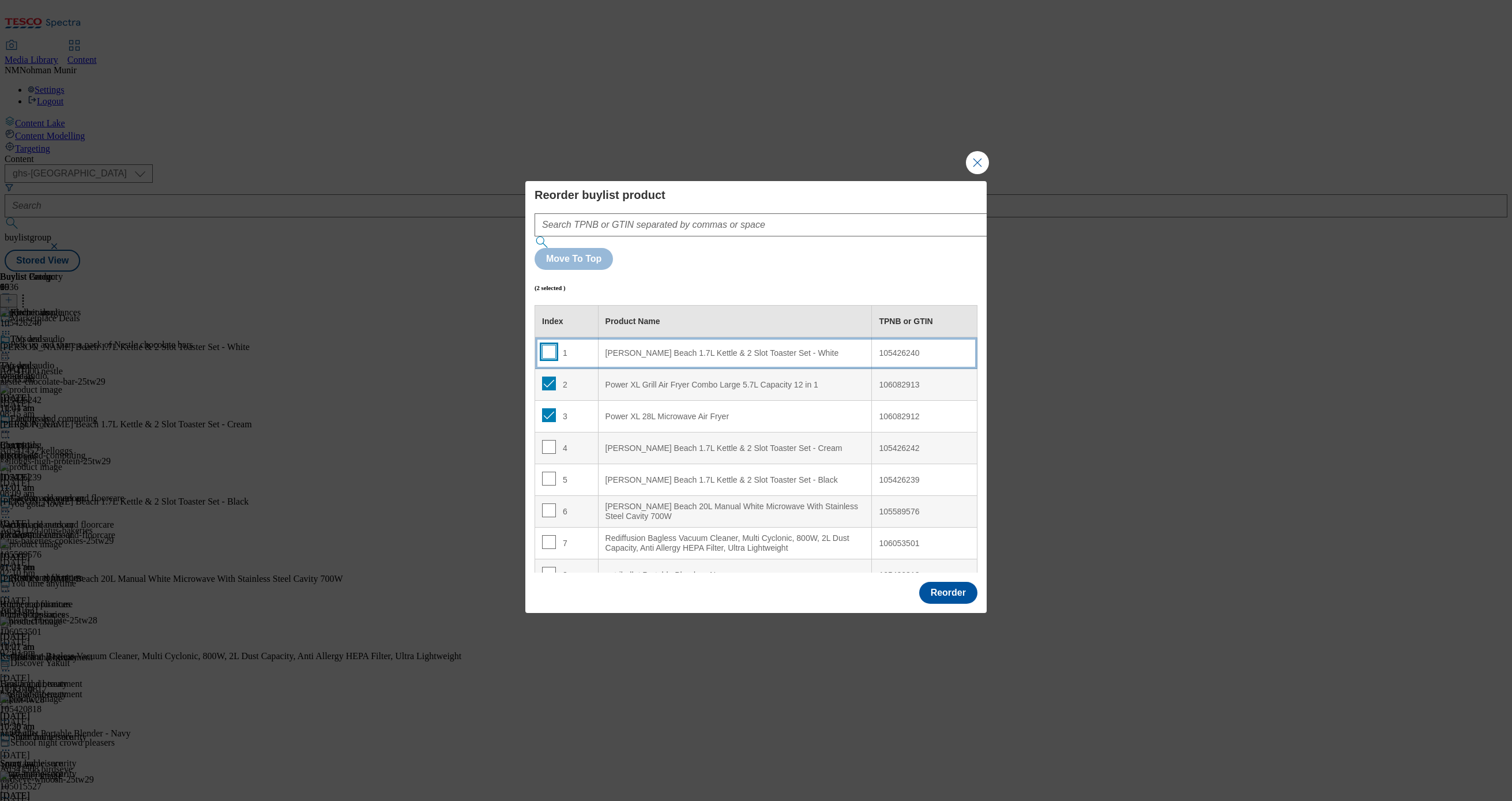
click at [553, 344] on input "Modal" at bounding box center [549, 351] width 14 height 14
checkbox input "true"
click at [547, 376] on input "Modal" at bounding box center [549, 383] width 14 height 14
checkbox input "false"
click at [553, 408] on input "Modal" at bounding box center [549, 415] width 14 height 14
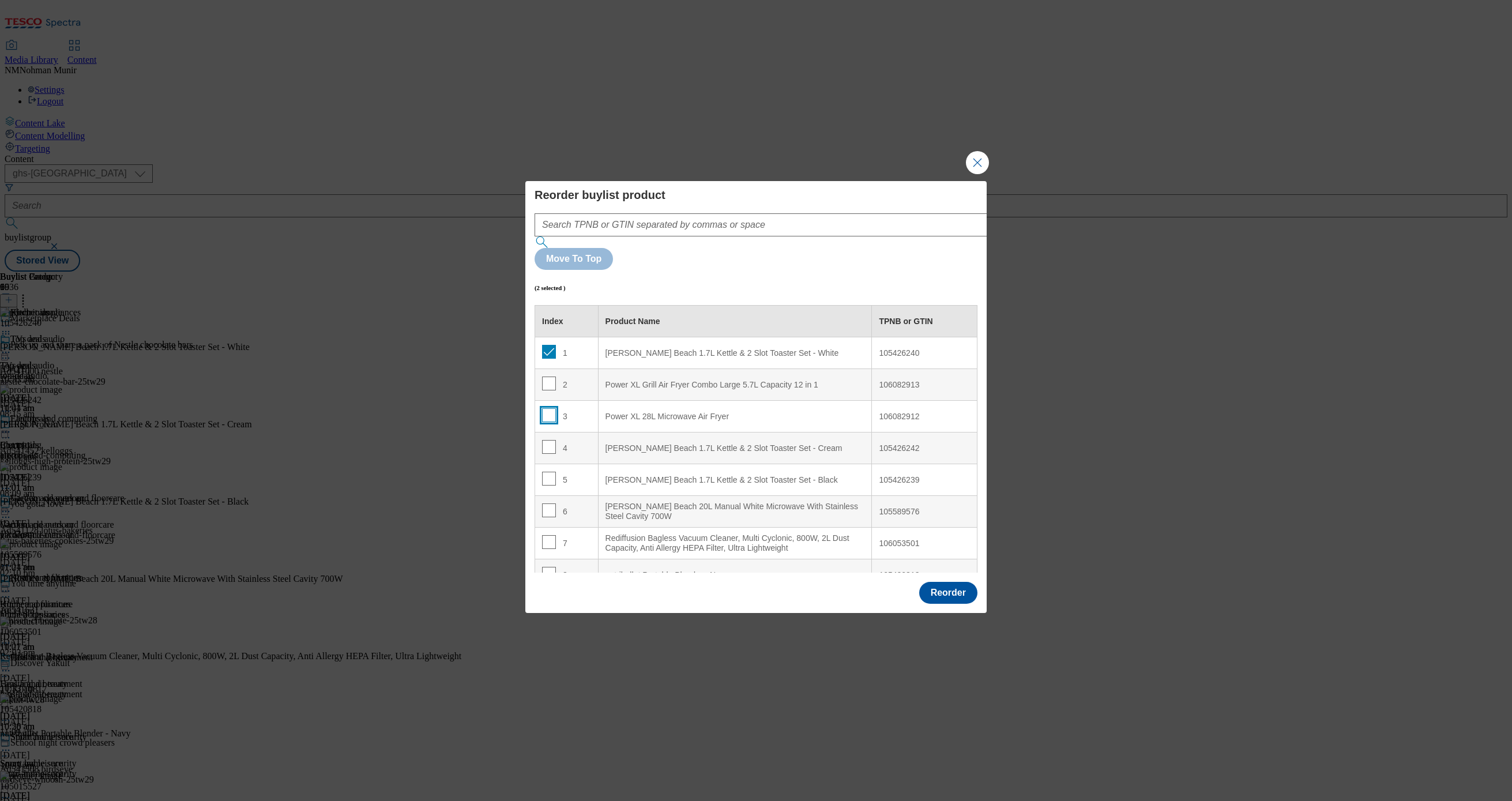
checkbox input "false"
click at [550, 337] on td "1" at bounding box center [566, 353] width 63 height 32
click at [550, 344] on input "Modal" at bounding box center [549, 351] width 14 height 14
checkbox input "true"
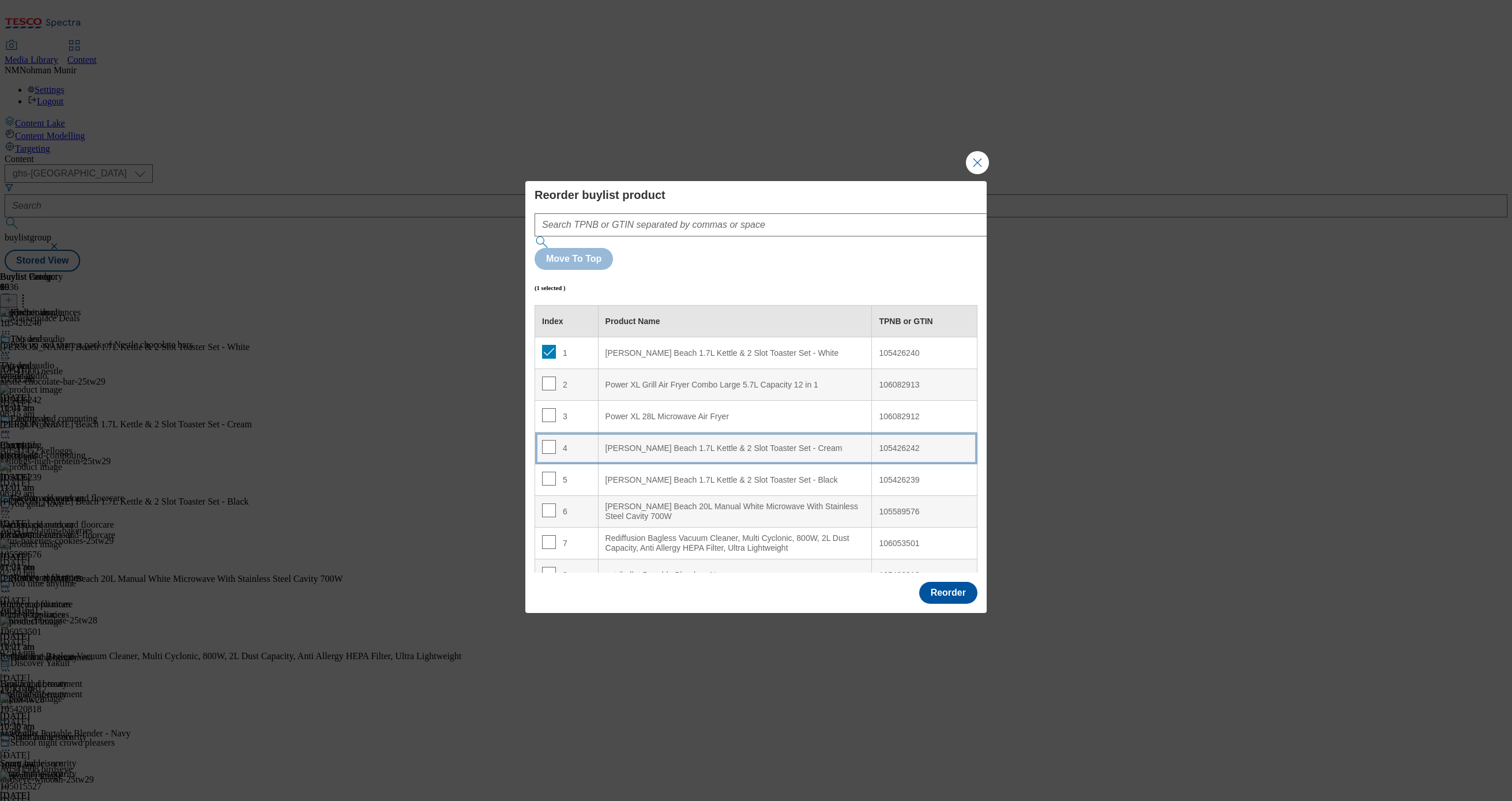
click at [654, 444] on div "[PERSON_NAME] Beach 1.7L Kettle & 2 Slot Toaster Set - Cream" at bounding box center [735, 448] width 259 height 11
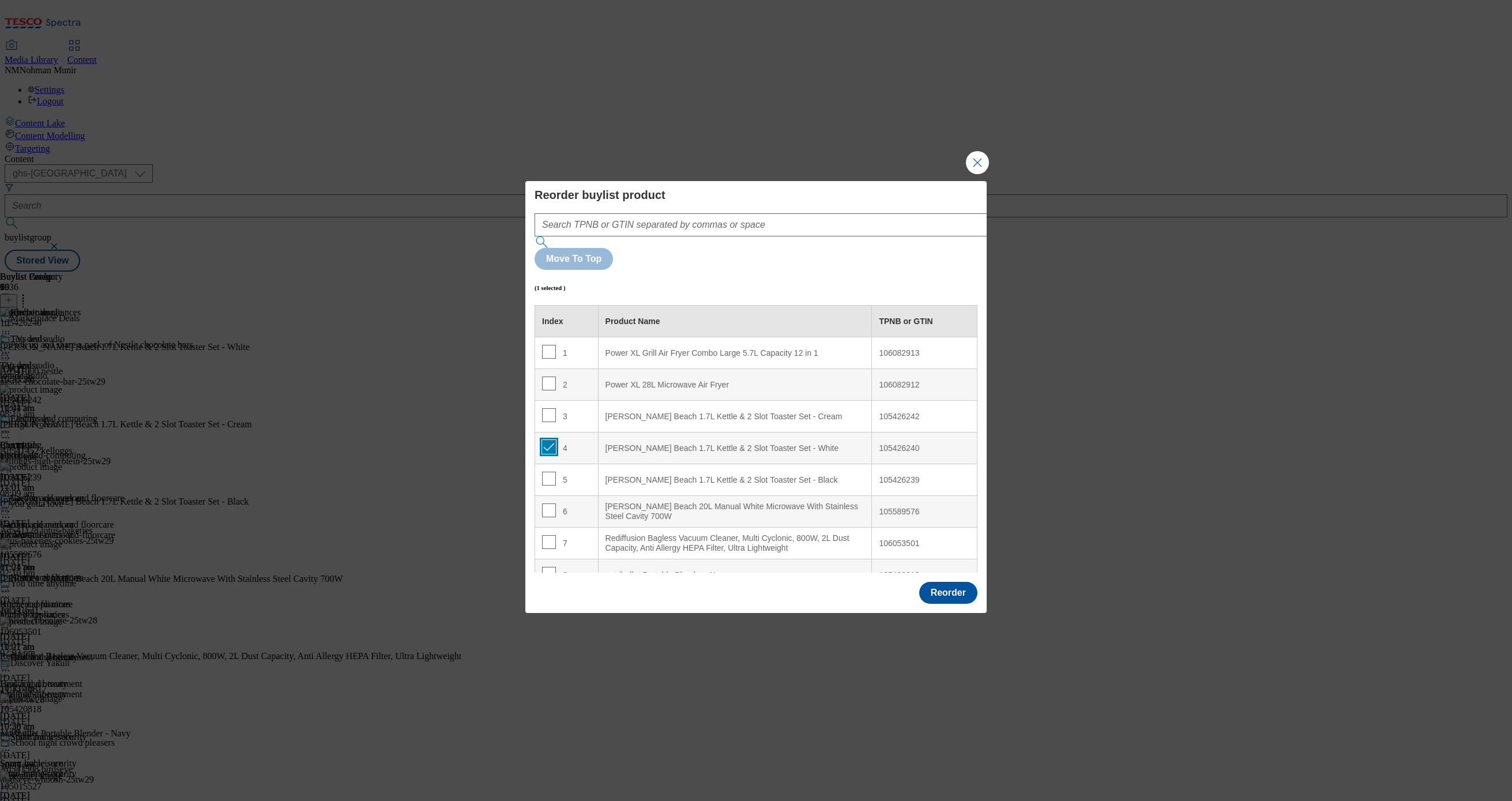
click at [549, 439] on input "Modal" at bounding box center [549, 446] width 14 height 14
checkbox input "false"
click at [945, 581] on button "Reorder" at bounding box center [948, 592] width 58 height 22
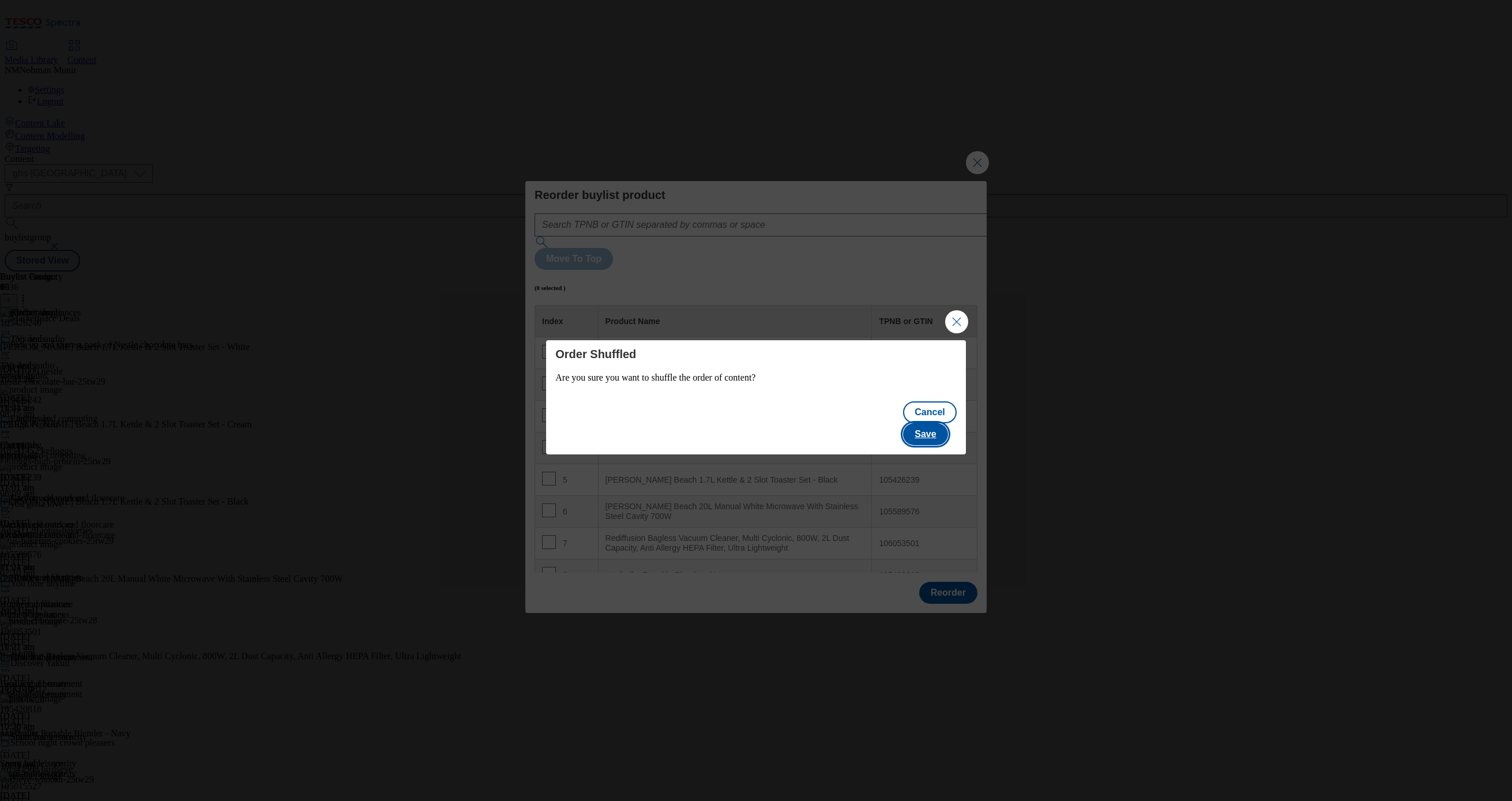
click at [947, 423] on button "Save" at bounding box center [925, 434] width 44 height 22
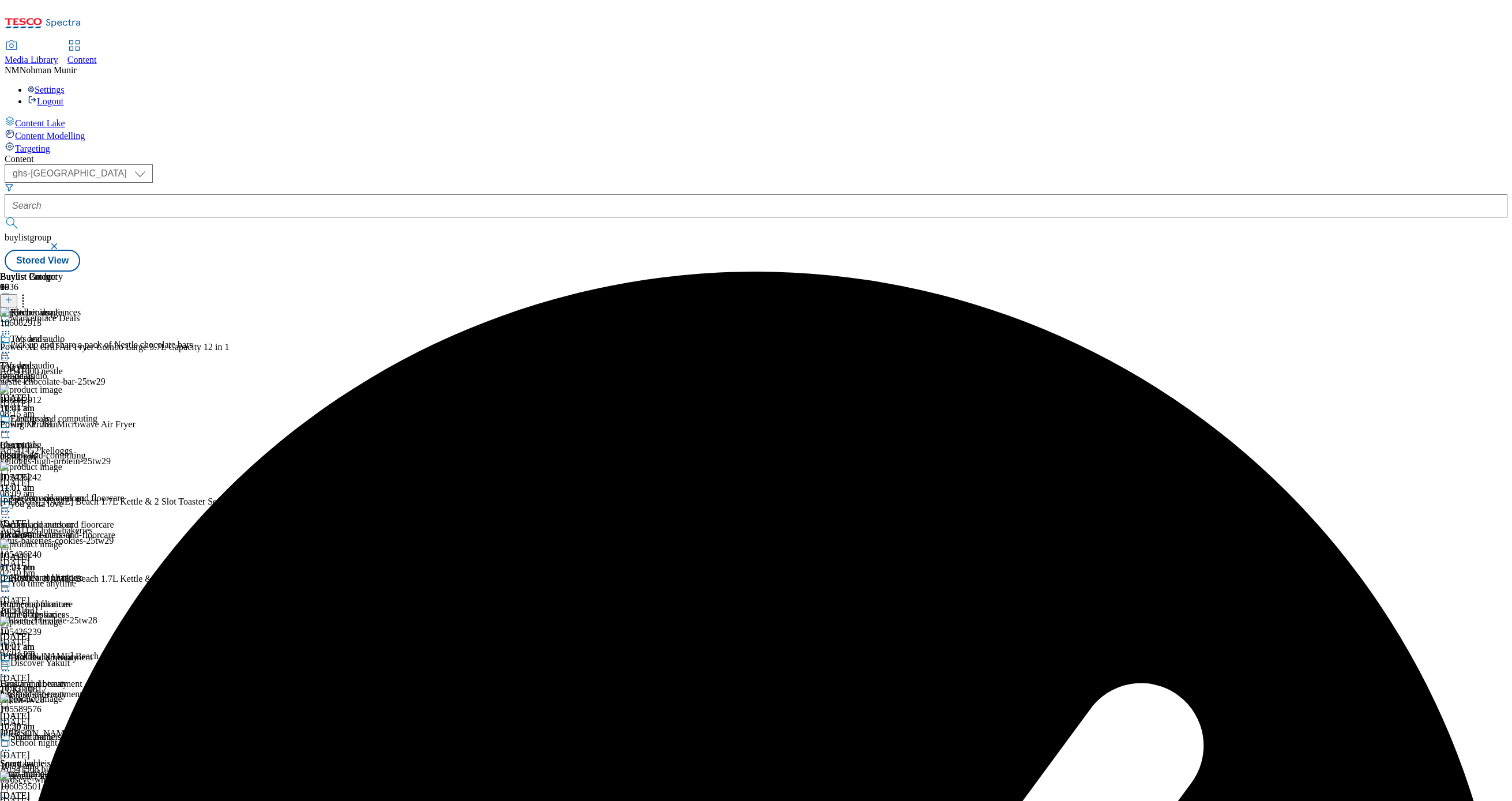
click at [11, 320] on icon at bounding box center [6, 325] width 11 height 11
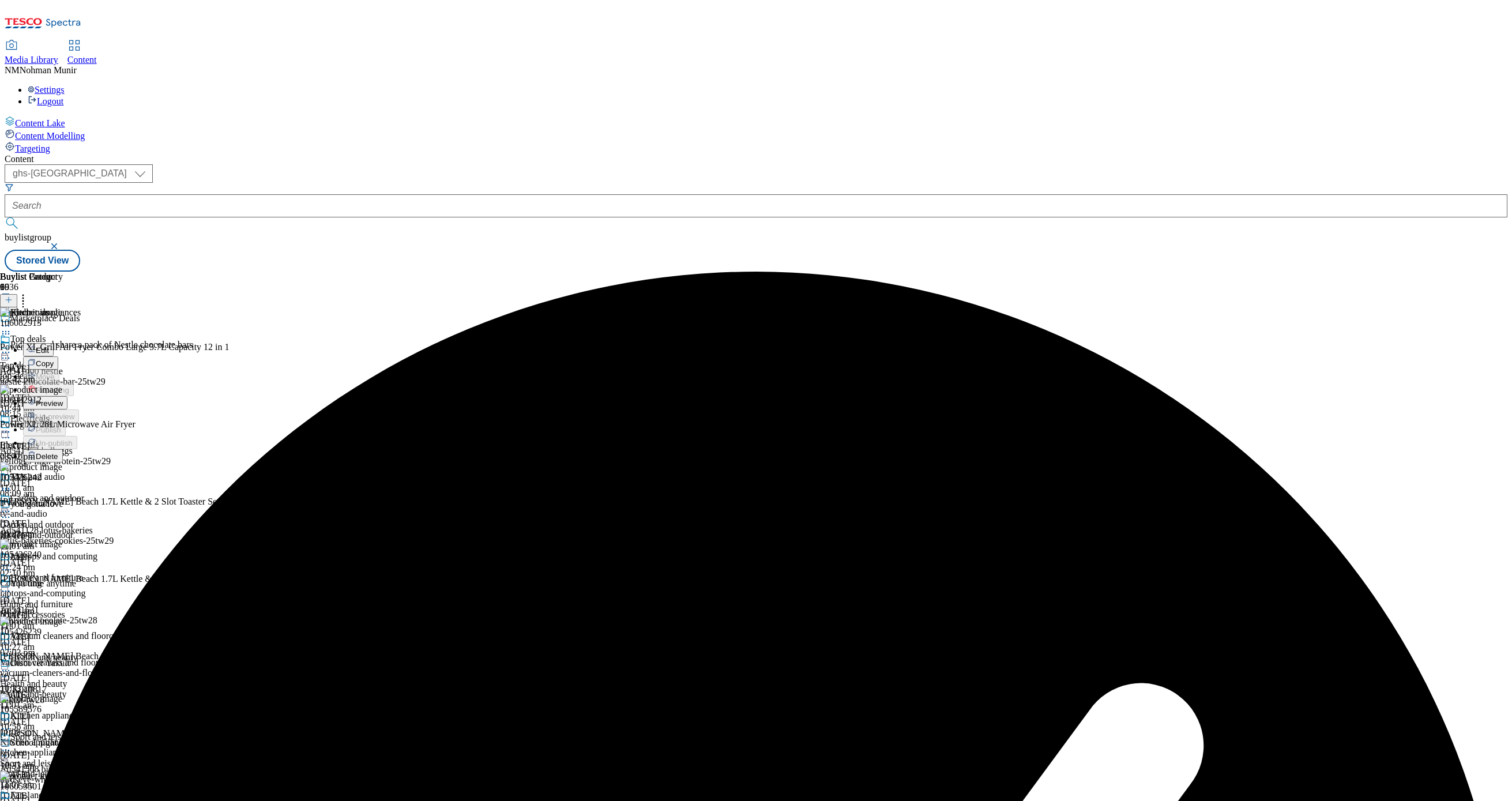
click at [67, 396] on button "Preview" at bounding box center [45, 403] width 44 height 13
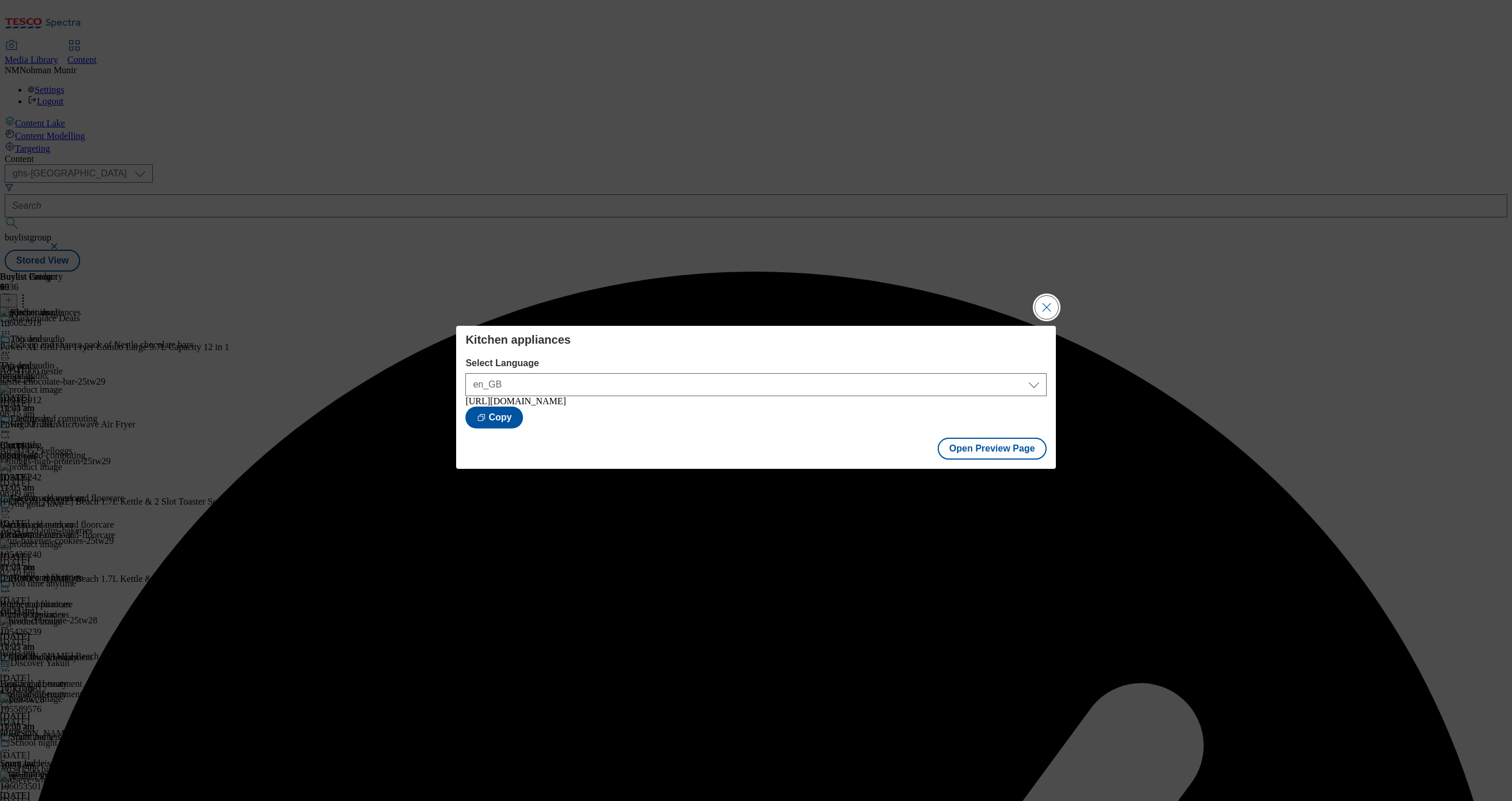
drag, startPoint x: 1048, startPoint y: 299, endPoint x: 1026, endPoint y: 299, distance: 22.0
click at [1048, 299] on button "Close Modal" at bounding box center [1046, 307] width 23 height 23
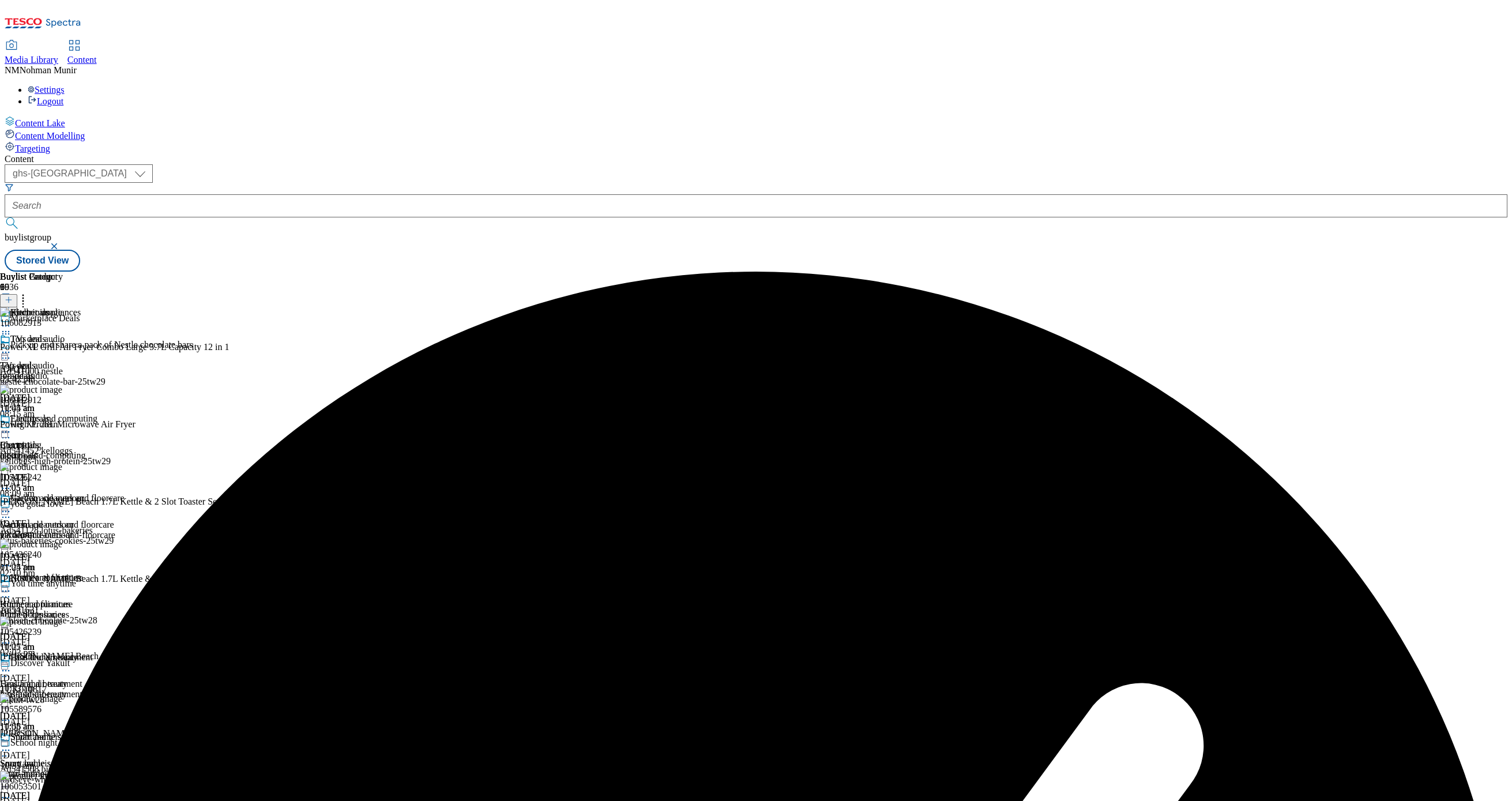
click at [11, 320] on icon at bounding box center [6, 325] width 11 height 11
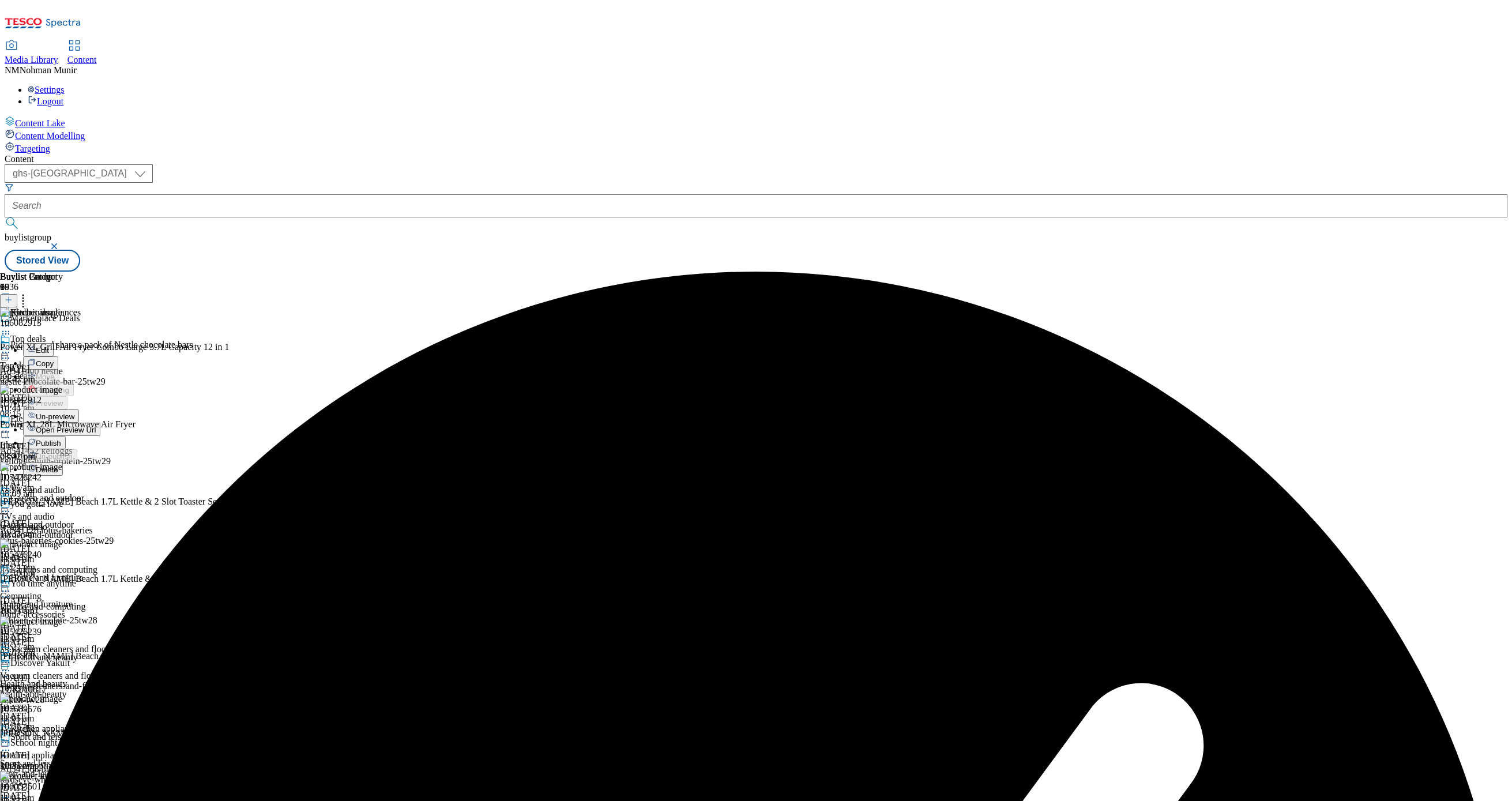
click at [61, 439] on span "Publish" at bounding box center [48, 443] width 25 height 9
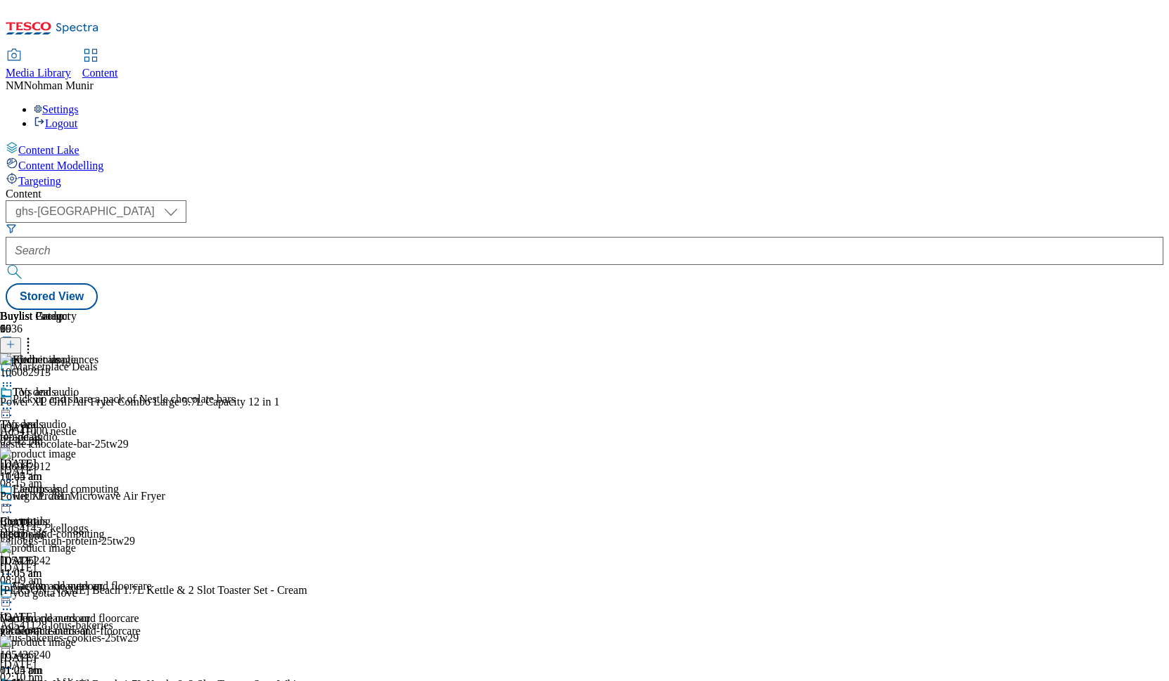
click at [152, 354] on div "Kitchen appliances" at bounding box center [76, 370] width 152 height 32
click at [152, 369] on div at bounding box center [76, 377] width 152 height 17
